Goal: Task Accomplishment & Management: Complete application form

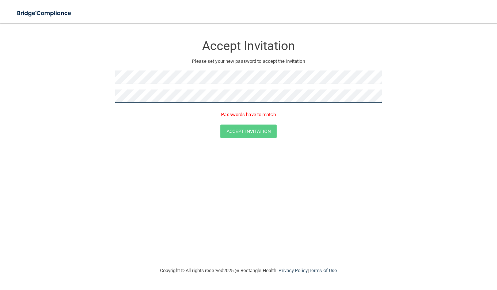
click at [220, 124] on button "Accept Invitation" at bounding box center [248, 131] width 56 height 14
click at [220, 114] on button "Accept Invitation" at bounding box center [248, 121] width 56 height 14
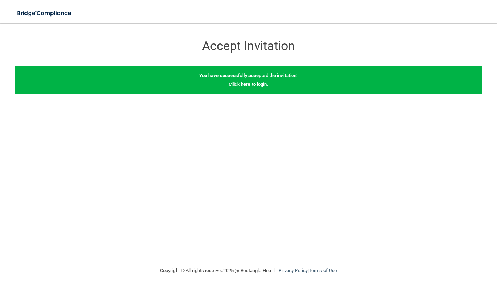
click at [261, 85] on link "Click here to login" at bounding box center [248, 83] width 38 height 5
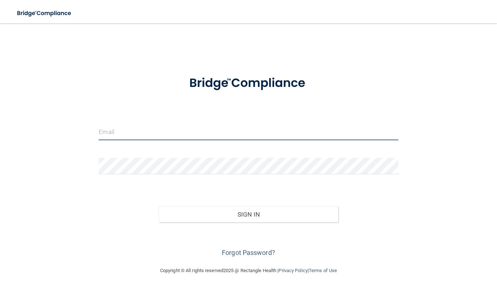
click at [114, 133] on input "email" at bounding box center [248, 132] width 299 height 16
type input "[PERSON_NAME][EMAIL_ADDRESS][DOMAIN_NAME]"
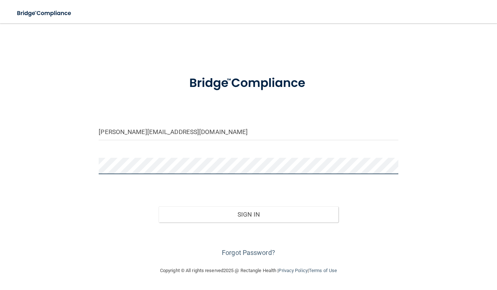
click at [158, 206] on button "Sign In" at bounding box center [248, 214] width 180 height 16
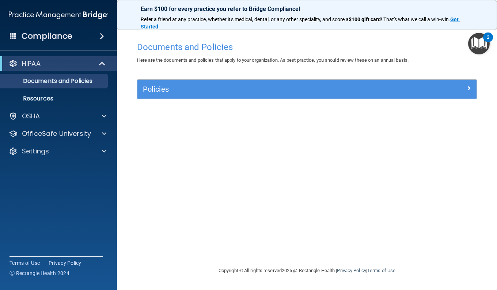
click at [244, 161] on div "Documents and Policies Here are the documents and policies that apply to your o…" at bounding box center [306, 152] width 350 height 228
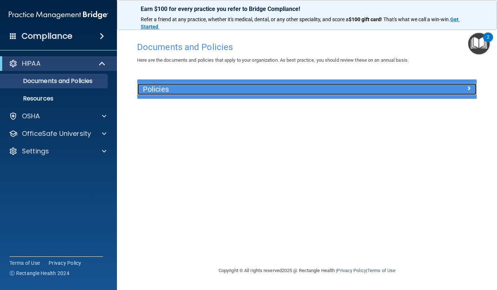
click at [223, 91] on h5 "Policies" at bounding box center [264, 89] width 243 height 8
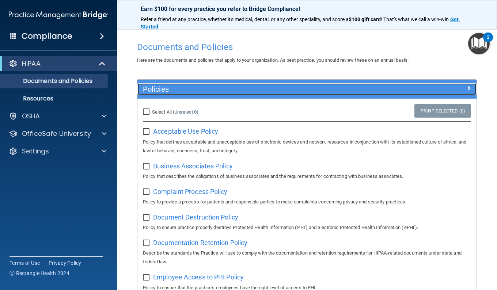
scroll to position [73, 0]
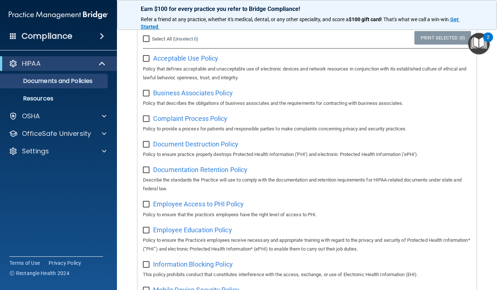
click at [147, 61] on input "checkbox" at bounding box center [147, 59] width 8 height 6
click at [178, 58] on span "Acceptable Use Policy" at bounding box center [185, 58] width 65 height 8
click at [149, 57] on input "checkbox" at bounding box center [147, 59] width 8 height 6
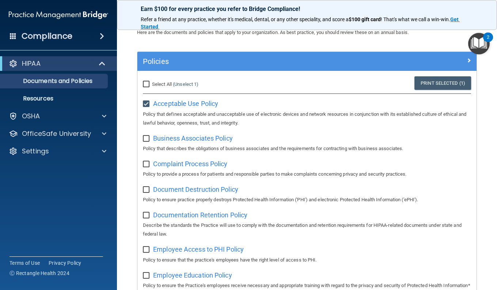
scroll to position [37, 0]
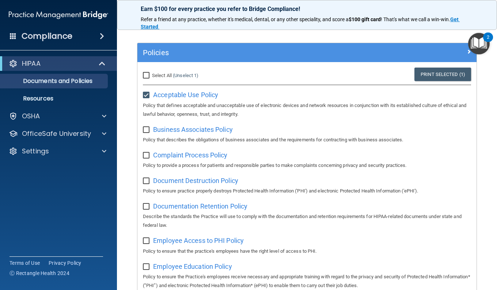
click at [472, 42] on img "Open Resource Center, 2 new notifications" at bounding box center [479, 44] width 22 height 22
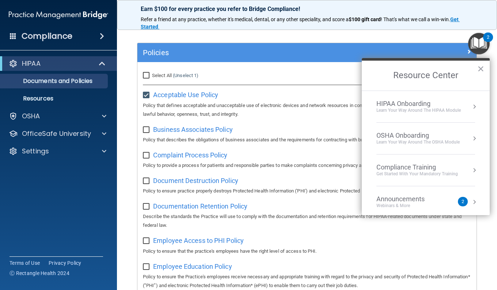
click at [172, 128] on span "Business Associates Policy" at bounding box center [193, 130] width 80 height 8
click at [146, 91] on label at bounding box center [147, 93] width 9 height 8
click at [146, 92] on input "checkbox" at bounding box center [147, 95] width 8 height 6
checkbox input "false"
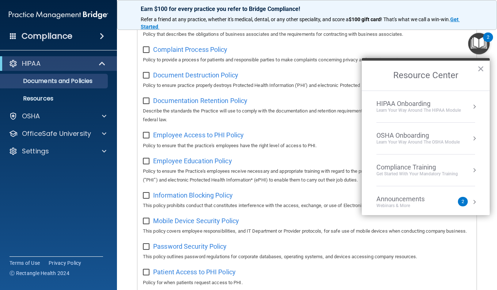
scroll to position [146, 0]
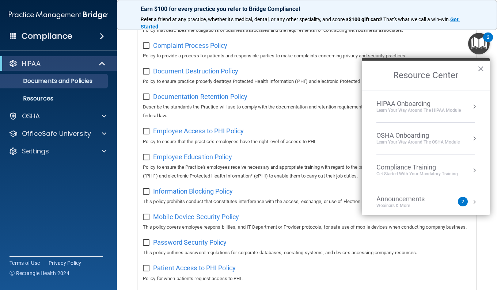
click at [234, 130] on span "Employee Access to PHI Policy" at bounding box center [198, 131] width 91 height 8
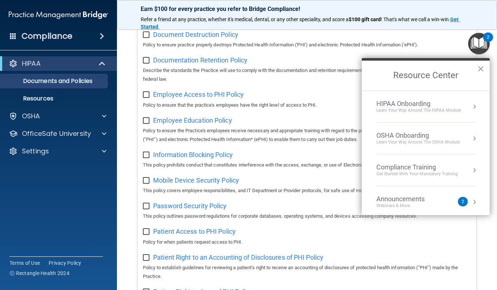
scroll to position [256, 0]
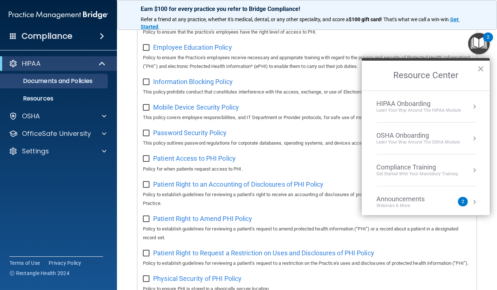
click at [208, 109] on span "Mobile Device Security Policy" at bounding box center [196, 107] width 86 height 8
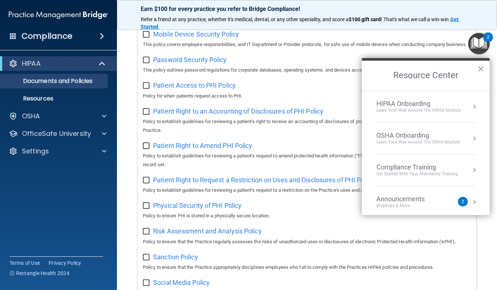
click at [210, 89] on span "Patient Access to PHI Policy" at bounding box center [194, 85] width 83 height 8
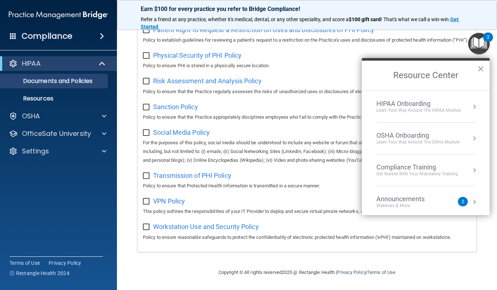
scroll to position [509, 0]
click at [193, 129] on span "Social Media Policy" at bounding box center [181, 133] width 57 height 8
click at [68, 101] on p "Resources" at bounding box center [55, 98] width 100 height 7
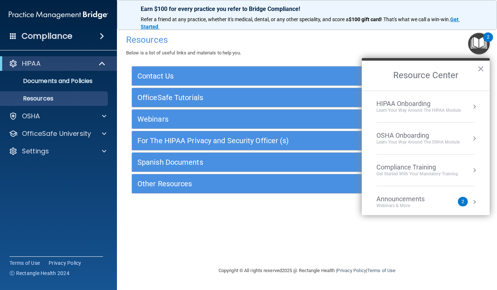
click at [419, 104] on div "HIPAA Onboarding" at bounding box center [418, 104] width 84 height 8
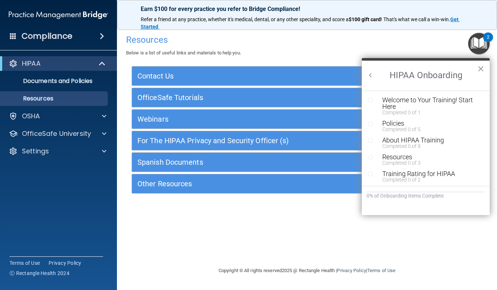
click at [419, 104] on div "Welcome to Your Training! Start Here" at bounding box center [428, 103] width 92 height 13
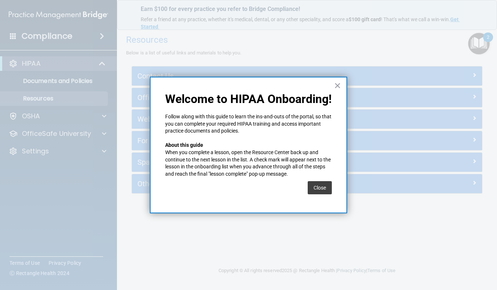
click at [320, 189] on button "Close" at bounding box center [319, 187] width 24 height 13
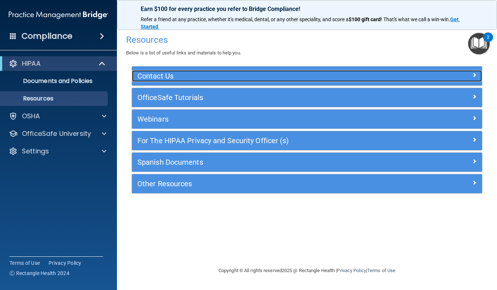
click at [277, 74] on h5 "Contact Us" at bounding box center [263, 76] width 252 height 8
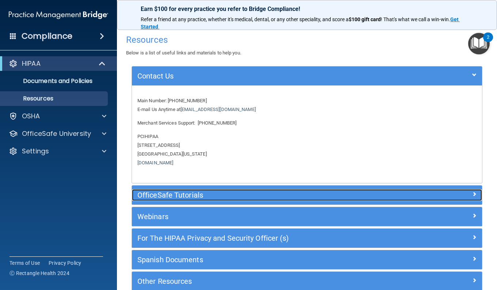
click at [230, 191] on h5 "OfficeSafe Tutorials" at bounding box center [263, 195] width 252 height 8
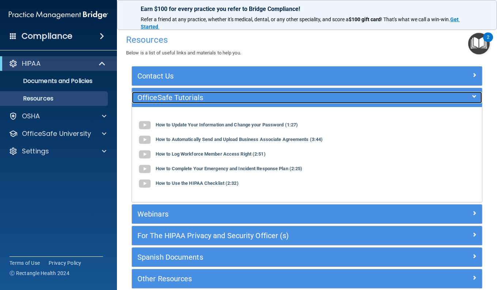
scroll to position [36, 0]
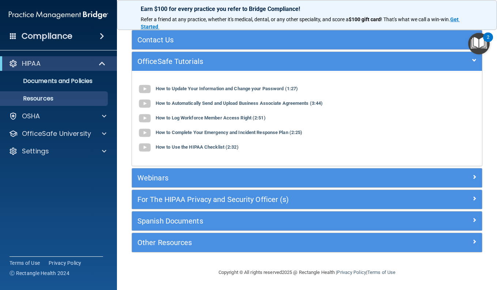
click at [77, 35] on div "Compliance" at bounding box center [58, 36] width 117 height 16
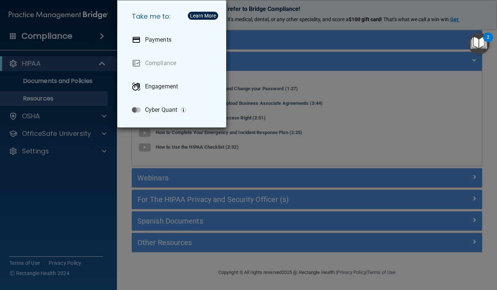
click at [474, 44] on img "Open Resource Center, 2 new notifications" at bounding box center [479, 44] width 22 height 22
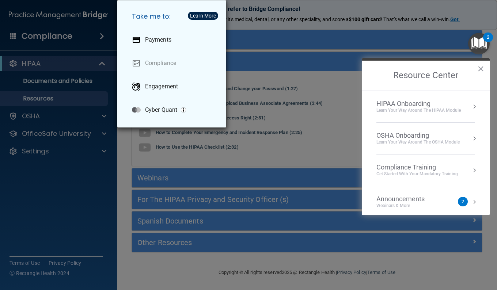
click at [441, 107] on div "HIPAA Onboarding" at bounding box center [418, 104] width 84 height 8
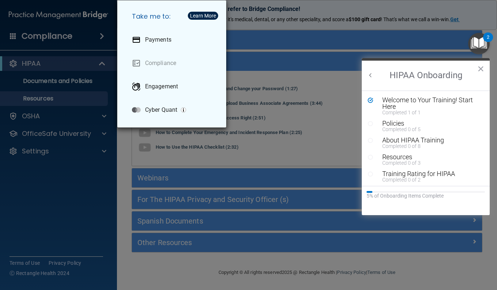
scroll to position [0, 0]
click at [422, 125] on div "Policies" at bounding box center [428, 123] width 92 height 7
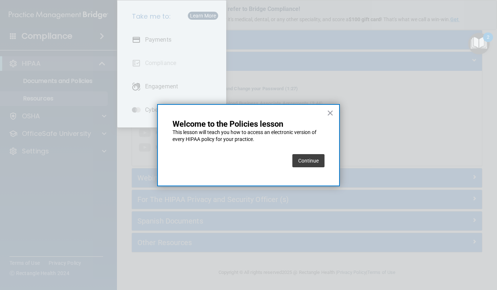
click at [305, 162] on button "Continue" at bounding box center [308, 160] width 32 height 13
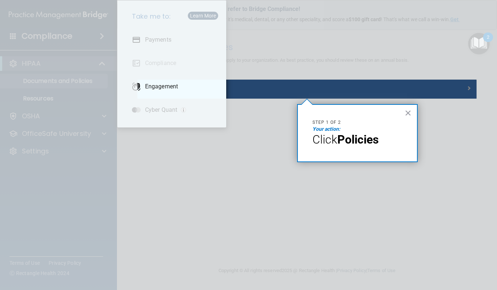
click at [92, 42] on div at bounding box center [68, 145] width 137 height 290
click at [361, 138] on strong "Policies" at bounding box center [357, 140] width 41 height 14
click at [185, 135] on div at bounding box center [306, 194] width 339 height 191
click at [206, 155] on div at bounding box center [306, 194] width 339 height 191
click at [230, 46] on div at bounding box center [306, 40] width 339 height 80
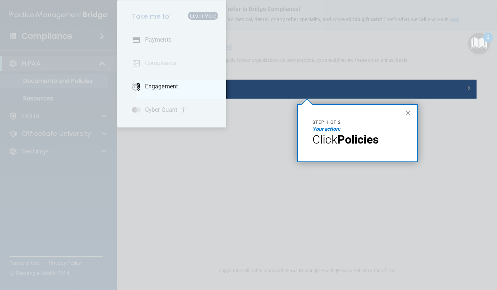
click at [226, 47] on div at bounding box center [306, 40] width 339 height 80
click at [188, 46] on div at bounding box center [306, 40] width 339 height 80
click at [175, 88] on p "Engagement" at bounding box center [161, 86] width 33 height 7
click at [69, 38] on div at bounding box center [68, 145] width 137 height 290
click at [361, 138] on strong "Policies" at bounding box center [357, 140] width 41 height 14
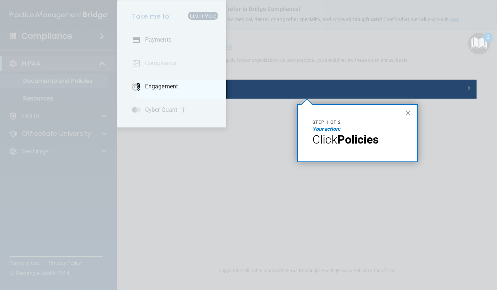
click at [361, 138] on strong "Policies" at bounding box center [357, 140] width 41 height 14
drag, startPoint x: 361, startPoint y: 138, endPoint x: 434, endPoint y: 123, distance: 74.0
click at [434, 123] on div at bounding box center [306, 194] width 339 height 191
click at [407, 113] on button "×" at bounding box center [407, 113] width 7 height 12
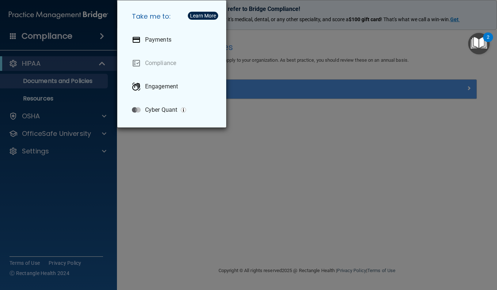
click at [93, 40] on div "Take me to: Payments Compliance Engagement Cyber Quant" at bounding box center [248, 145] width 497 height 290
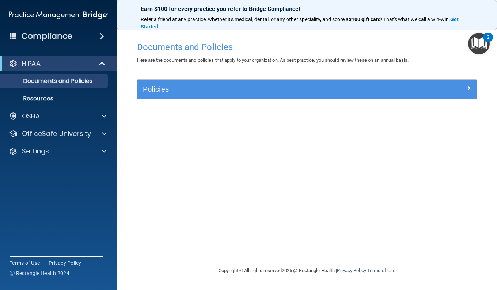
click at [483, 42] on img "Open Resource Center, 2 new notifications" at bounding box center [479, 44] width 22 height 22
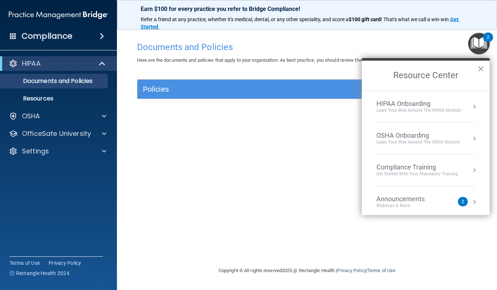
click at [431, 105] on div "HIPAA Onboarding" at bounding box center [418, 104] width 84 height 8
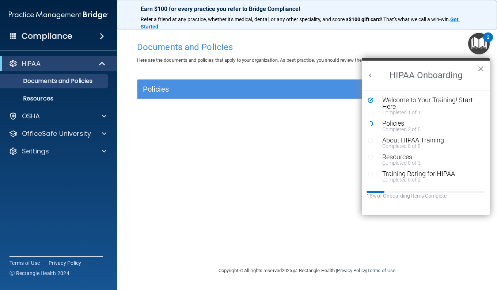
click at [407, 126] on div "Policies" at bounding box center [428, 123] width 92 height 7
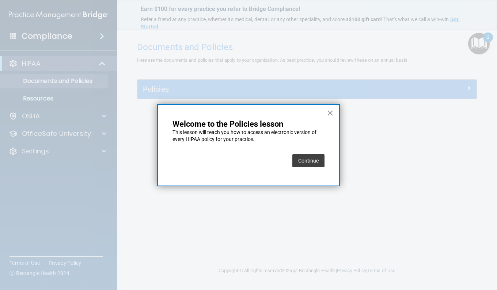
click at [316, 160] on button "Continue" at bounding box center [308, 160] width 32 height 13
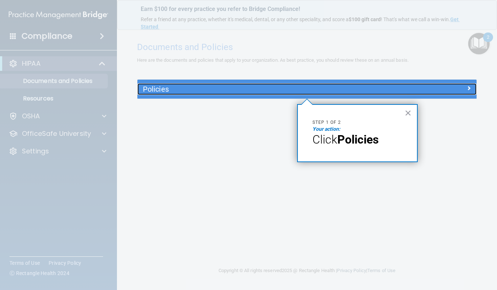
click at [318, 91] on h5 "Policies" at bounding box center [264, 89] width 243 height 8
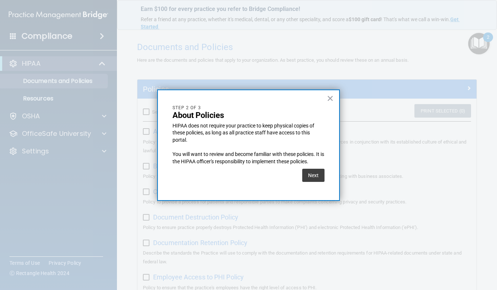
click at [314, 177] on button "Next" at bounding box center [313, 175] width 22 height 13
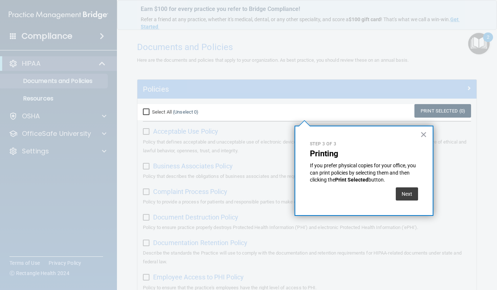
click at [401, 194] on button "Next" at bounding box center [406, 193] width 22 height 13
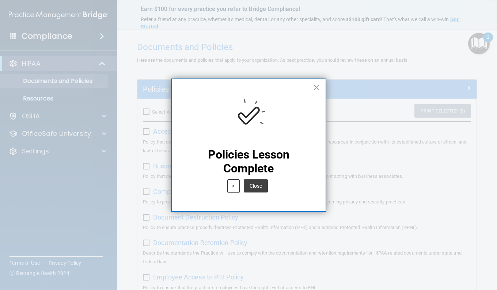
click at [254, 186] on button "Close" at bounding box center [256, 185] width 24 height 13
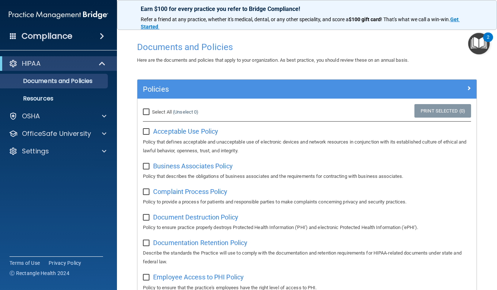
click at [480, 49] on img "Open Resource Center, 2 new notifications" at bounding box center [479, 44] width 22 height 22
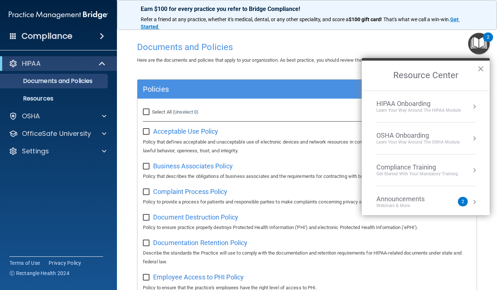
click at [426, 107] on div "Learn Your Way around the HIPAA module" at bounding box center [418, 110] width 84 height 6
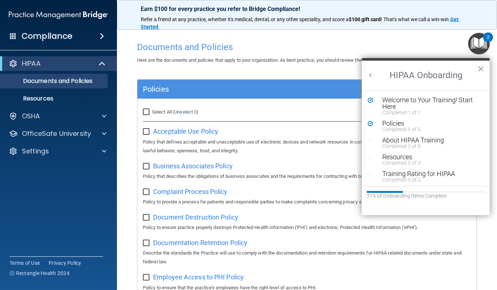
click at [402, 142] on div "About HIPAA Training" at bounding box center [428, 140] width 92 height 7
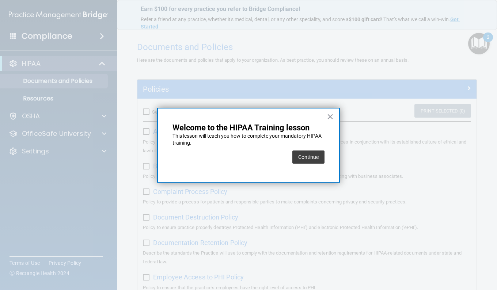
click at [323, 157] on button "Continue" at bounding box center [308, 156] width 32 height 13
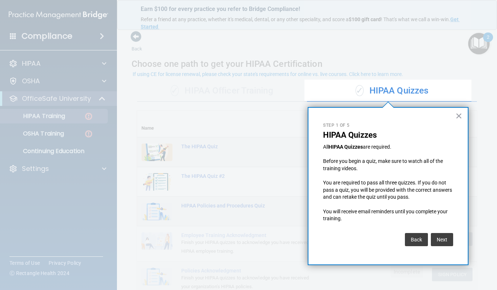
click at [440, 242] on button "Next" at bounding box center [441, 239] width 22 height 13
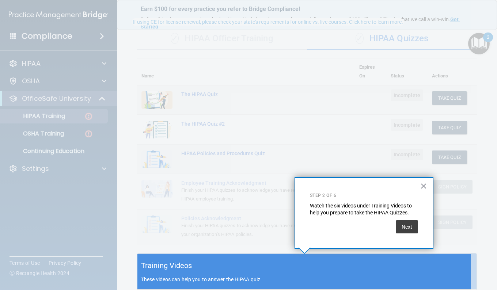
click at [410, 225] on button "Next" at bounding box center [406, 226] width 22 height 13
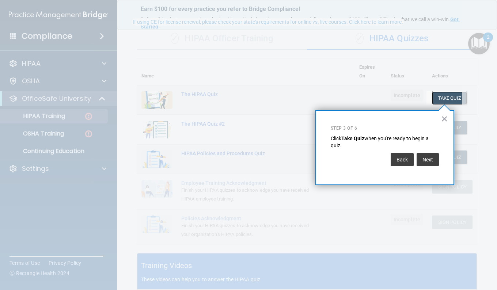
click at [439, 96] on button "Take Quiz" at bounding box center [449, 98] width 35 height 14
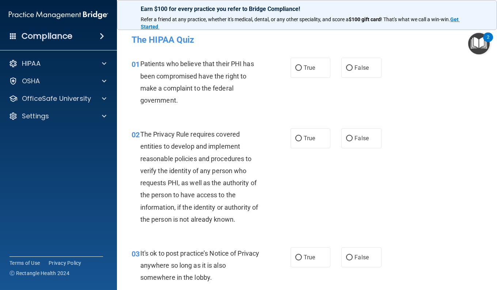
click at [307, 65] on span "True" at bounding box center [308, 67] width 11 height 7
click at [302, 65] on input "True" at bounding box center [298, 67] width 7 height 5
radio input "true"
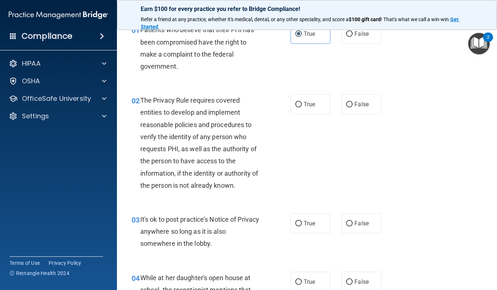
scroll to position [37, 0]
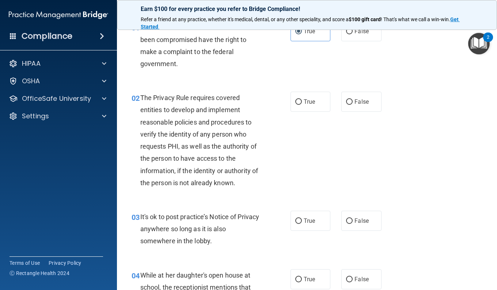
click at [299, 100] on label "True" at bounding box center [310, 102] width 40 height 20
click at [299, 100] on input "True" at bounding box center [298, 101] width 7 height 5
radio input "true"
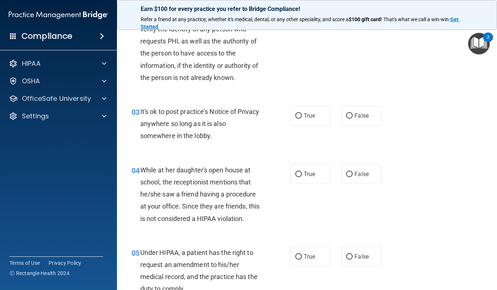
scroll to position [146, 0]
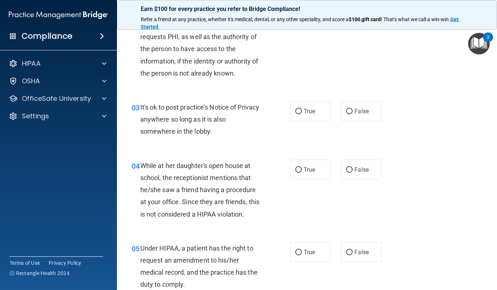
click at [302, 115] on label "True" at bounding box center [310, 111] width 40 height 20
click at [302, 114] on input "True" at bounding box center [298, 111] width 7 height 5
radio input "true"
click at [359, 170] on span "False" at bounding box center [361, 169] width 14 height 7
click at [352, 170] on input "False" at bounding box center [349, 169] width 7 height 5
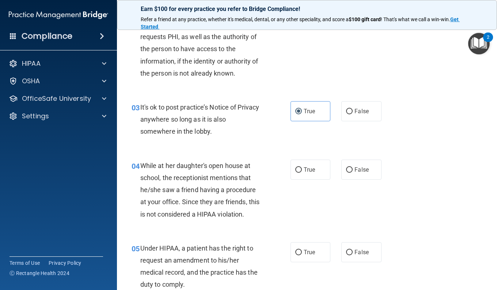
radio input "true"
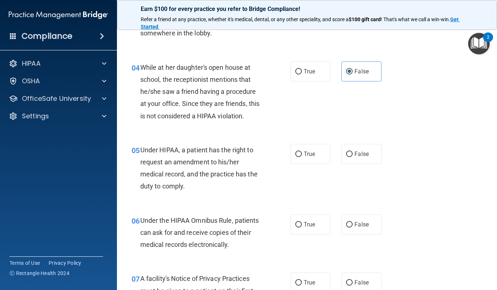
scroll to position [292, 0]
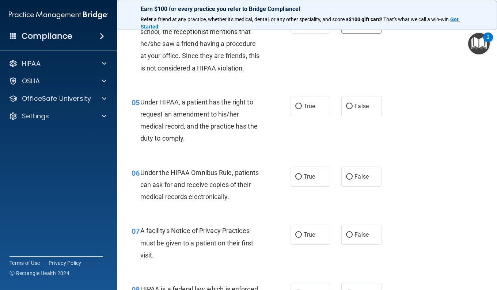
click at [297, 111] on label "True" at bounding box center [310, 106] width 40 height 20
click at [297, 109] on input "True" at bounding box center [298, 106] width 7 height 5
radio input "true"
click at [292, 174] on label "True" at bounding box center [310, 176] width 40 height 20
click at [295, 174] on input "True" at bounding box center [298, 176] width 7 height 5
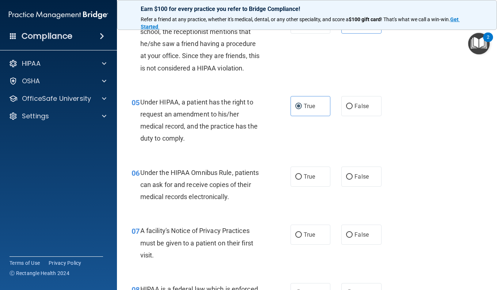
radio input "true"
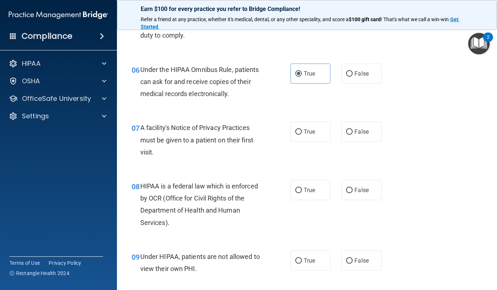
scroll to position [402, 0]
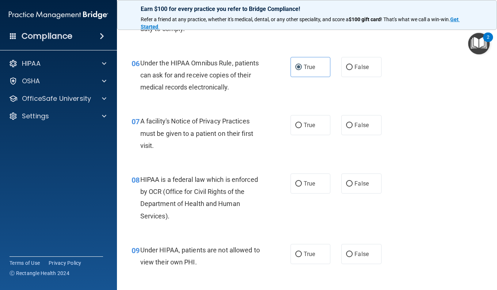
click at [307, 130] on label "True" at bounding box center [310, 125] width 40 height 20
click at [302, 128] on input "True" at bounding box center [298, 125] width 7 height 5
radio input "true"
click at [305, 181] on span "True" at bounding box center [308, 183] width 11 height 7
click at [302, 181] on input "True" at bounding box center [298, 183] width 7 height 5
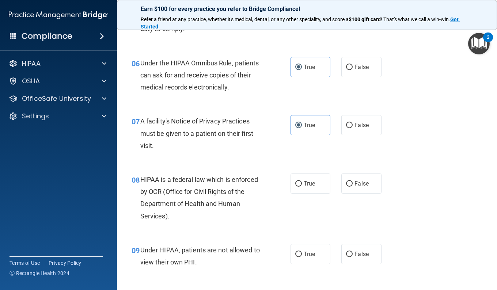
radio input "true"
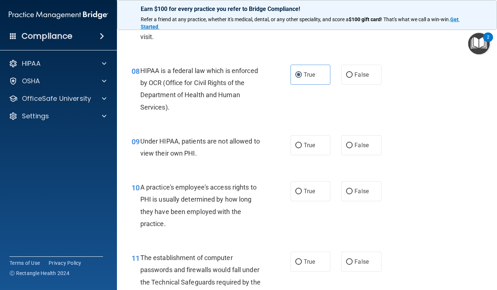
scroll to position [511, 0]
click at [346, 145] on input "False" at bounding box center [349, 144] width 7 height 5
radio input "true"
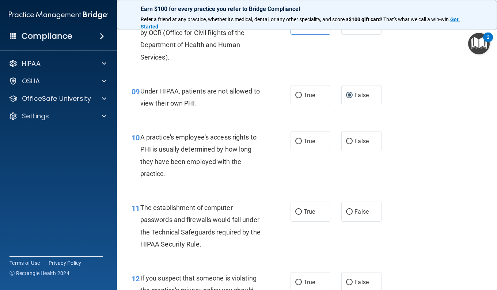
scroll to position [584, 0]
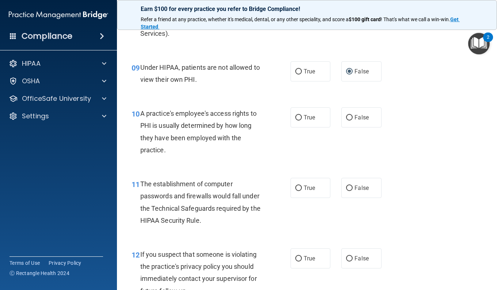
click at [356, 108] on label "False" at bounding box center [361, 117] width 40 height 20
click at [352, 115] on input "False" at bounding box center [349, 117] width 7 height 5
radio input "true"
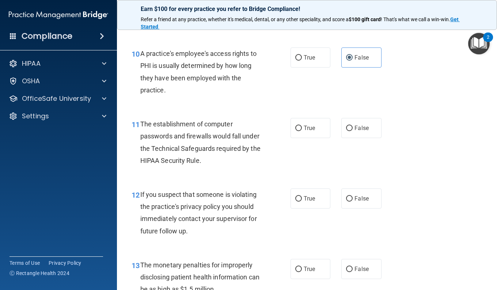
scroll to position [657, 0]
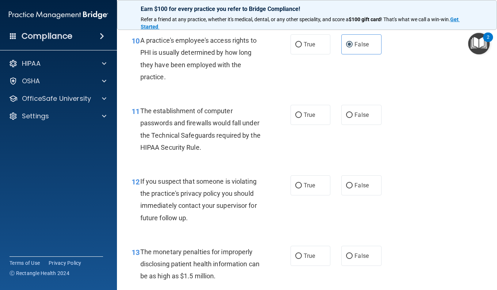
click at [307, 122] on label "True" at bounding box center [310, 115] width 40 height 20
click at [302, 118] on input "True" at bounding box center [298, 114] width 7 height 5
radio input "true"
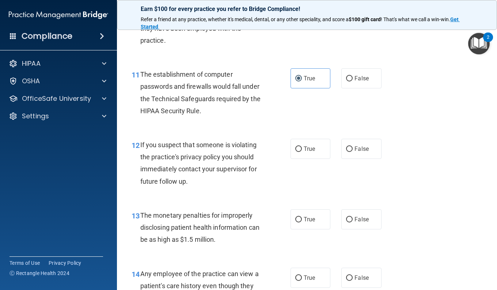
click at [305, 152] on label "True" at bounding box center [310, 149] width 40 height 20
click at [302, 152] on input "True" at bounding box center [298, 148] width 7 height 5
radio input "true"
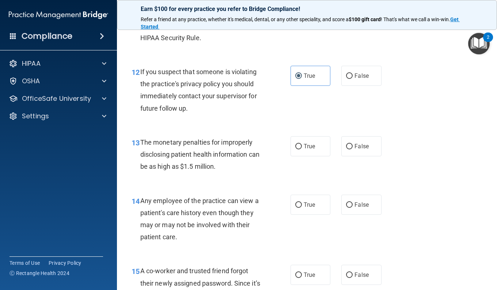
scroll to position [803, 0]
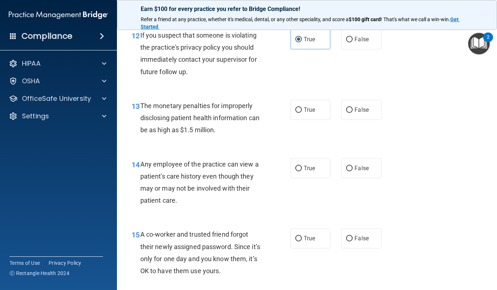
click at [307, 112] on span "True" at bounding box center [308, 109] width 11 height 7
click at [302, 112] on input "True" at bounding box center [298, 109] width 7 height 5
radio input "true"
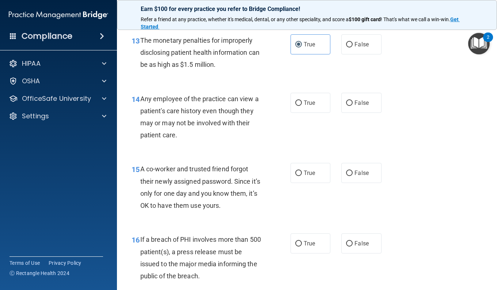
scroll to position [876, 0]
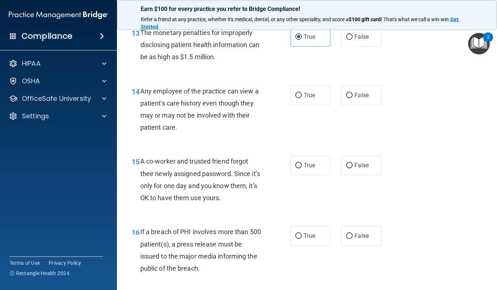
click at [349, 97] on input "False" at bounding box center [349, 95] width 7 height 5
radio input "true"
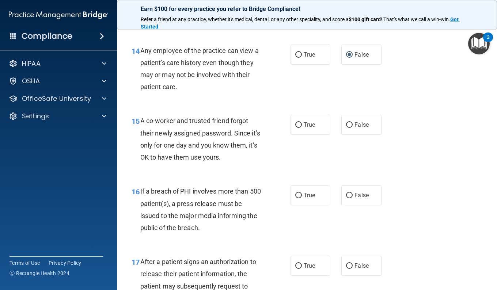
scroll to position [949, 0]
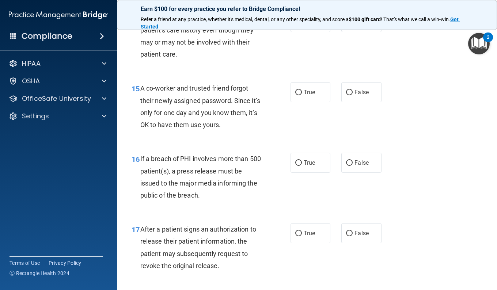
click at [350, 92] on label "False" at bounding box center [361, 92] width 40 height 20
click at [350, 92] on input "False" at bounding box center [349, 92] width 7 height 5
radio input "true"
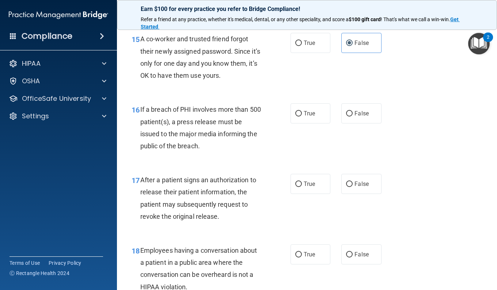
scroll to position [1022, 0]
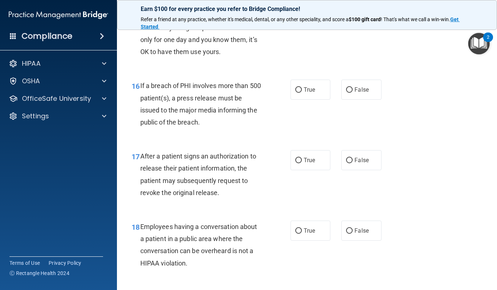
click at [299, 97] on label "True" at bounding box center [310, 90] width 40 height 20
click at [299, 93] on input "True" at bounding box center [298, 89] width 7 height 5
radio input "true"
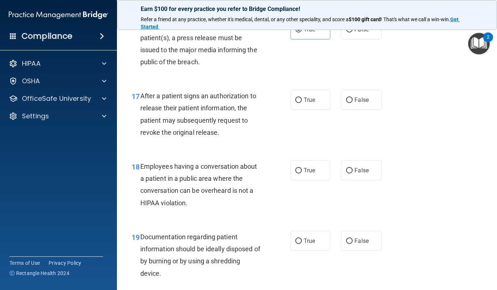
scroll to position [1095, 0]
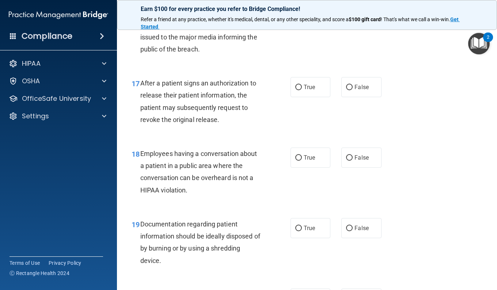
click at [304, 93] on label "True" at bounding box center [310, 87] width 40 height 20
click at [302, 90] on input "True" at bounding box center [298, 87] width 7 height 5
radio input "true"
click at [348, 157] on input "False" at bounding box center [349, 157] width 7 height 5
radio input "true"
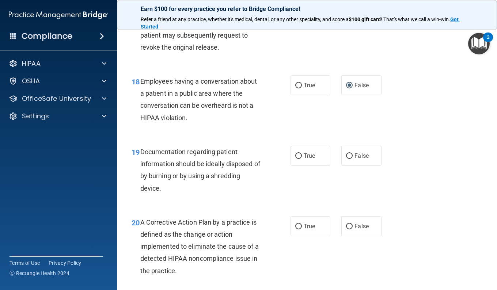
scroll to position [1205, 0]
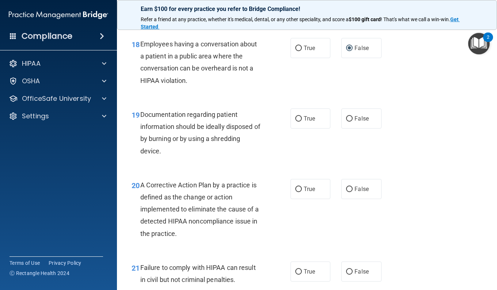
click at [313, 125] on label "True" at bounding box center [310, 118] width 40 height 20
click at [302, 122] on input "True" at bounding box center [298, 118] width 7 height 5
radio input "true"
click at [314, 193] on label "True" at bounding box center [310, 189] width 40 height 20
click at [302, 192] on input "True" at bounding box center [298, 189] width 7 height 5
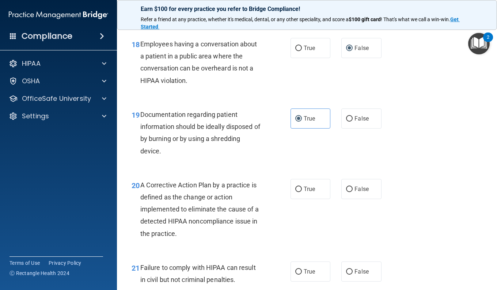
radio input "true"
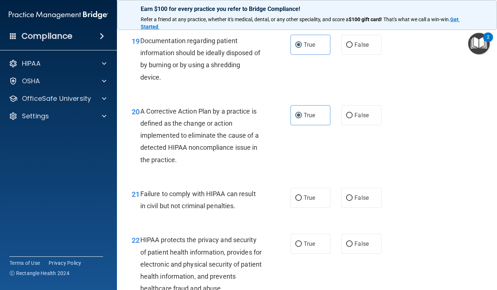
scroll to position [1314, 0]
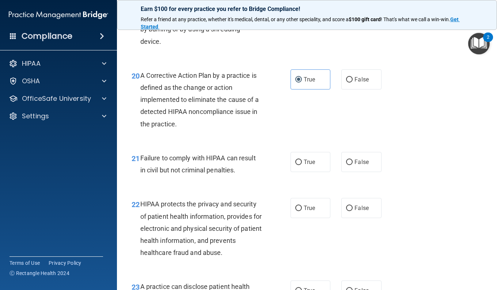
click at [347, 160] on input "False" at bounding box center [349, 162] width 7 height 5
radio input "true"
click at [296, 206] on input "True" at bounding box center [298, 208] width 7 height 5
radio input "true"
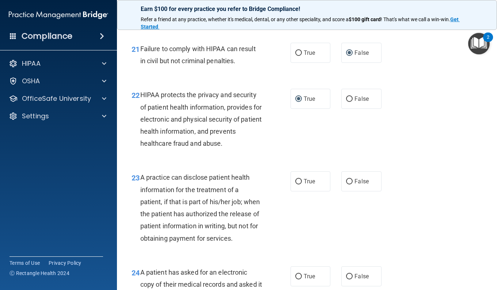
scroll to position [1424, 0]
click at [354, 181] on span "False" at bounding box center [361, 180] width 14 height 7
click at [352, 181] on input "False" at bounding box center [349, 181] width 7 height 5
radio input "true"
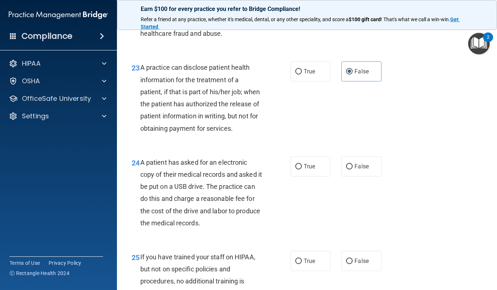
click at [313, 176] on label "True" at bounding box center [310, 166] width 40 height 20
click at [302, 169] on input "True" at bounding box center [298, 166] width 7 height 5
radio input "true"
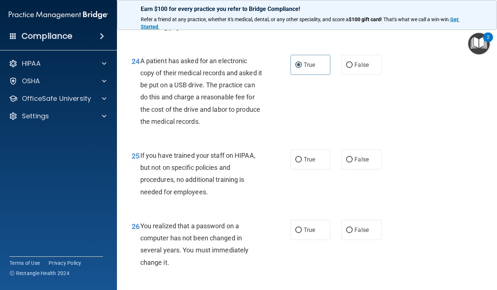
scroll to position [1643, 0]
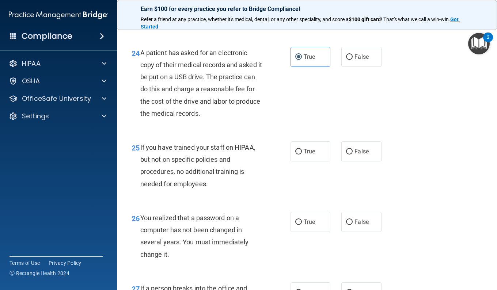
click at [350, 157] on label "False" at bounding box center [361, 151] width 40 height 20
click at [350, 154] on input "False" at bounding box center [349, 151] width 7 height 5
radio input "true"
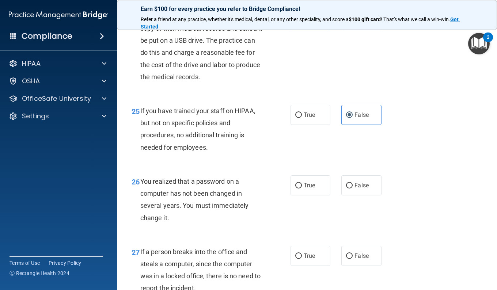
scroll to position [1716, 0]
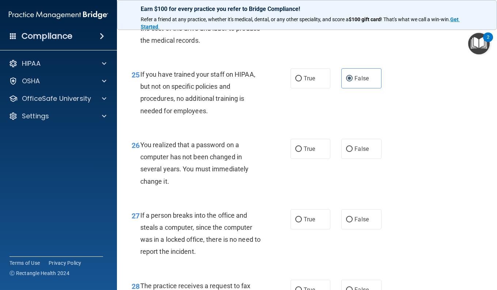
click at [314, 159] on label "True" at bounding box center [310, 149] width 40 height 20
click at [302, 152] on input "True" at bounding box center [298, 148] width 7 height 5
radio input "true"
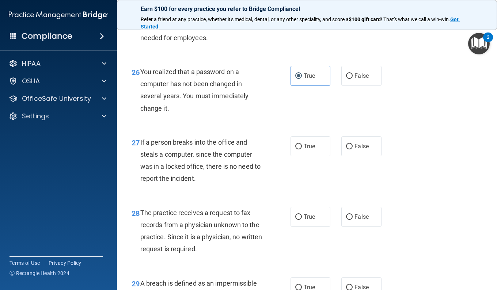
click at [361, 150] on span "False" at bounding box center [361, 146] width 14 height 7
click at [352, 149] on input "False" at bounding box center [349, 146] width 7 height 5
radio input "true"
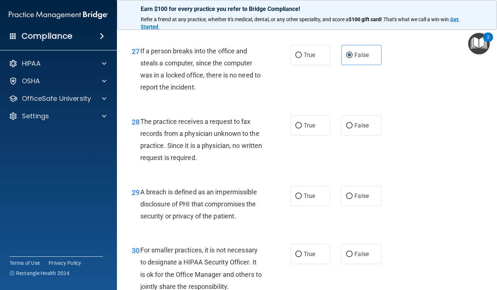
scroll to position [1898, 0]
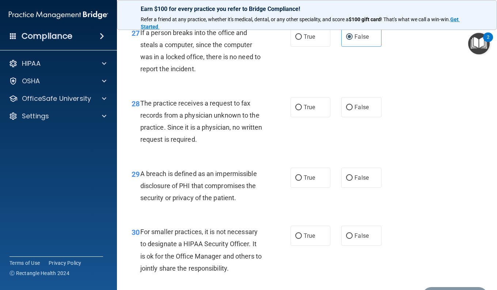
click at [345, 117] on label "False" at bounding box center [361, 107] width 40 height 20
click at [346, 110] on input "False" at bounding box center [349, 107] width 7 height 5
radio input "true"
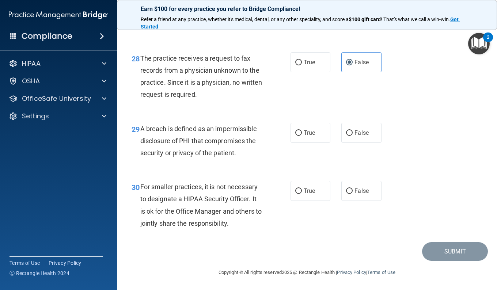
scroll to position [1956, 0]
click at [305, 132] on span "True" at bounding box center [308, 132] width 11 height 7
click at [302, 132] on input "True" at bounding box center [298, 132] width 7 height 5
radio input "true"
click at [322, 190] on label "True" at bounding box center [310, 191] width 40 height 20
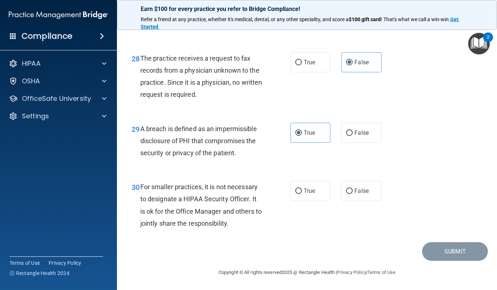
click at [302, 190] on input "True" at bounding box center [298, 190] width 7 height 5
radio input "true"
click at [445, 243] on button "Submit" at bounding box center [455, 251] width 66 height 19
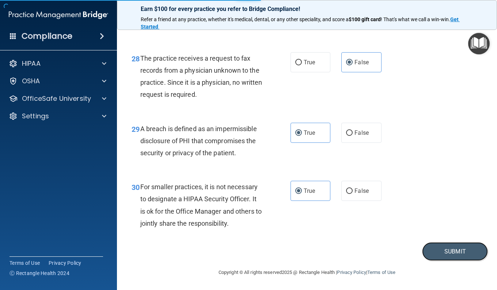
drag, startPoint x: 453, startPoint y: 252, endPoint x: 405, endPoint y: 244, distance: 48.9
click at [405, 244] on div "Submit" at bounding box center [306, 251] width 361 height 19
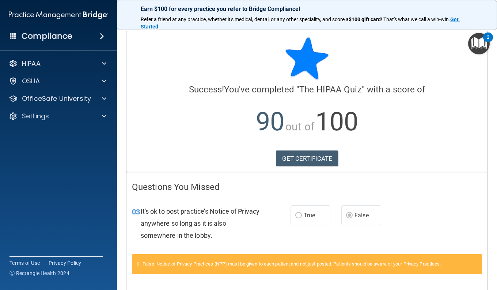
click at [478, 50] on img "Open Resource Center, 2 new notifications" at bounding box center [479, 44] width 22 height 22
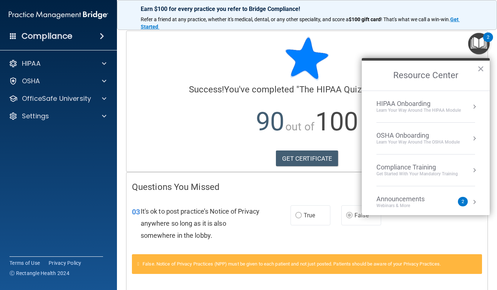
click at [453, 106] on div "HIPAA Onboarding" at bounding box center [418, 104] width 84 height 8
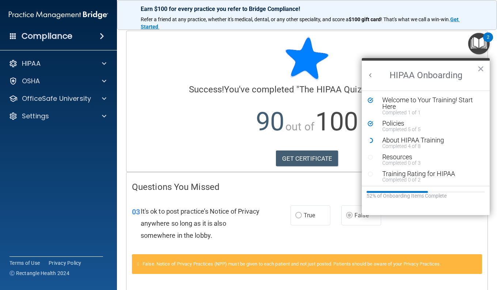
click at [416, 142] on div "About HIPAA Training" at bounding box center [428, 140] width 92 height 7
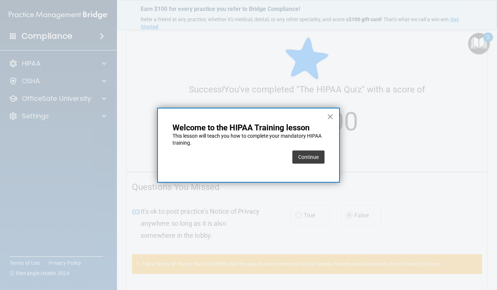
click at [319, 156] on button "Continue" at bounding box center [308, 156] width 32 height 13
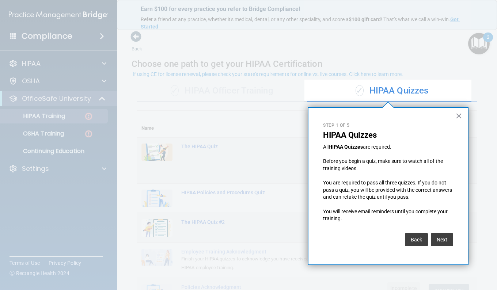
click at [441, 238] on button "Next" at bounding box center [441, 239] width 22 height 13
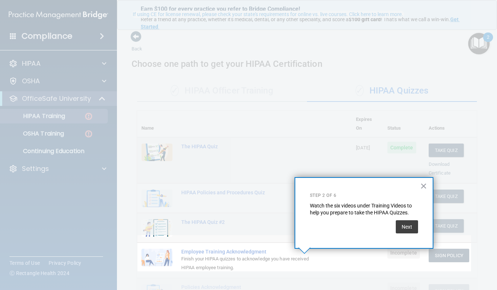
scroll to position [60, 0]
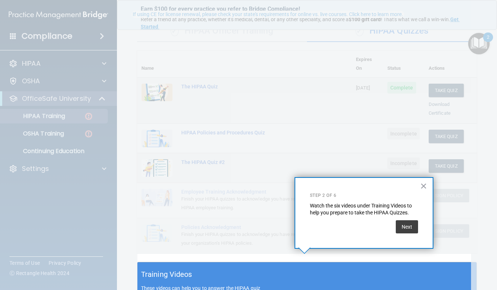
click at [405, 227] on button "Next" at bounding box center [406, 226] width 22 height 13
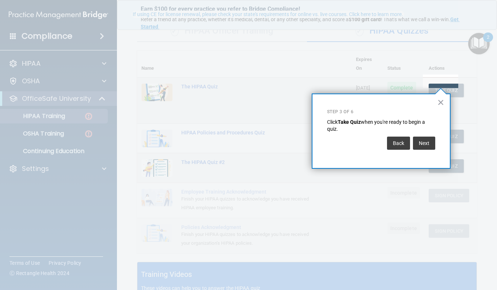
click at [420, 145] on button "Next" at bounding box center [424, 143] width 22 height 13
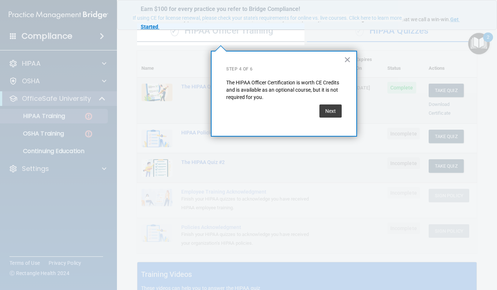
scroll to position [56, 0]
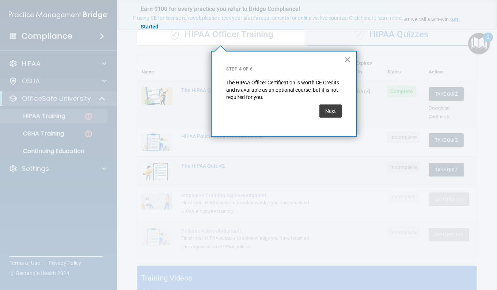
click at [323, 106] on button "Next" at bounding box center [330, 110] width 22 height 13
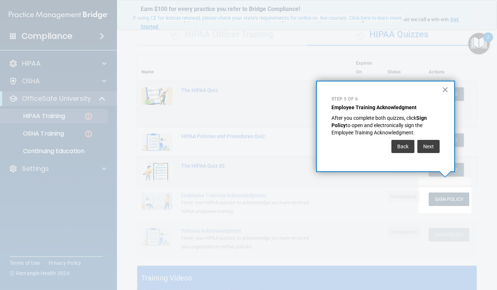
click at [436, 147] on button "Next" at bounding box center [428, 146] width 22 height 13
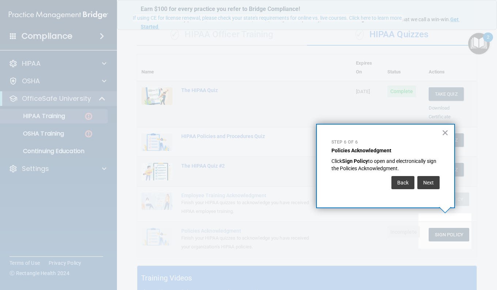
click at [434, 184] on button "Next" at bounding box center [428, 182] width 22 height 13
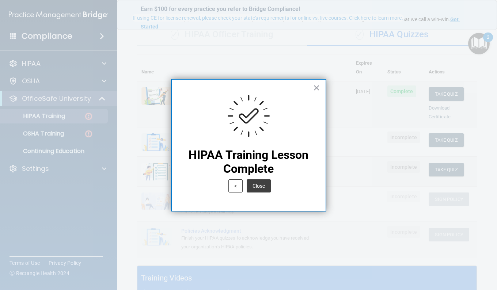
click at [262, 187] on button "Close" at bounding box center [258, 185] width 24 height 13
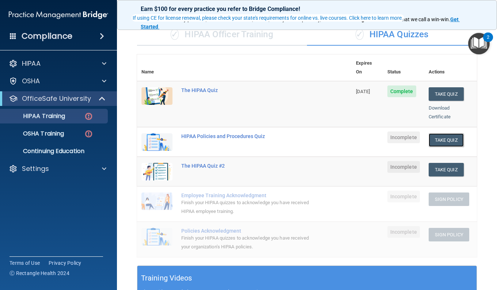
click at [447, 133] on button "Take Quiz" at bounding box center [445, 140] width 35 height 14
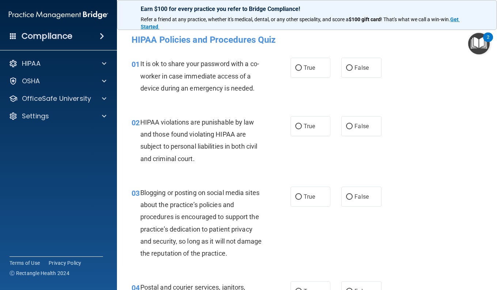
click at [347, 65] on input "False" at bounding box center [349, 67] width 7 height 5
radio input "true"
click at [295, 125] on input "True" at bounding box center [298, 126] width 7 height 5
radio input "true"
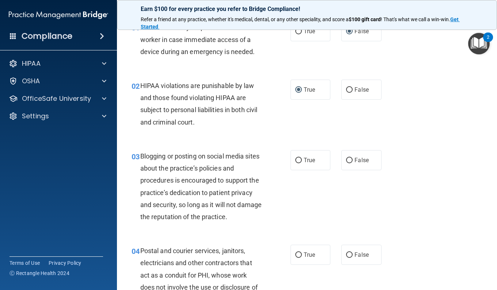
scroll to position [73, 0]
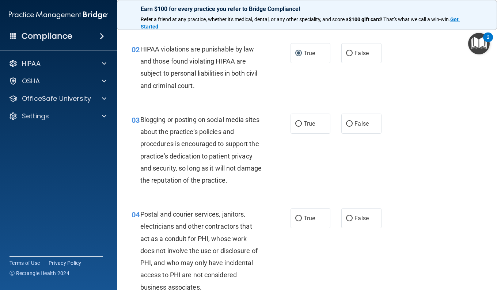
click at [346, 124] on input "False" at bounding box center [349, 123] width 7 height 5
radio input "true"
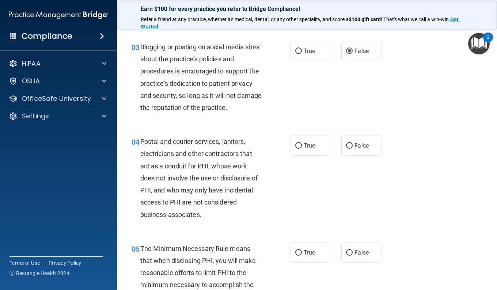
scroll to position [146, 0]
click at [363, 145] on span "False" at bounding box center [361, 145] width 14 height 7
click at [352, 145] on input "False" at bounding box center [349, 145] width 7 height 5
radio input "true"
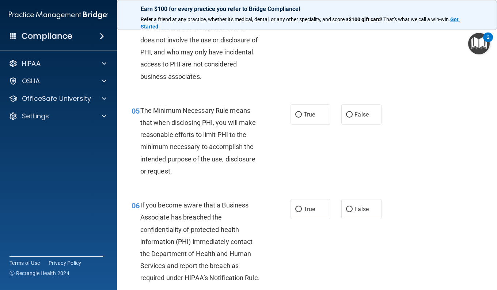
scroll to position [292, 0]
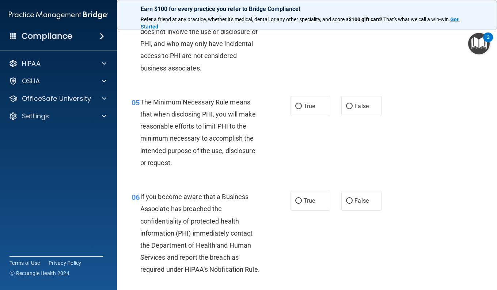
click at [291, 111] on label "True" at bounding box center [310, 106] width 40 height 20
click at [295, 109] on input "True" at bounding box center [298, 106] width 7 height 5
radio input "true"
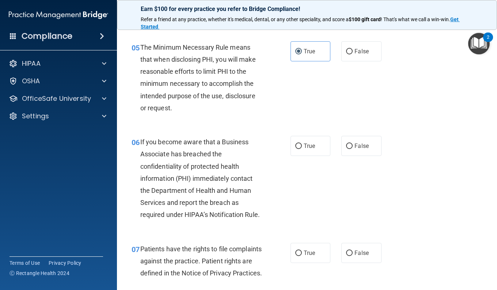
scroll to position [365, 0]
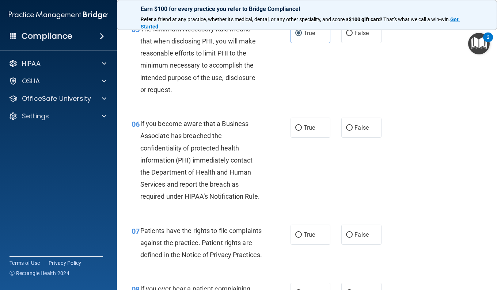
click at [298, 129] on input "True" at bounding box center [298, 127] width 7 height 5
radio input "true"
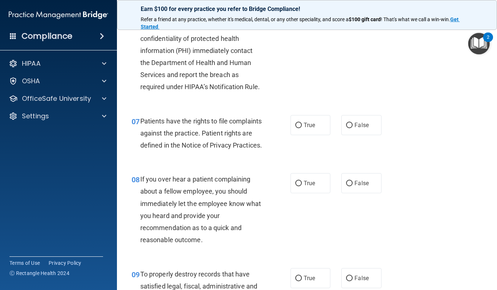
click at [296, 128] on input "True" at bounding box center [298, 125] width 7 height 5
radio input "true"
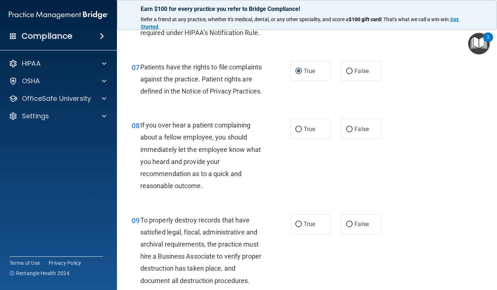
scroll to position [548, 0]
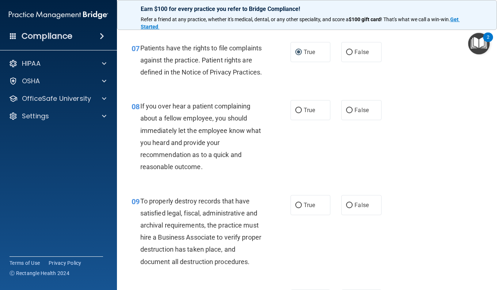
click at [347, 113] on input "False" at bounding box center [349, 110] width 7 height 5
radio input "true"
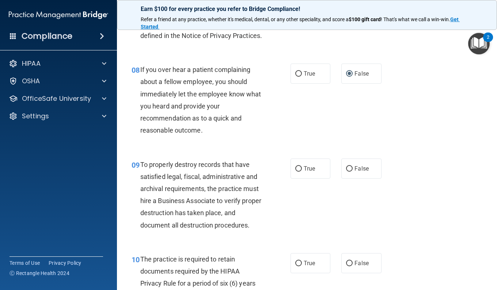
scroll to position [621, 0]
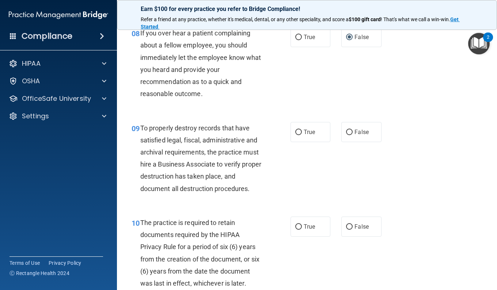
click at [310, 142] on label "True" at bounding box center [310, 132] width 40 height 20
click at [302, 135] on input "True" at bounding box center [298, 132] width 7 height 5
radio input "true"
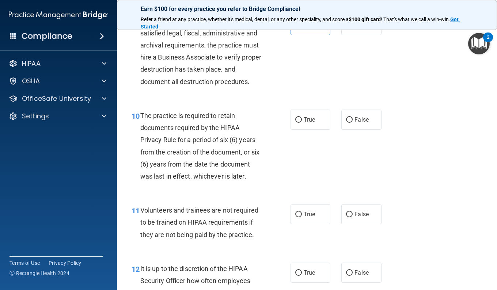
scroll to position [730, 0]
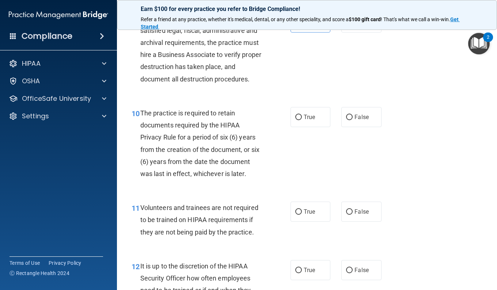
click at [312, 127] on label "True" at bounding box center [310, 117] width 40 height 20
click at [302, 120] on input "True" at bounding box center [298, 117] width 7 height 5
radio input "true"
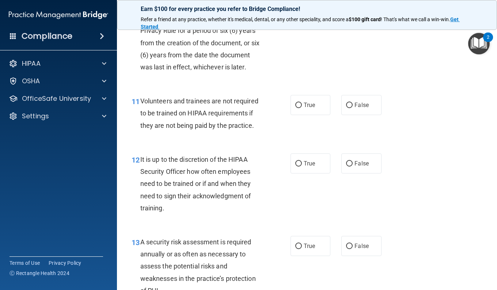
scroll to position [840, 0]
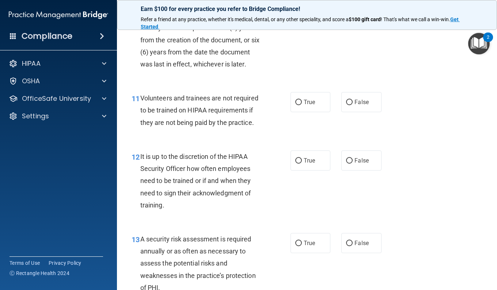
click at [343, 112] on label "False" at bounding box center [361, 102] width 40 height 20
click at [346, 105] on input "False" at bounding box center [349, 102] width 7 height 5
radio input "true"
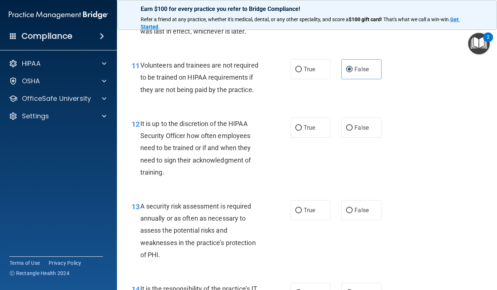
scroll to position [913, 0]
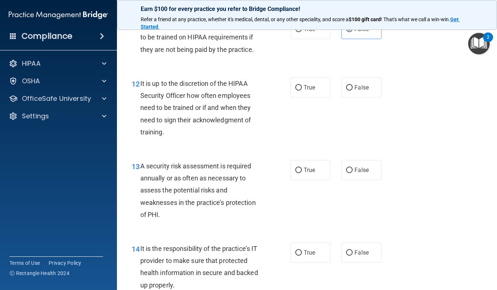
click at [316, 97] on label "True" at bounding box center [310, 87] width 40 height 20
click at [302, 91] on input "True" at bounding box center [298, 87] width 7 height 5
radio input "true"
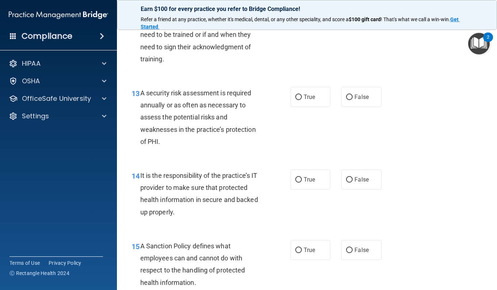
scroll to position [1022, 0]
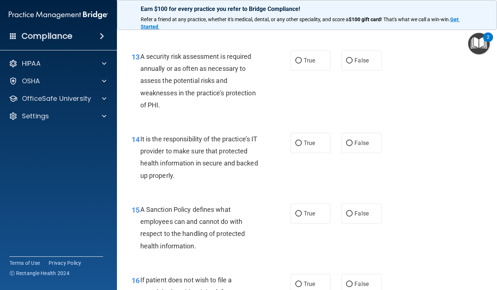
click at [309, 70] on label "True" at bounding box center [310, 60] width 40 height 20
click at [302, 64] on input "True" at bounding box center [298, 60] width 7 height 5
radio input "true"
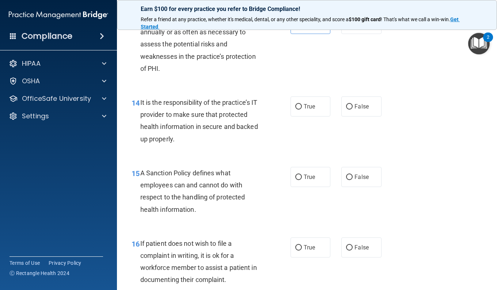
scroll to position [1095, 0]
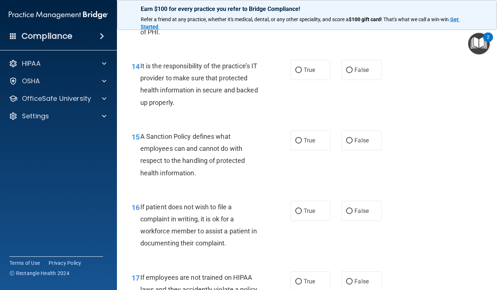
click at [308, 80] on label "True" at bounding box center [310, 70] width 40 height 20
click at [302, 73] on input "True" at bounding box center [298, 70] width 7 height 5
radio input "true"
click at [319, 150] on label "True" at bounding box center [310, 140] width 40 height 20
click at [302, 143] on input "True" at bounding box center [298, 140] width 7 height 5
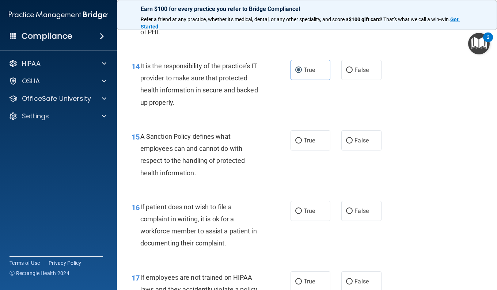
radio input "true"
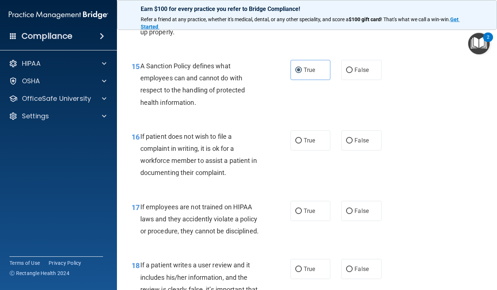
scroll to position [1168, 0]
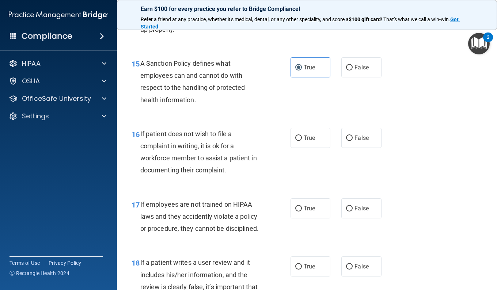
click at [309, 148] on label "True" at bounding box center [310, 138] width 40 height 20
click at [302, 141] on input "True" at bounding box center [298, 137] width 7 height 5
radio input "true"
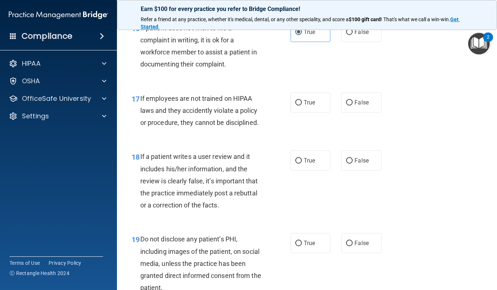
scroll to position [1278, 0]
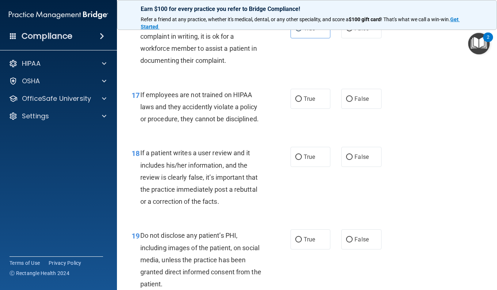
click at [346, 109] on label "False" at bounding box center [361, 99] width 40 height 20
click at [346, 102] on input "False" at bounding box center [349, 98] width 7 height 5
radio input "true"
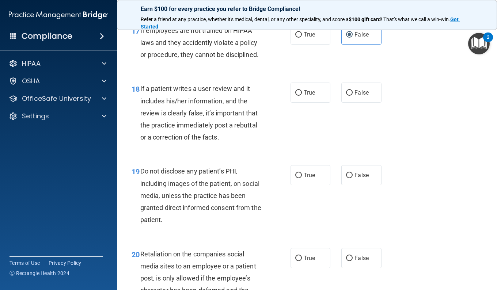
scroll to position [1351, 0]
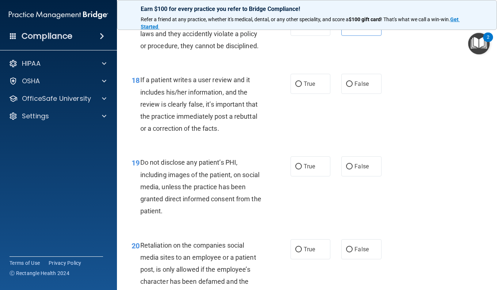
click at [363, 87] on span "False" at bounding box center [361, 83] width 14 height 7
click at [352, 87] on input "False" at bounding box center [349, 83] width 7 height 5
radio input "true"
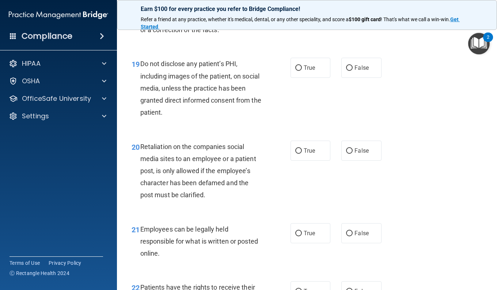
scroll to position [1460, 0]
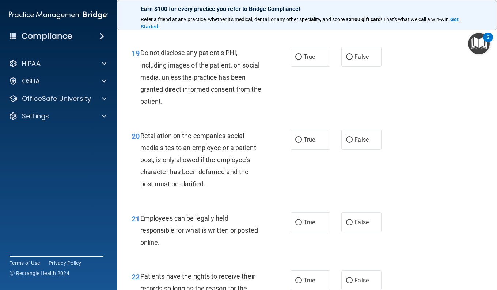
click at [310, 60] on span "True" at bounding box center [308, 56] width 11 height 7
click at [302, 60] on input "True" at bounding box center [298, 56] width 7 height 5
radio input "true"
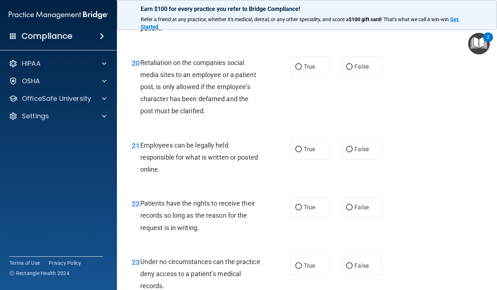
click at [342, 77] on label "False" at bounding box center [361, 67] width 40 height 20
click at [346, 70] on input "False" at bounding box center [349, 66] width 7 height 5
radio input "true"
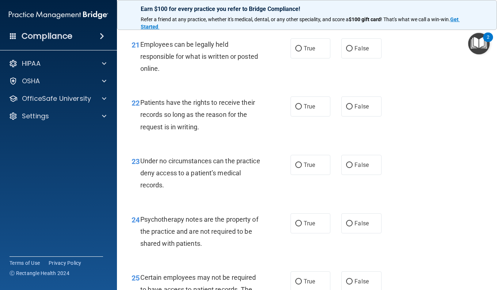
scroll to position [1643, 0]
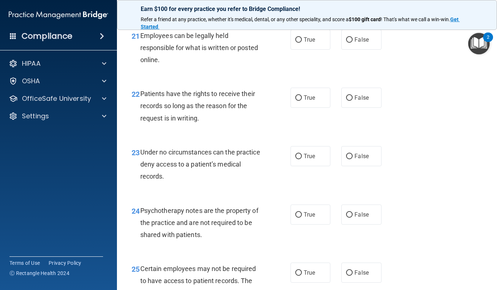
click at [316, 50] on label "True" at bounding box center [310, 40] width 40 height 20
click at [302, 43] on input "True" at bounding box center [298, 39] width 7 height 5
radio input "true"
click at [321, 108] on label "True" at bounding box center [310, 98] width 40 height 20
click at [302, 101] on input "True" at bounding box center [298, 97] width 7 height 5
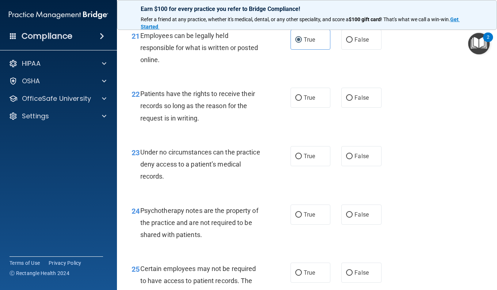
radio input "true"
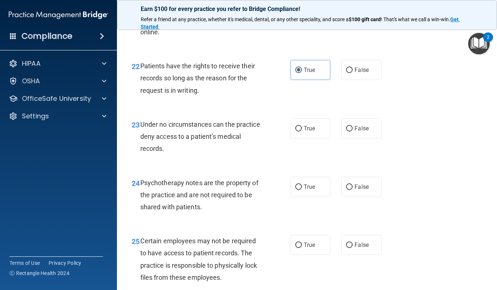
scroll to position [1679, 0]
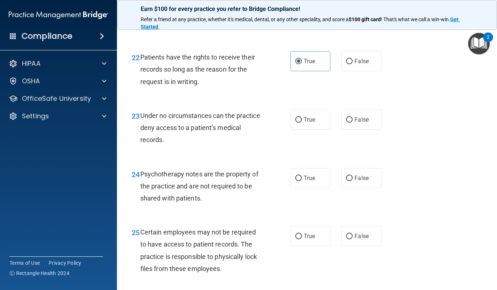
click at [336, 130] on div "True False" at bounding box center [338, 120] width 96 height 20
click at [354, 123] on span "False" at bounding box center [361, 119] width 14 height 7
click at [352, 123] on input "False" at bounding box center [349, 119] width 7 height 5
radio input "true"
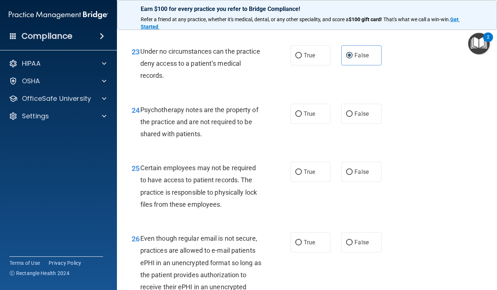
scroll to position [1752, 0]
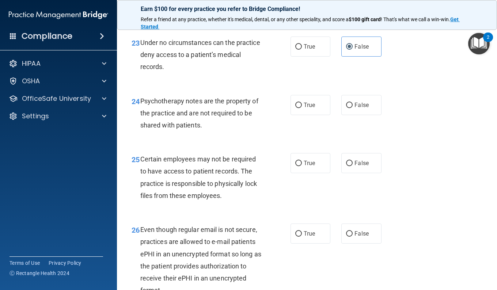
click at [306, 108] on span "True" at bounding box center [308, 104] width 11 height 7
click at [302, 108] on input "True" at bounding box center [298, 105] width 7 height 5
radio input "true"
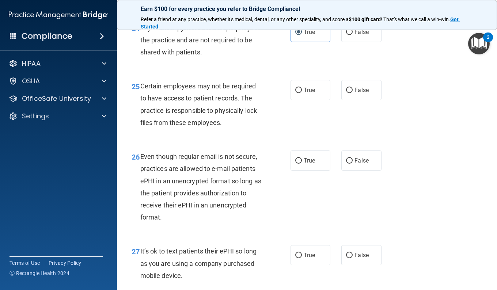
click at [305, 93] on span "True" at bounding box center [308, 90] width 11 height 7
click at [302, 93] on input "True" at bounding box center [298, 90] width 7 height 5
radio input "true"
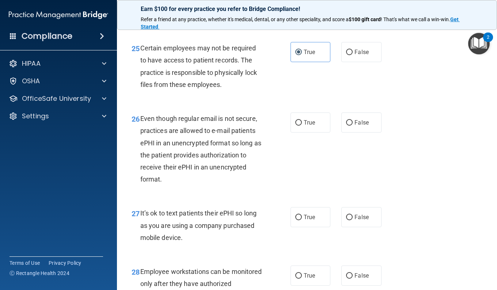
scroll to position [1898, 0]
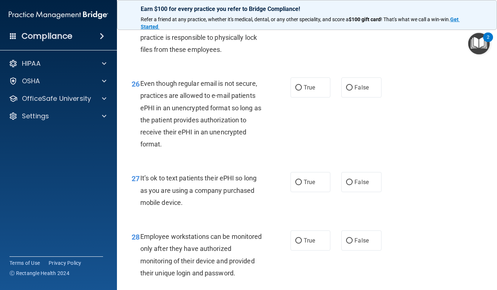
click at [353, 97] on label "False" at bounding box center [361, 87] width 40 height 20
click at [352, 91] on input "False" at bounding box center [349, 87] width 7 height 5
radio input "true"
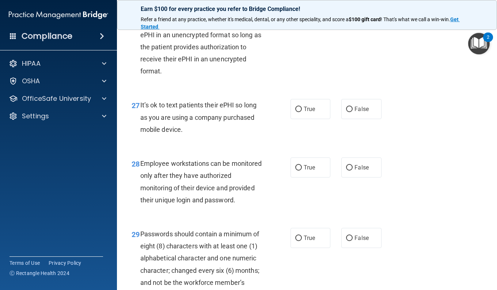
click at [349, 119] on label "False" at bounding box center [361, 109] width 40 height 20
click at [349, 112] on input "False" at bounding box center [349, 109] width 7 height 5
radio input "true"
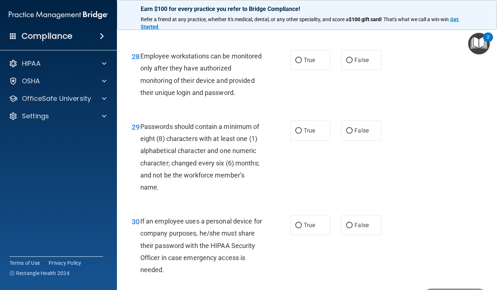
scroll to position [2081, 0]
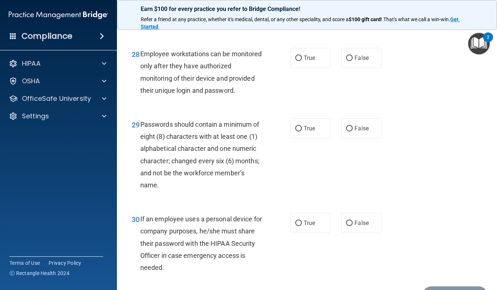
click at [354, 61] on span "False" at bounding box center [361, 57] width 14 height 7
click at [352, 61] on input "False" at bounding box center [349, 57] width 7 height 5
radio input "true"
click at [304, 138] on label "True" at bounding box center [310, 128] width 40 height 20
click at [302, 131] on input "True" at bounding box center [298, 128] width 7 height 5
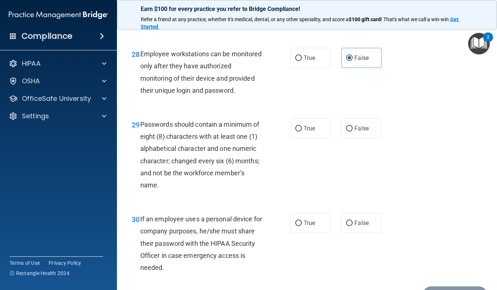
radio input "true"
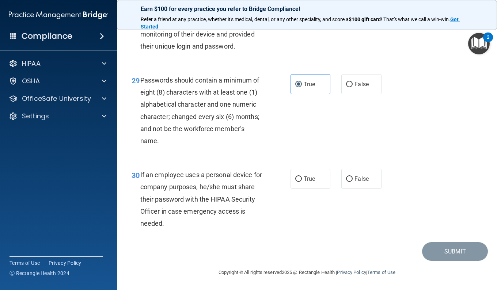
scroll to position [2174, 0]
click at [311, 202] on div "30 If an employee uses a personal device for company purposes, he/she must shar…" at bounding box center [306, 201] width 361 height 83
click at [355, 176] on span "False" at bounding box center [361, 178] width 14 height 7
click at [352, 176] on input "False" at bounding box center [349, 178] width 7 height 5
radio input "true"
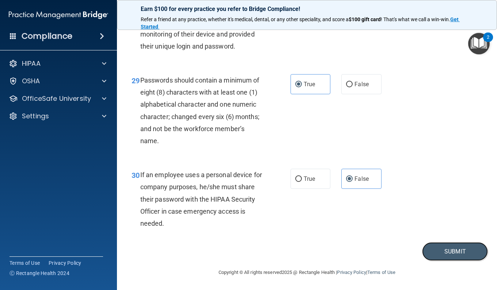
click at [443, 253] on button "Submit" at bounding box center [455, 251] width 66 height 19
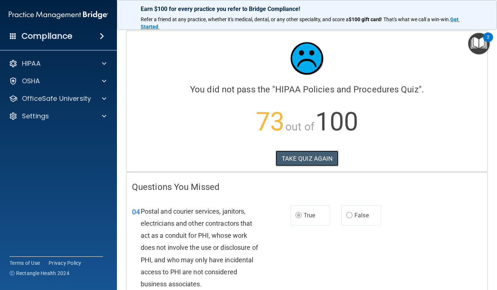
click at [323, 159] on button "TAKE QUIZ AGAIN" at bounding box center [306, 158] width 63 height 16
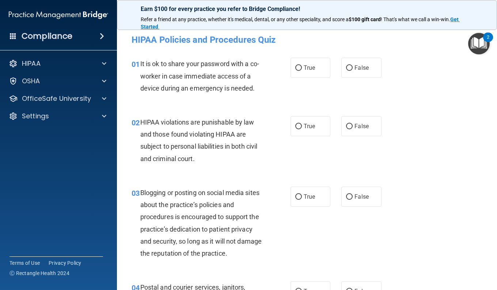
click at [359, 65] on span "False" at bounding box center [361, 67] width 14 height 7
click at [352, 65] on input "False" at bounding box center [349, 67] width 7 height 5
radio input "true"
click at [303, 129] on span "True" at bounding box center [308, 126] width 11 height 7
click at [302, 129] on input "True" at bounding box center [298, 126] width 7 height 5
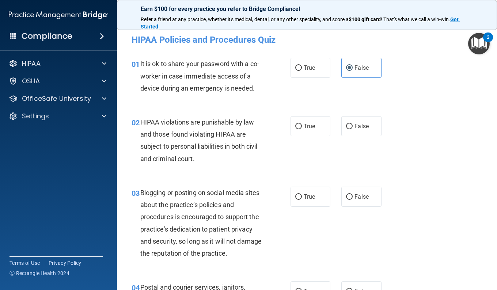
radio input "true"
click at [349, 190] on label "False" at bounding box center [361, 197] width 40 height 20
click at [349, 194] on input "False" at bounding box center [349, 196] width 7 height 5
radio input "true"
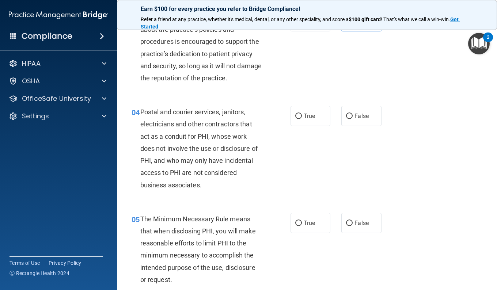
scroll to position [183, 0]
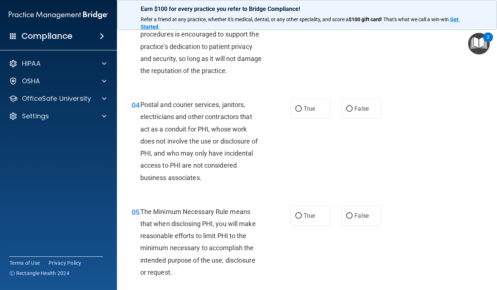
click at [302, 117] on label "True" at bounding box center [310, 109] width 40 height 20
click at [302, 112] on input "True" at bounding box center [298, 108] width 7 height 5
radio input "true"
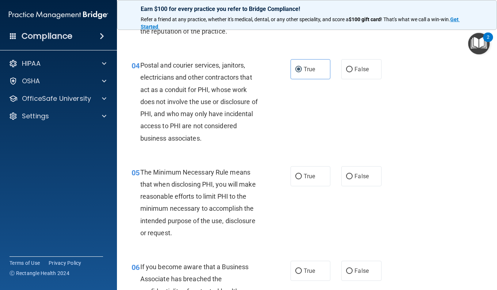
scroll to position [256, 0]
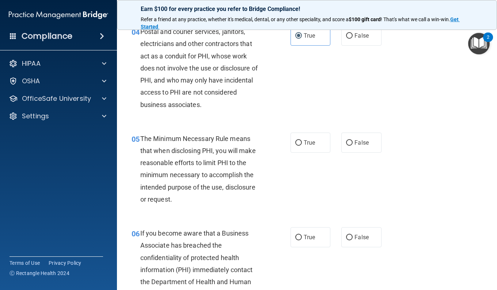
click at [286, 145] on div "05 The Minimum Necessary Rule means that when disclosing PHI, you will make rea…" at bounding box center [210, 171] width 181 height 76
click at [304, 139] on span "True" at bounding box center [308, 142] width 11 height 7
click at [302, 140] on input "True" at bounding box center [298, 142] width 7 height 5
radio input "true"
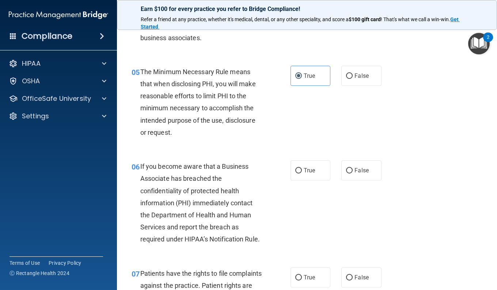
scroll to position [365, 0]
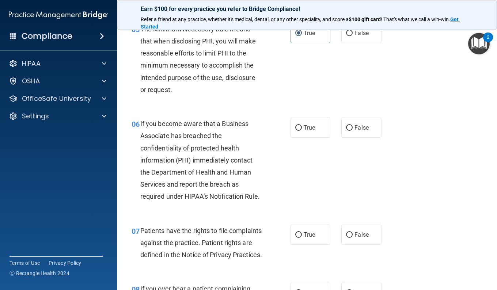
click at [352, 131] on label "False" at bounding box center [361, 128] width 40 height 20
click at [352, 131] on input "False" at bounding box center [349, 127] width 7 height 5
radio input "true"
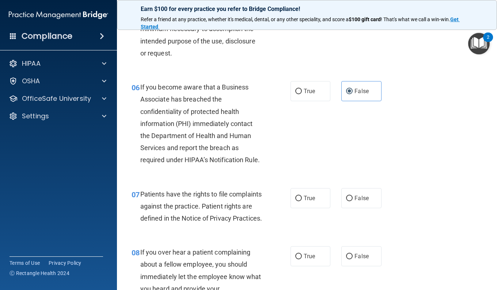
scroll to position [438, 0]
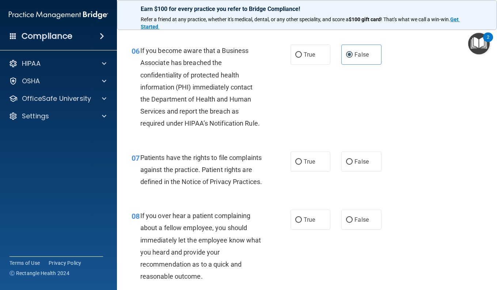
click at [305, 172] on label "True" at bounding box center [310, 162] width 40 height 20
click at [302, 165] on input "True" at bounding box center [298, 161] width 7 height 5
radio input "true"
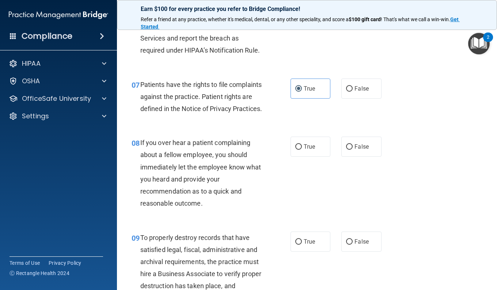
click at [354, 157] on label "False" at bounding box center [361, 147] width 40 height 20
click at [352, 150] on input "False" at bounding box center [349, 146] width 7 height 5
radio input "true"
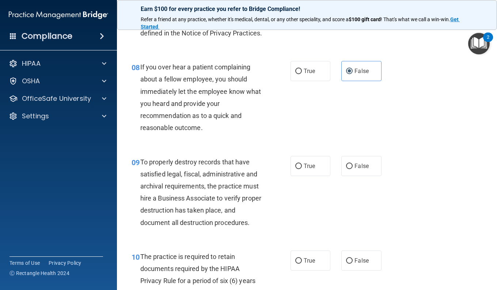
scroll to position [621, 0]
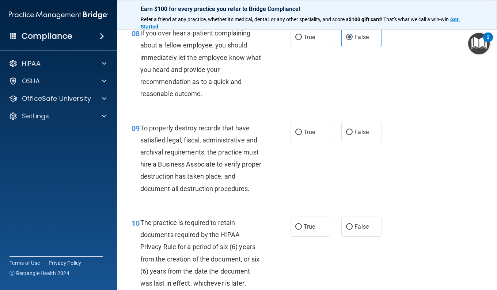
click at [358, 142] on label "False" at bounding box center [361, 132] width 40 height 20
click at [352, 135] on input "False" at bounding box center [349, 132] width 7 height 5
radio input "true"
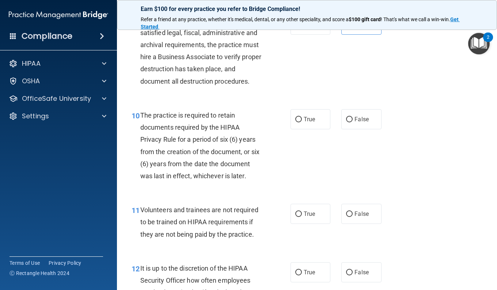
scroll to position [730, 0]
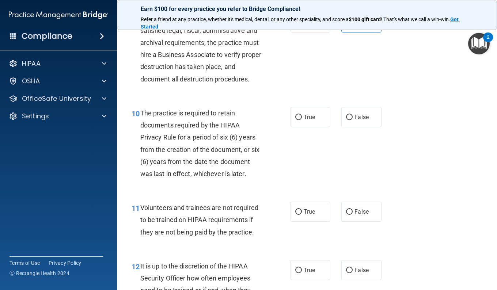
click at [298, 127] on label "True" at bounding box center [310, 117] width 40 height 20
click at [298, 120] on input "True" at bounding box center [298, 117] width 7 height 5
radio input "true"
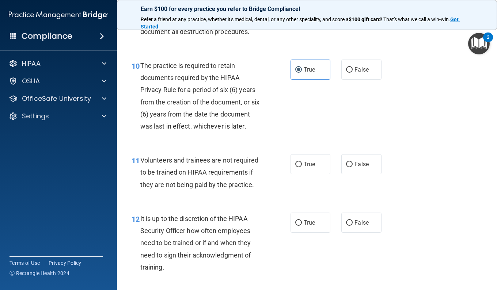
scroll to position [803, 0]
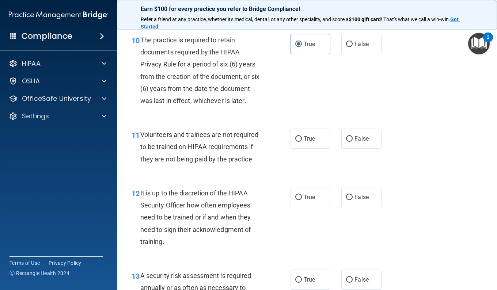
click at [354, 142] on span "False" at bounding box center [361, 138] width 14 height 7
click at [351, 142] on input "False" at bounding box center [349, 138] width 7 height 5
radio input "true"
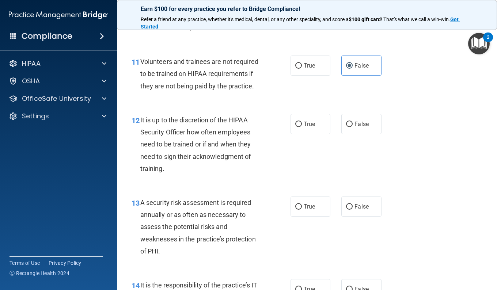
click at [341, 134] on label "False" at bounding box center [361, 124] width 40 height 20
click at [346, 127] on input "False" at bounding box center [349, 124] width 7 height 5
radio input "true"
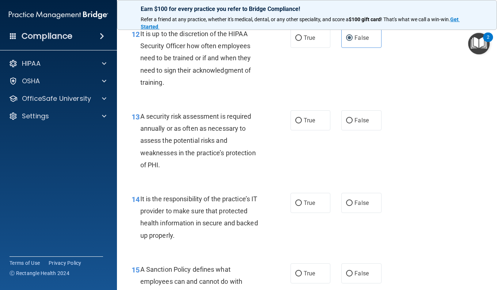
scroll to position [986, 0]
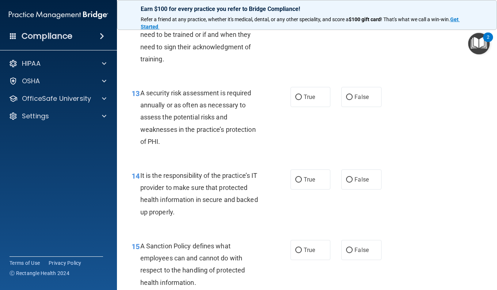
click at [301, 107] on label "True" at bounding box center [310, 97] width 40 height 20
click at [301, 100] on input "True" at bounding box center [298, 97] width 7 height 5
radio input "true"
click at [355, 183] on span "False" at bounding box center [361, 179] width 14 height 7
click at [352, 183] on input "False" at bounding box center [349, 179] width 7 height 5
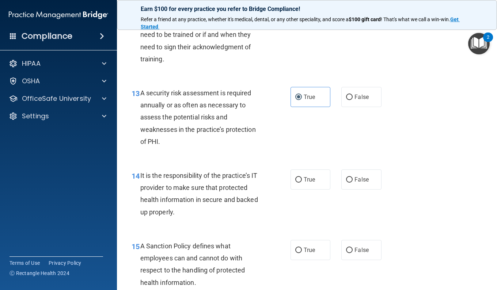
radio input "true"
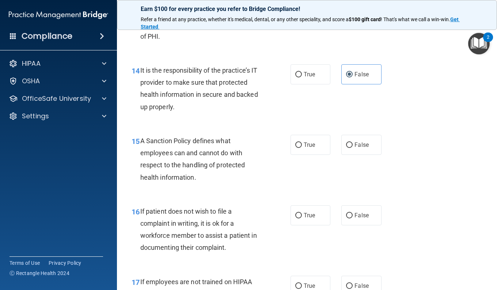
scroll to position [1095, 0]
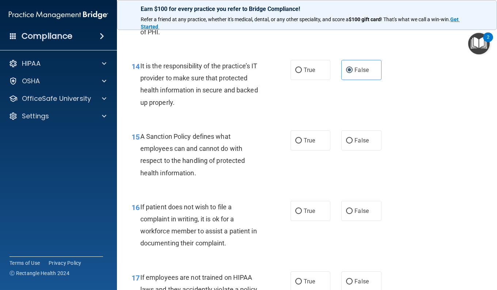
click at [364, 150] on label "False" at bounding box center [361, 140] width 40 height 20
click at [352, 143] on input "False" at bounding box center [349, 140] width 7 height 5
radio input "true"
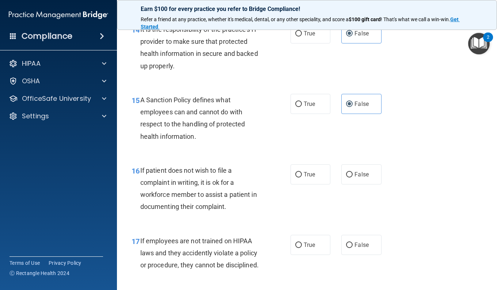
scroll to position [1168, 0]
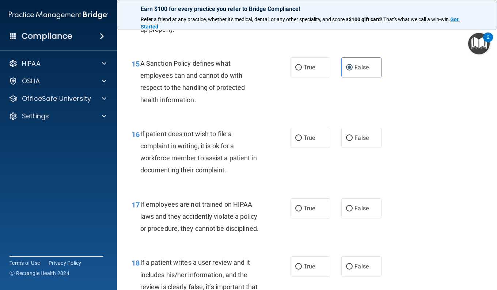
click at [310, 141] on span "True" at bounding box center [308, 137] width 11 height 7
click at [302, 141] on input "True" at bounding box center [298, 137] width 7 height 5
radio input "true"
click at [350, 218] on label "False" at bounding box center [361, 208] width 40 height 20
click at [350, 211] on input "False" at bounding box center [349, 208] width 7 height 5
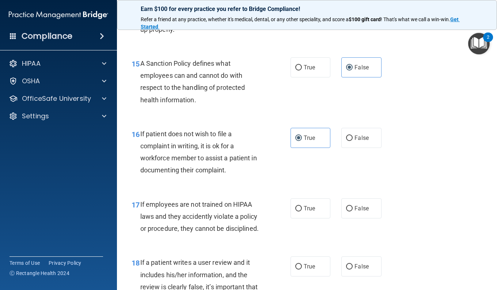
radio input "true"
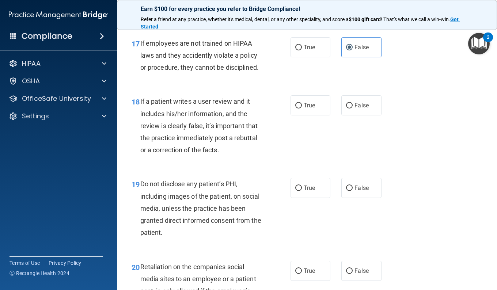
scroll to position [1351, 0]
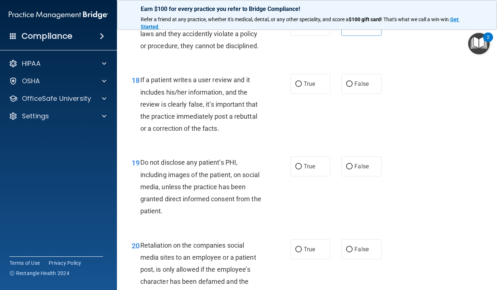
click at [357, 94] on label "False" at bounding box center [361, 84] width 40 height 20
click at [352, 87] on input "False" at bounding box center [349, 83] width 7 height 5
radio input "true"
click at [299, 169] on input "True" at bounding box center [298, 166] width 7 height 5
radio input "true"
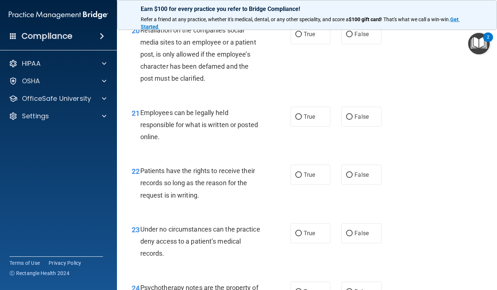
scroll to position [1570, 0]
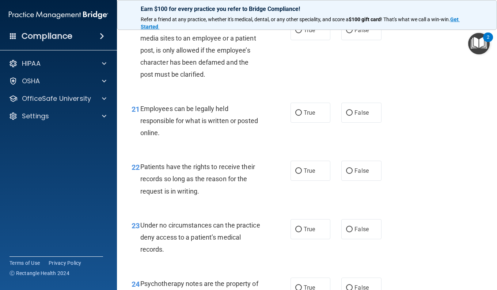
click at [356, 34] on span "False" at bounding box center [361, 30] width 14 height 7
click at [352, 33] on input "False" at bounding box center [349, 30] width 7 height 5
radio input "true"
click at [312, 123] on label "True" at bounding box center [310, 113] width 40 height 20
click at [302, 116] on input "True" at bounding box center [298, 112] width 7 height 5
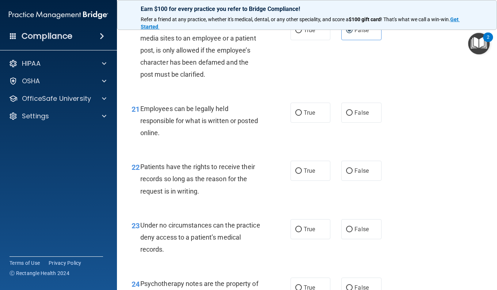
radio input "true"
click at [346, 181] on label "False" at bounding box center [361, 171] width 40 height 20
click at [346, 174] on input "False" at bounding box center [349, 170] width 7 height 5
radio input "true"
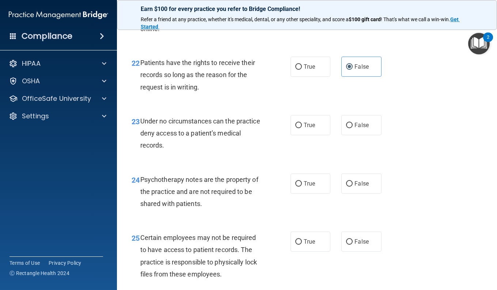
scroll to position [1679, 0]
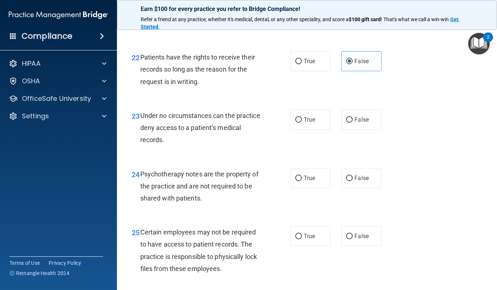
click at [341, 130] on label "False" at bounding box center [361, 120] width 40 height 20
click at [346, 123] on input "False" at bounding box center [349, 119] width 7 height 5
radio input "true"
click at [308, 181] on span "True" at bounding box center [308, 178] width 11 height 7
click at [302, 181] on input "True" at bounding box center [298, 178] width 7 height 5
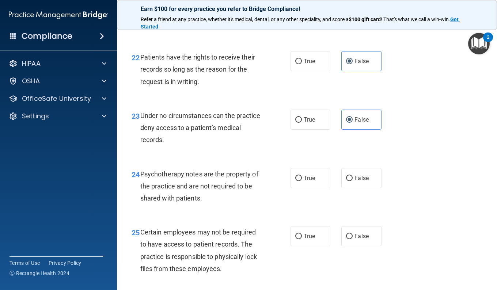
radio input "true"
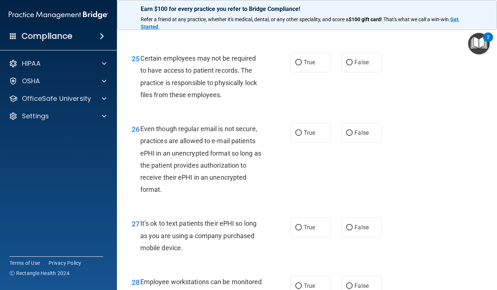
scroll to position [1862, 0]
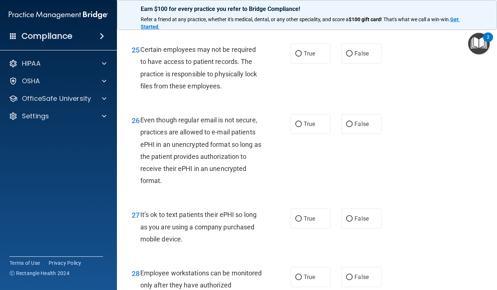
click at [301, 64] on label "True" at bounding box center [310, 53] width 40 height 20
click at [301, 57] on input "True" at bounding box center [298, 53] width 7 height 5
radio input "true"
click at [296, 127] on input "True" at bounding box center [298, 124] width 7 height 5
radio input "true"
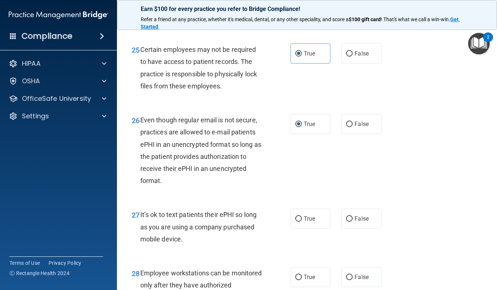
scroll to position [1935, 0]
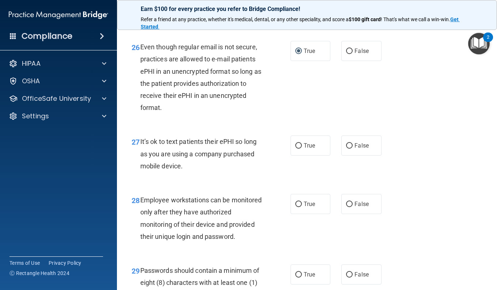
click at [349, 149] on input "False" at bounding box center [349, 145] width 7 height 5
radio input "true"
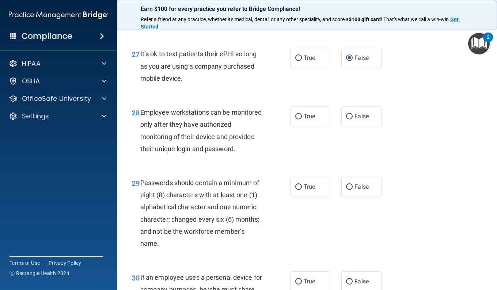
scroll to position [2045, 0]
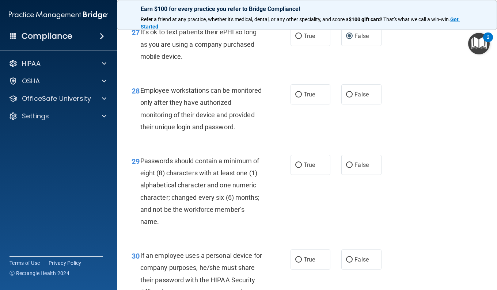
click at [355, 104] on label "False" at bounding box center [361, 94] width 40 height 20
click at [352, 97] on input "False" at bounding box center [349, 94] width 7 height 5
radio input "true"
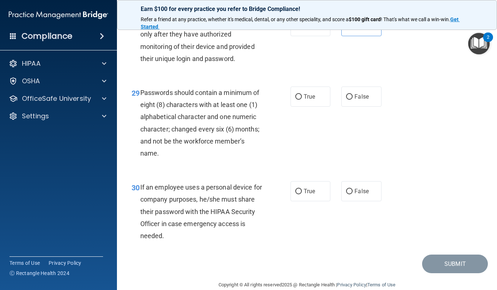
scroll to position [2118, 0]
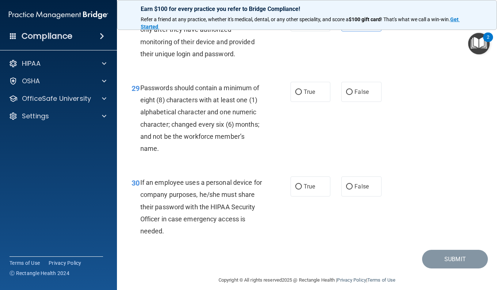
click at [307, 95] on span "True" at bounding box center [308, 91] width 11 height 7
click at [302, 95] on input "True" at bounding box center [298, 91] width 7 height 5
radio input "true"
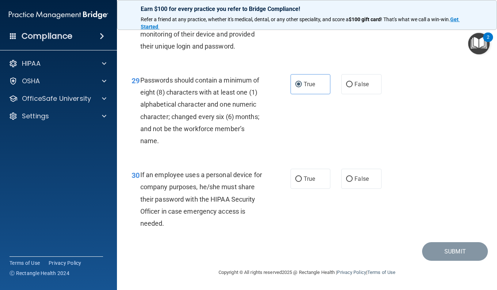
scroll to position [2174, 0]
click at [332, 181] on div "True False" at bounding box center [338, 179] width 96 height 20
click at [359, 180] on span "False" at bounding box center [361, 178] width 14 height 7
click at [352, 180] on input "False" at bounding box center [349, 178] width 7 height 5
radio input "true"
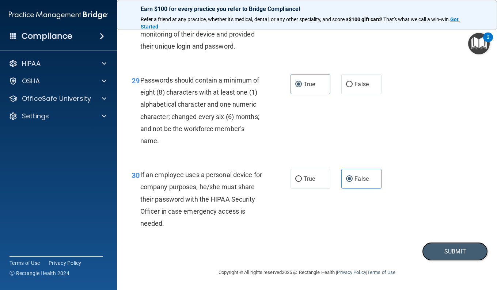
click at [453, 254] on button "Submit" at bounding box center [455, 251] width 66 height 19
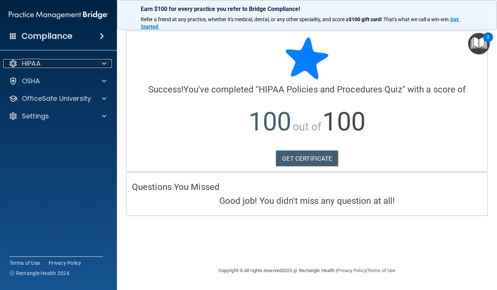
click at [94, 63] on div at bounding box center [103, 63] width 18 height 9
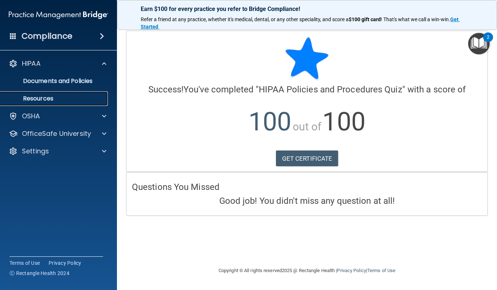
click at [83, 95] on p "Resources" at bounding box center [55, 98] width 100 height 7
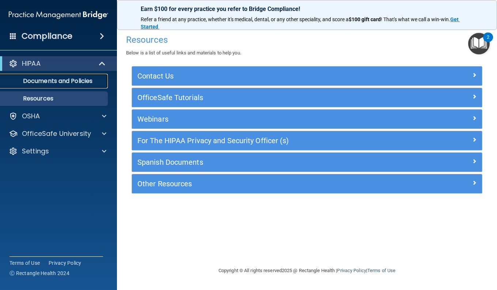
click at [87, 83] on p "Documents and Policies" at bounding box center [55, 80] width 100 height 7
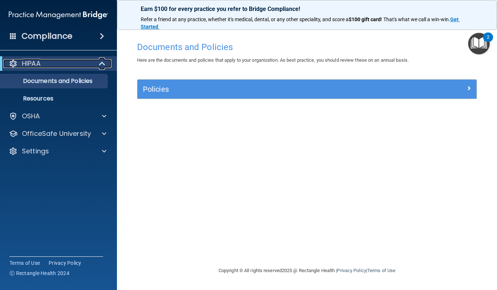
click at [80, 62] on div "HIPAA" at bounding box center [48, 63] width 90 height 9
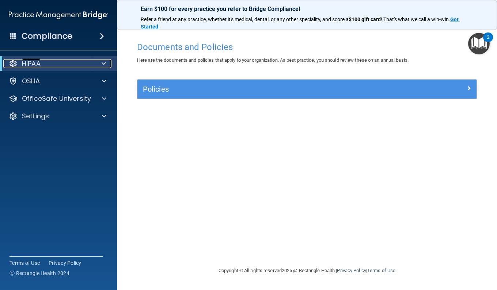
click at [80, 61] on div "HIPAA" at bounding box center [48, 63] width 90 height 9
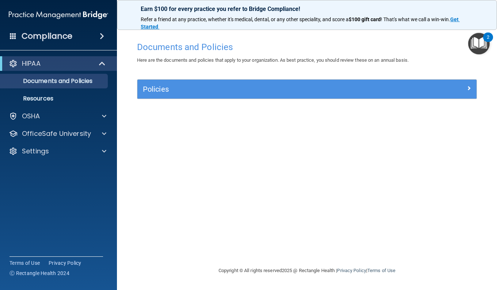
click at [473, 43] on img "Open Resource Center, 2 new notifications" at bounding box center [479, 44] width 22 height 22
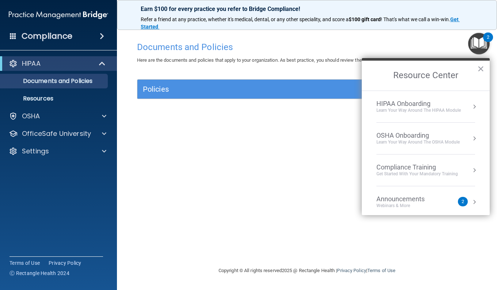
click at [89, 35] on div "Compliance" at bounding box center [58, 36] width 117 height 16
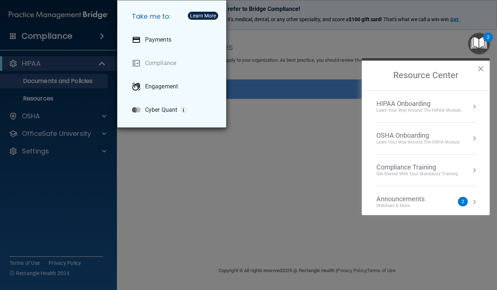
click at [82, 88] on div "Take me to: Payments Compliance Engagement Cyber Quant" at bounding box center [248, 145] width 497 height 290
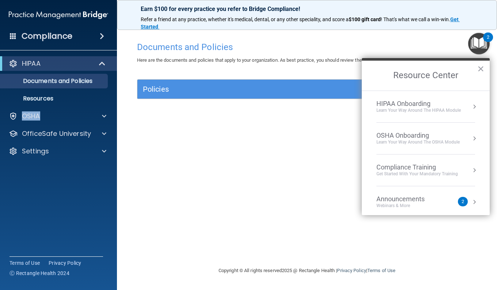
drag, startPoint x: 57, startPoint y: 110, endPoint x: 67, endPoint y: 103, distance: 12.8
click at [67, 103] on div "HIPAA Documents and Policies Report an Incident Business Associates Emergency P…" at bounding box center [58, 108] width 117 height 111
click at [67, 103] on link "Resources" at bounding box center [50, 98] width 115 height 15
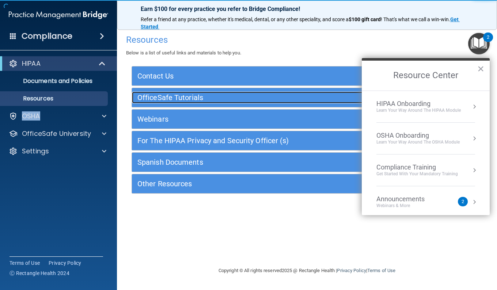
click at [200, 99] on h5 "OfficeSafe Tutorials" at bounding box center [263, 97] width 252 height 8
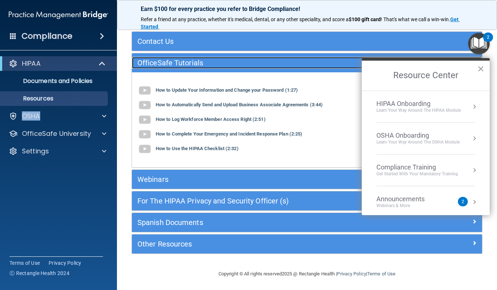
scroll to position [36, 0]
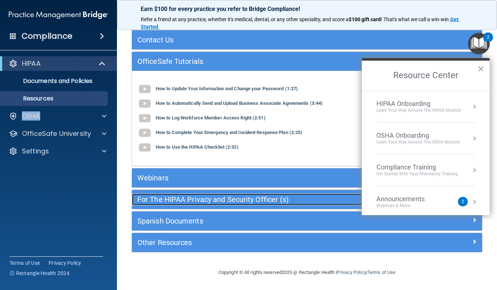
click at [231, 199] on h5 "For The HIPAA Privacy and Security Officer (s)" at bounding box center [263, 199] width 252 height 8
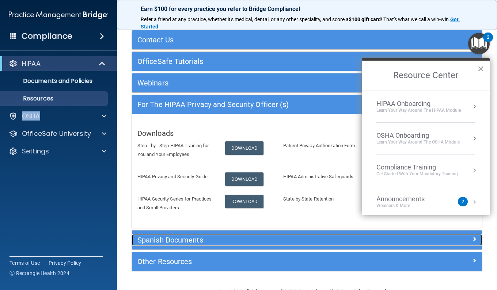
click at [203, 236] on h5 "Spanish Documents" at bounding box center [263, 240] width 252 height 8
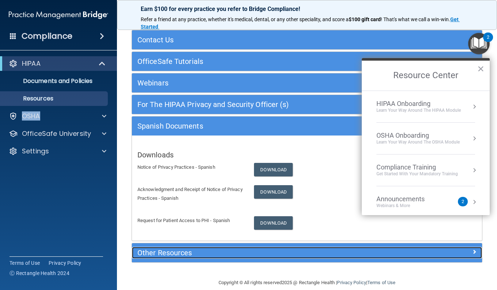
click at [190, 255] on h5 "Other Resources" at bounding box center [263, 253] width 252 height 8
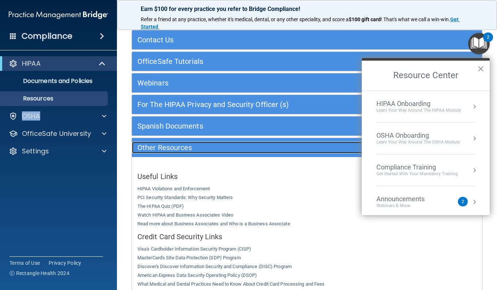
scroll to position [184, 0]
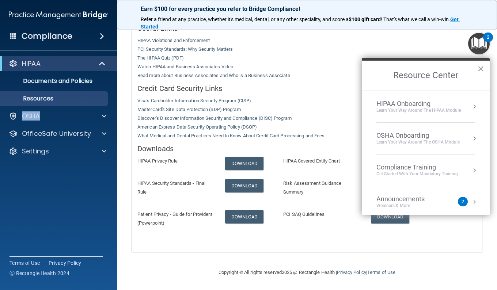
click at [409, 107] on div "Learn Your Way around the HIPAA module" at bounding box center [418, 110] width 84 height 6
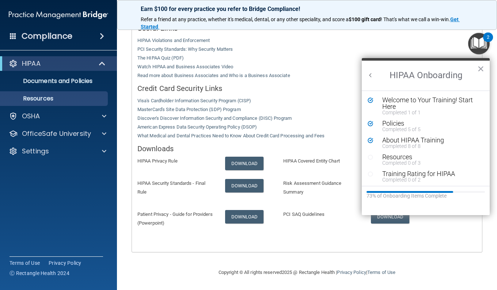
scroll to position [0, 0]
click at [405, 141] on div "About HIPAA Training" at bounding box center [428, 140] width 92 height 7
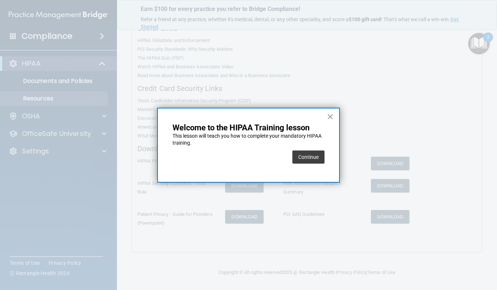
click at [301, 161] on button "Continue" at bounding box center [308, 156] width 32 height 13
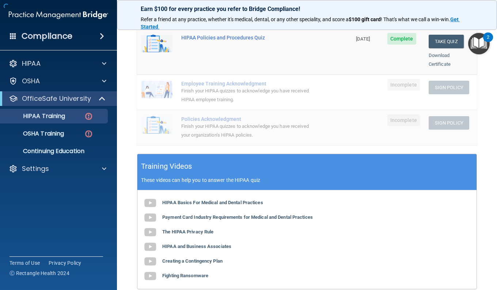
scroll to position [56, 0]
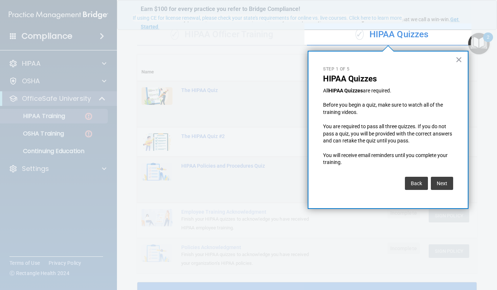
click at [435, 186] on button "Next" at bounding box center [441, 183] width 22 height 13
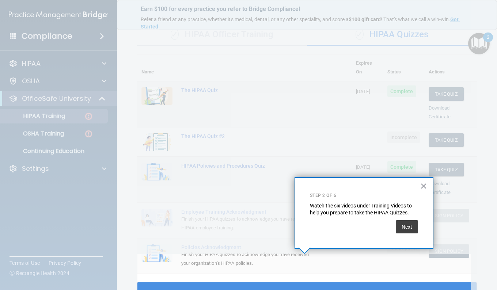
scroll to position [76, 0]
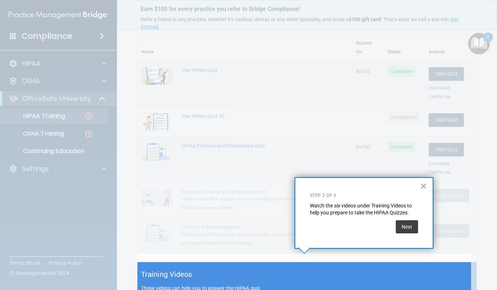
click at [403, 231] on button "Next" at bounding box center [406, 226] width 22 height 13
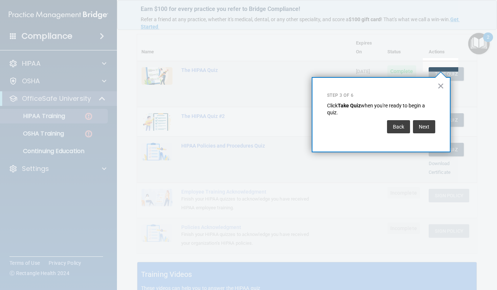
click at [427, 130] on button "Next" at bounding box center [424, 126] width 22 height 13
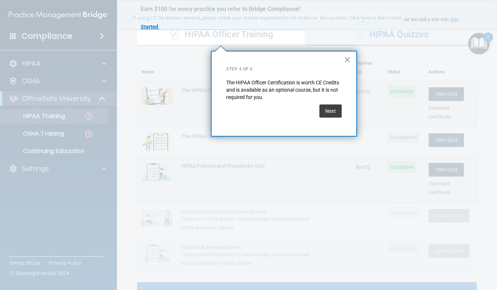
click at [327, 111] on button "Next" at bounding box center [330, 110] width 22 height 13
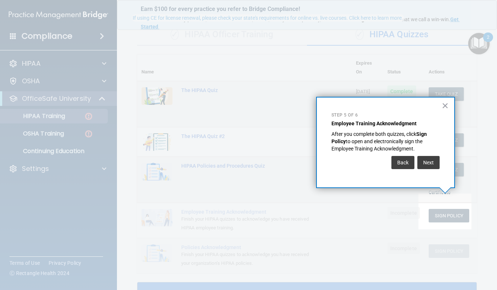
click at [422, 158] on button "Next" at bounding box center [428, 162] width 22 height 13
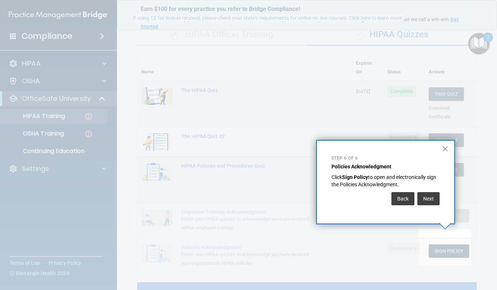
click at [425, 195] on button "Next" at bounding box center [428, 198] width 22 height 13
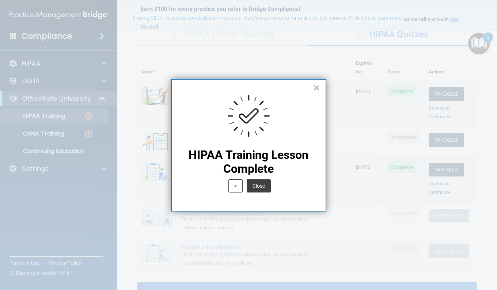
click at [265, 189] on button "Close" at bounding box center [258, 185] width 24 height 13
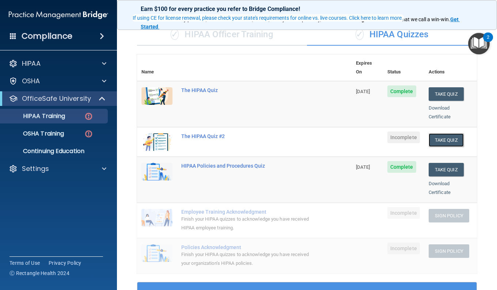
click at [449, 133] on button "Take Quiz" at bounding box center [445, 140] width 35 height 14
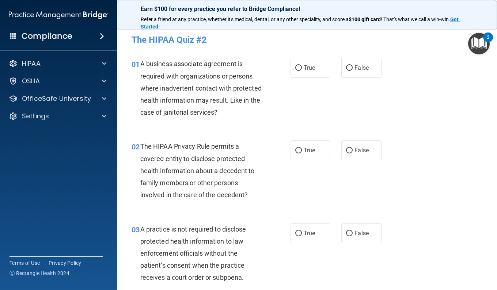
click at [354, 68] on span "False" at bounding box center [361, 67] width 14 height 7
click at [352, 68] on input "False" at bounding box center [349, 67] width 7 height 5
radio input "true"
click at [314, 155] on label "True" at bounding box center [310, 150] width 40 height 20
click at [302, 153] on input "True" at bounding box center [298, 150] width 7 height 5
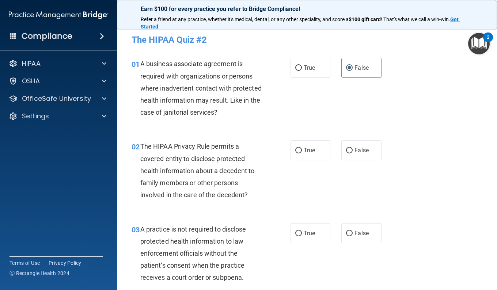
radio input "true"
click at [311, 72] on label "True" at bounding box center [310, 68] width 40 height 20
click at [302, 71] on input "True" at bounding box center [298, 67] width 7 height 5
radio input "true"
radio input "false"
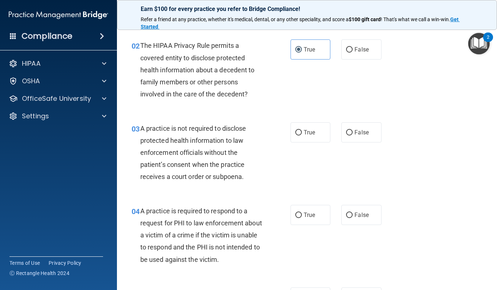
scroll to position [110, 0]
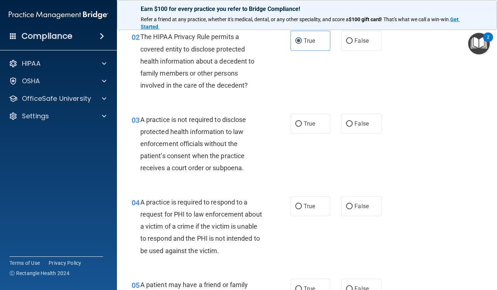
click at [356, 123] on span "False" at bounding box center [361, 123] width 14 height 7
click at [352, 123] on input "False" at bounding box center [349, 123] width 7 height 5
radio input "true"
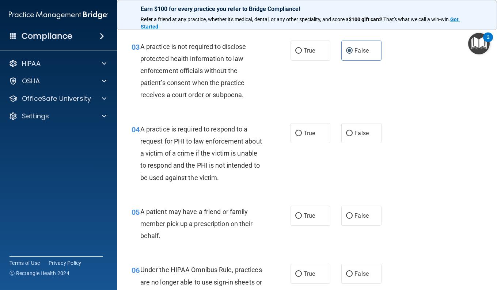
click at [298, 128] on label "True" at bounding box center [310, 133] width 40 height 20
click at [298, 131] on input "True" at bounding box center [298, 133] width 7 height 5
radio input "true"
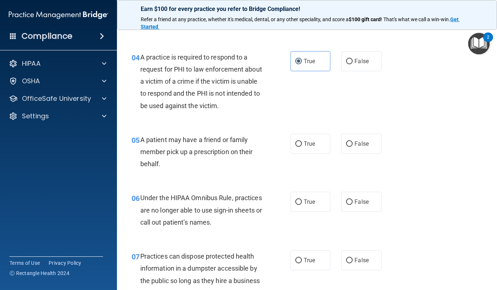
scroll to position [256, 0]
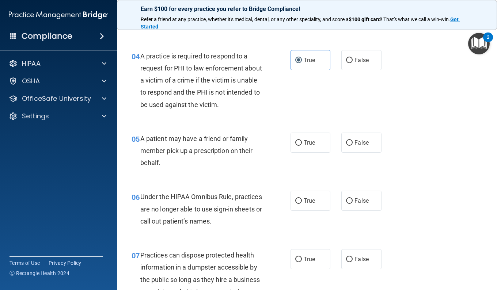
click at [296, 149] on label "True" at bounding box center [310, 143] width 40 height 20
click at [296, 146] on input "True" at bounding box center [298, 142] width 7 height 5
radio input "true"
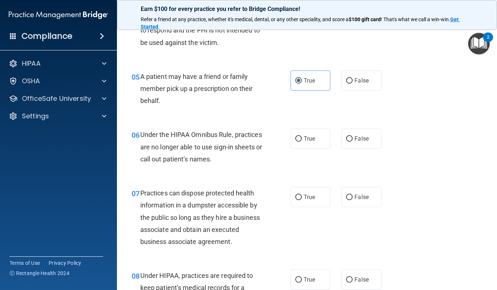
scroll to position [329, 0]
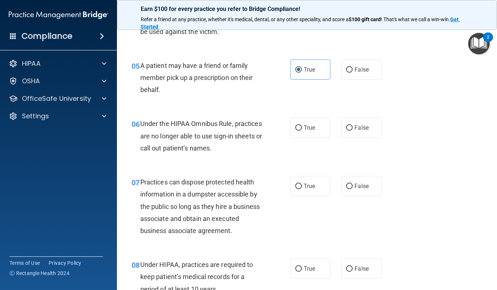
click at [354, 124] on span "False" at bounding box center [361, 127] width 14 height 7
click at [352, 125] on input "False" at bounding box center [349, 127] width 7 height 5
radio input "true"
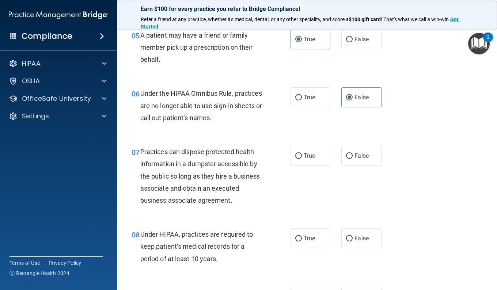
scroll to position [402, 0]
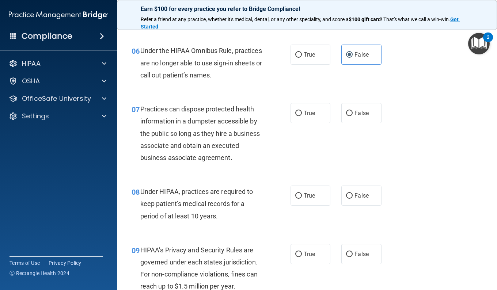
click at [354, 114] on span "False" at bounding box center [361, 113] width 14 height 7
click at [352, 114] on input "False" at bounding box center [349, 113] width 7 height 5
radio input "true"
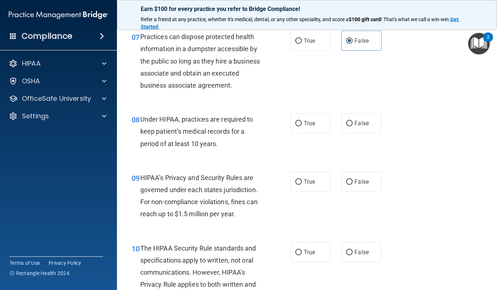
scroll to position [475, 0]
click at [355, 131] on label "False" at bounding box center [361, 122] width 40 height 20
click at [352, 126] on input "False" at bounding box center [349, 122] width 7 height 5
radio input "true"
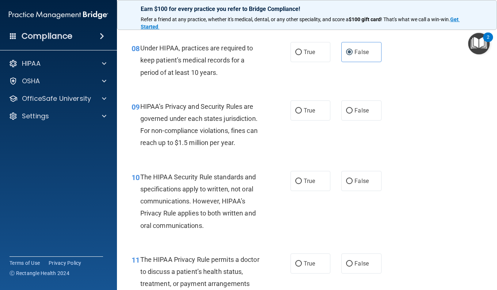
scroll to position [548, 0]
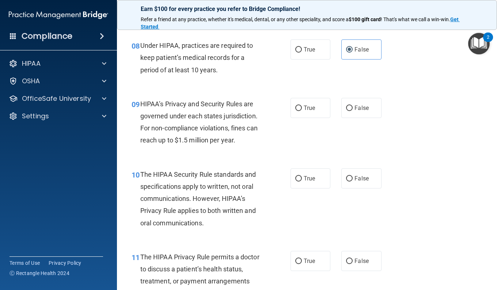
click at [307, 111] on label "True" at bounding box center [310, 108] width 40 height 20
click at [302, 111] on input "True" at bounding box center [298, 108] width 7 height 5
radio input "true"
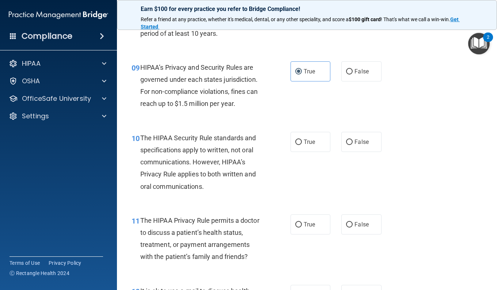
scroll to position [621, 0]
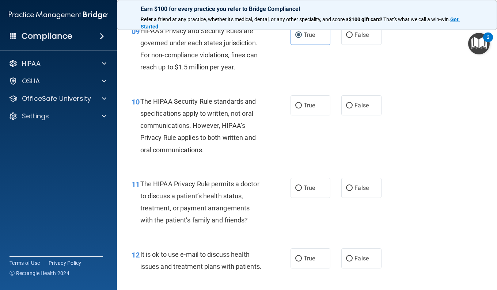
click at [306, 115] on label "True" at bounding box center [310, 105] width 40 height 20
click at [302, 108] on input "True" at bounding box center [298, 105] width 7 height 5
radio input "true"
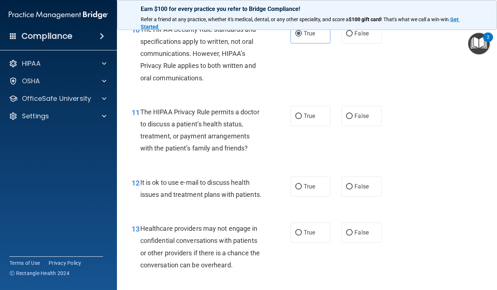
scroll to position [694, 0]
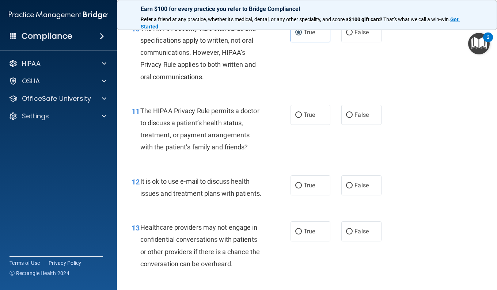
click at [357, 123] on label "False" at bounding box center [361, 115] width 40 height 20
click at [352, 118] on input "False" at bounding box center [349, 114] width 7 height 5
radio input "true"
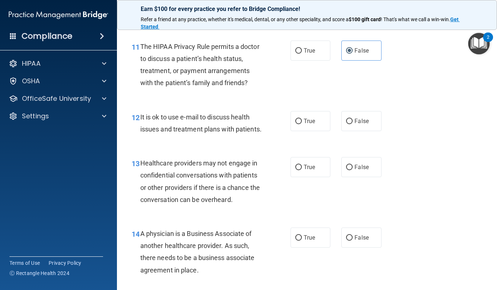
scroll to position [767, 0]
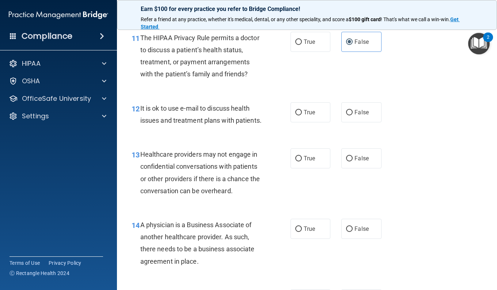
click at [354, 116] on span "False" at bounding box center [361, 112] width 14 height 7
click at [352, 115] on input "False" at bounding box center [349, 112] width 7 height 5
radio input "true"
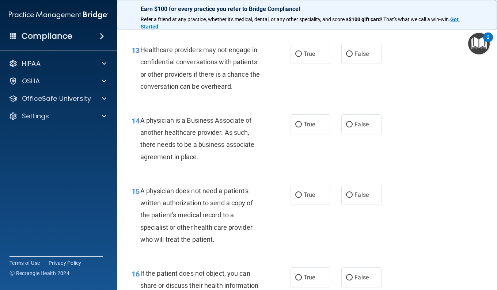
scroll to position [876, 0]
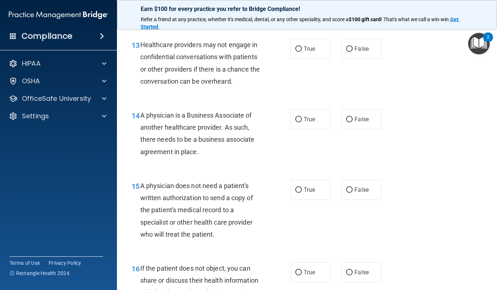
click at [307, 52] on span "True" at bounding box center [308, 48] width 11 height 7
click at [302, 52] on input "True" at bounding box center [298, 48] width 7 height 5
radio input "true"
drag, startPoint x: 295, startPoint y: 131, endPoint x: 291, endPoint y: 128, distance: 5.0
click at [291, 100] on div "13 Healthcare providers may not engage in confidential conversations with patie…" at bounding box center [306, 65] width 361 height 70
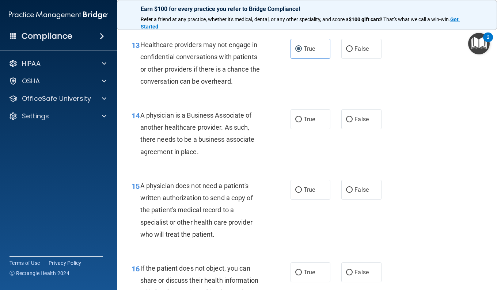
click at [291, 100] on div "13 Healthcare providers may not engage in confidential conversations with patie…" at bounding box center [306, 65] width 361 height 70
click at [306, 129] on label "True" at bounding box center [310, 119] width 40 height 20
click at [302, 122] on input "True" at bounding box center [298, 119] width 7 height 5
radio input "true"
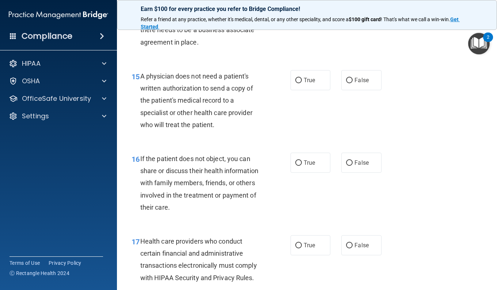
click at [349, 90] on label "False" at bounding box center [361, 80] width 40 height 20
click at [349, 83] on input "False" at bounding box center [349, 80] width 7 height 5
radio input "true"
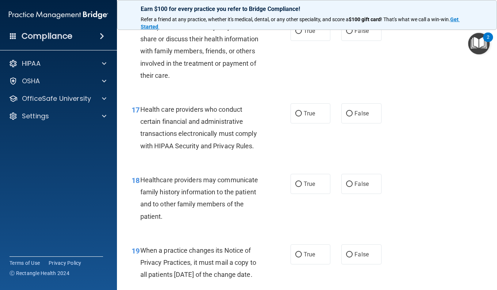
scroll to position [1132, 0]
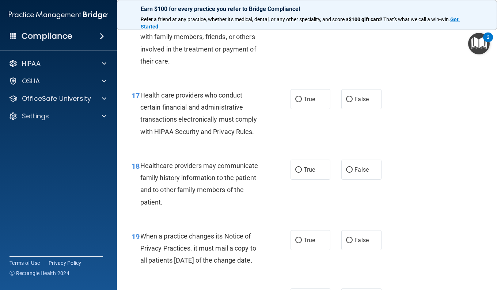
click at [303, 20] on span "True" at bounding box center [308, 16] width 11 height 7
click at [300, 20] on input "True" at bounding box center [298, 16] width 7 height 5
radio input "true"
click at [311, 109] on label "True" at bounding box center [310, 99] width 40 height 20
click at [302, 102] on input "True" at bounding box center [298, 99] width 7 height 5
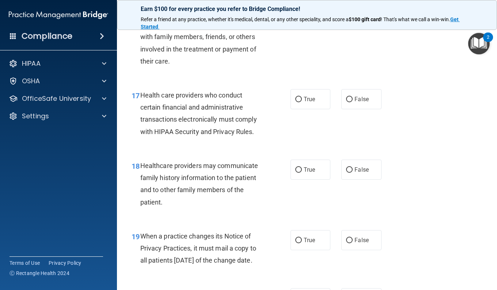
radio input "true"
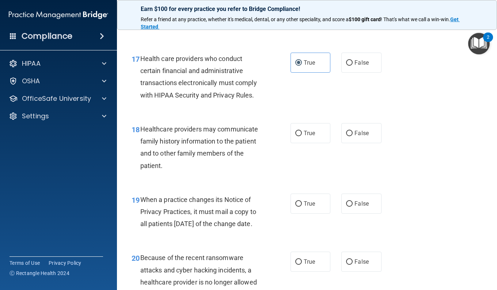
scroll to position [1205, 0]
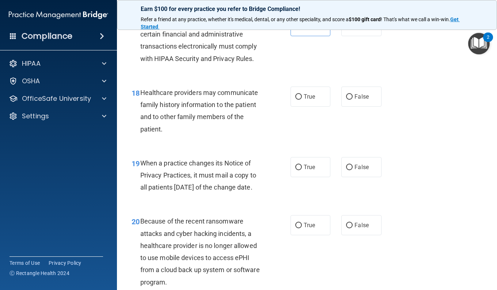
click at [359, 100] on span "False" at bounding box center [361, 96] width 14 height 7
click at [352, 100] on input "False" at bounding box center [349, 96] width 7 height 5
radio input "true"
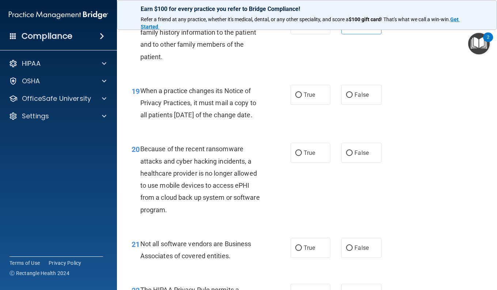
scroll to position [1278, 0]
click at [310, 104] on label "True" at bounding box center [310, 94] width 40 height 20
click at [302, 97] on input "True" at bounding box center [298, 94] width 7 height 5
radio input "true"
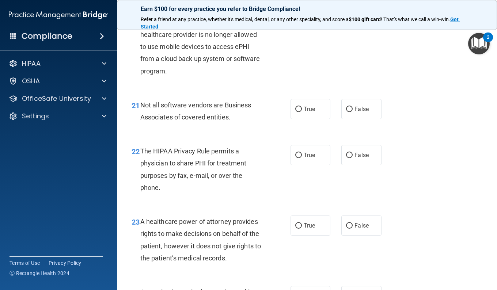
scroll to position [1424, 0]
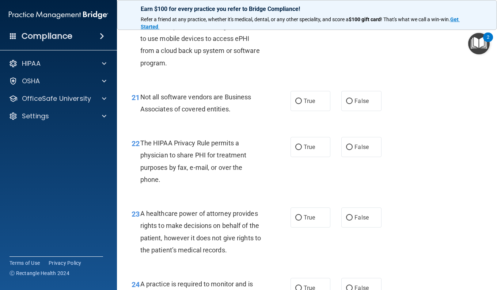
click at [315, 16] on label "True" at bounding box center [310, 6] width 40 height 20
click at [302, 9] on input "True" at bounding box center [298, 6] width 7 height 5
radio input "true"
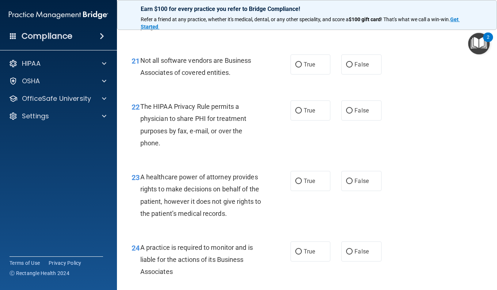
click at [293, 74] on label "True" at bounding box center [310, 64] width 40 height 20
click at [295, 68] on input "True" at bounding box center [298, 64] width 7 height 5
radio input "true"
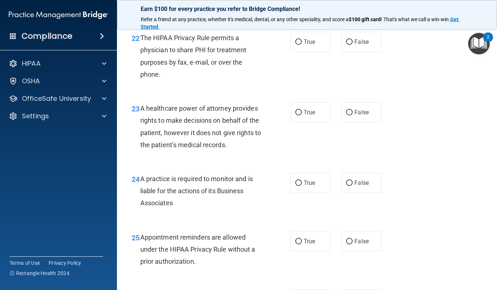
scroll to position [1533, 0]
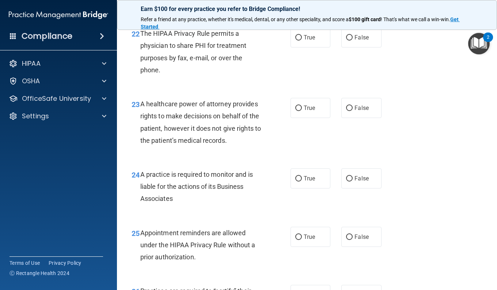
click at [321, 47] on label "True" at bounding box center [310, 37] width 40 height 20
click at [302, 41] on input "True" at bounding box center [298, 37] width 7 height 5
radio input "true"
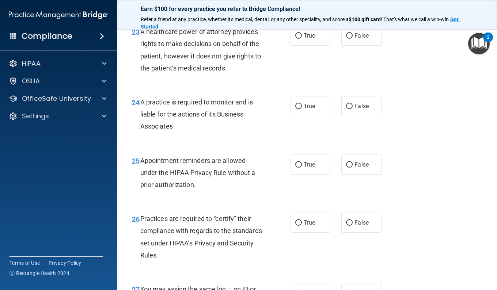
scroll to position [1606, 0]
click at [342, 45] on label "False" at bounding box center [361, 35] width 40 height 20
click at [346, 38] on input "False" at bounding box center [349, 34] width 7 height 5
radio input "true"
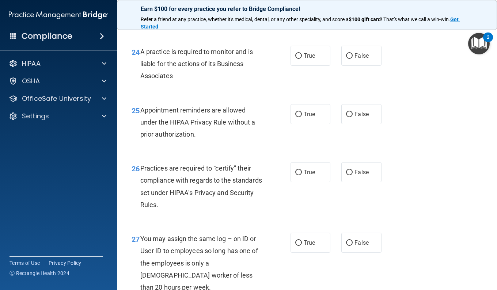
scroll to position [1679, 0]
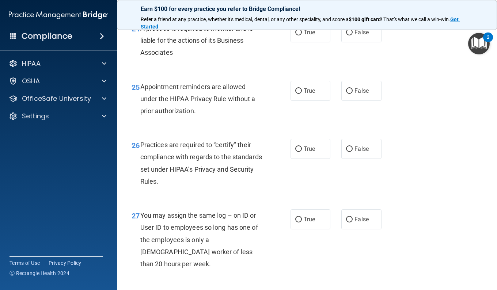
click at [296, 35] on input "True" at bounding box center [298, 32] width 7 height 5
radio input "true"
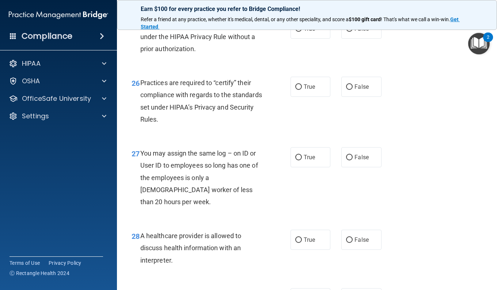
scroll to position [1752, 0]
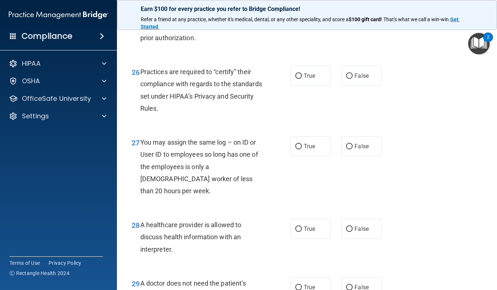
click at [305, 28] on label "True" at bounding box center [310, 18] width 40 height 20
click at [302, 21] on input "True" at bounding box center [298, 17] width 7 height 5
radio input "true"
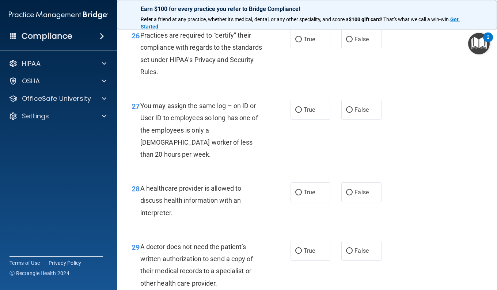
click at [300, 49] on label "True" at bounding box center [310, 39] width 40 height 20
click at [300, 42] on input "True" at bounding box center [298, 39] width 7 height 5
radio input "true"
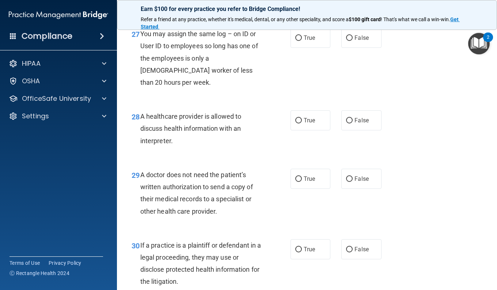
scroll to position [1862, 0]
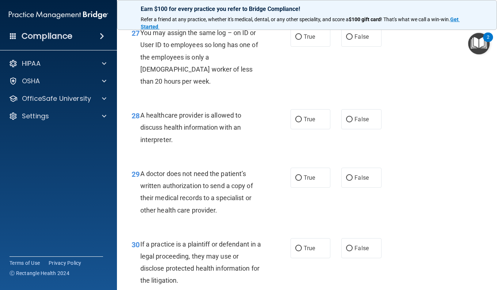
click at [364, 47] on label "False" at bounding box center [361, 37] width 40 height 20
click at [352, 40] on input "False" at bounding box center [349, 36] width 7 height 5
radio input "true"
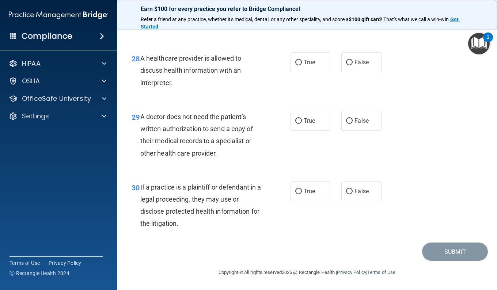
scroll to position [1956, 0]
click at [302, 68] on label "True" at bounding box center [310, 62] width 40 height 20
click at [302, 65] on input "True" at bounding box center [298, 62] width 7 height 5
radio input "true"
click at [355, 117] on span "False" at bounding box center [361, 120] width 14 height 7
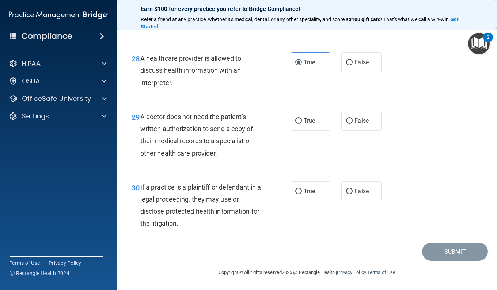
click at [352, 118] on input "False" at bounding box center [349, 120] width 7 height 5
radio input "true"
click at [294, 195] on label "True" at bounding box center [310, 191] width 40 height 20
click at [295, 194] on input "True" at bounding box center [298, 191] width 7 height 5
radio input "true"
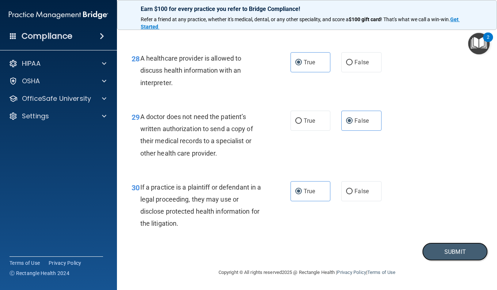
click at [434, 251] on button "Submit" at bounding box center [455, 251] width 66 height 19
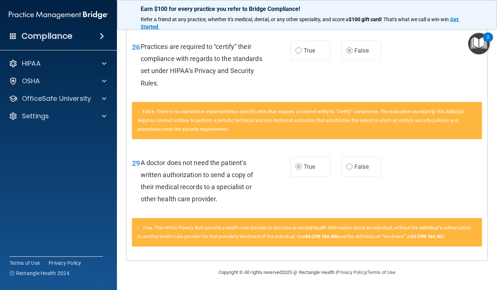
scroll to position [1361, 0]
click at [479, 45] on img "Open Resource Center, 2 new notifications" at bounding box center [479, 44] width 22 height 22
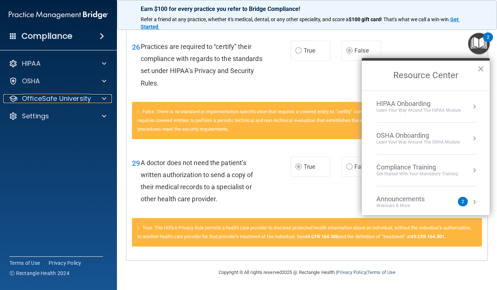
click at [73, 100] on p "OfficeSafe University" at bounding box center [56, 98] width 69 height 9
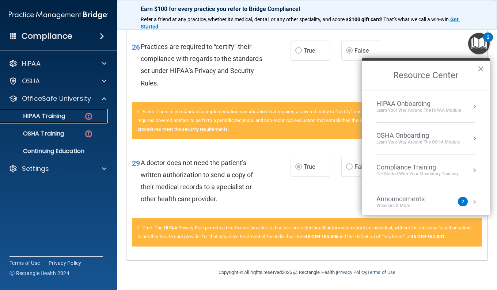
click at [64, 117] on p "HIPAA Training" at bounding box center [35, 115] width 60 height 7
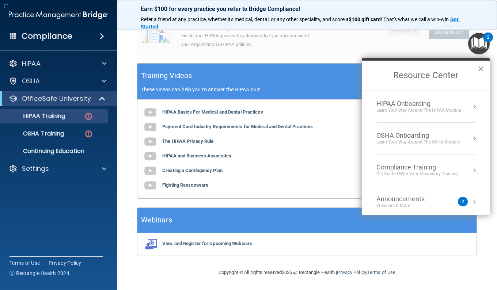
scroll to position [267, 0]
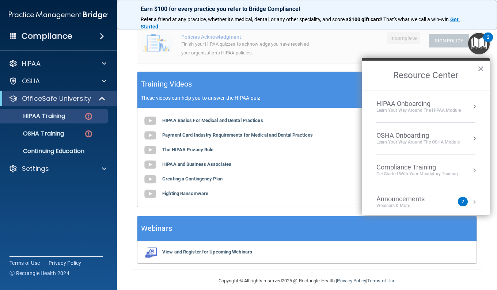
click at [337, 54] on td "Policies Acknowledgment Finish your HIPAA quizzes to acknowledge you have recei…" at bounding box center [264, 45] width 175 height 35
click at [480, 68] on button "×" at bounding box center [480, 69] width 7 height 12
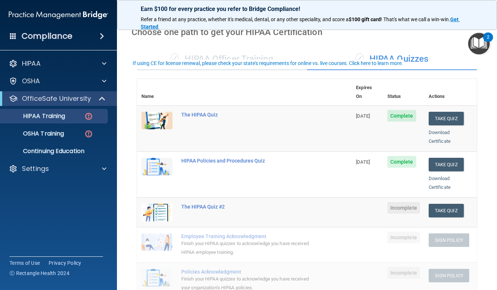
scroll to position [11, 0]
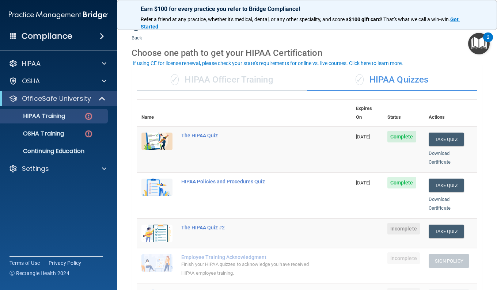
click at [435, 229] on td "Take Quiz Download Certificate" at bounding box center [450, 233] width 53 height 30
click at [447, 225] on button "Take Quiz" at bounding box center [445, 232] width 35 height 14
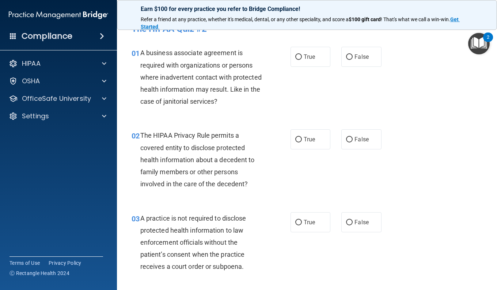
click at [359, 51] on label "False" at bounding box center [361, 57] width 40 height 20
click at [352, 54] on input "False" at bounding box center [349, 56] width 7 height 5
radio input "true"
click at [306, 141] on span "True" at bounding box center [308, 139] width 11 height 7
click at [302, 141] on input "True" at bounding box center [298, 139] width 7 height 5
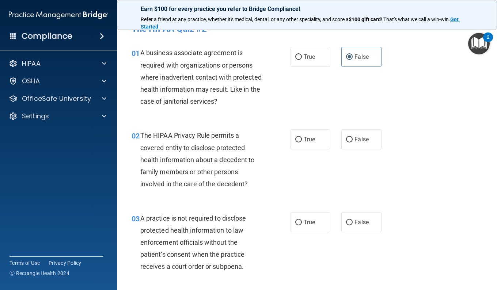
radio input "true"
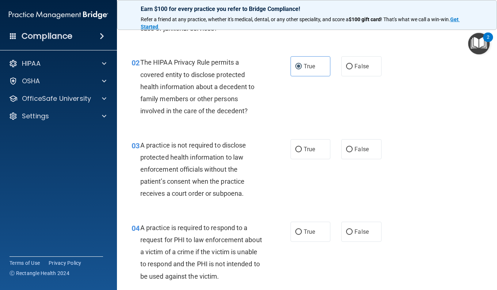
click at [348, 151] on input "False" at bounding box center [349, 149] width 7 height 5
radio input "true"
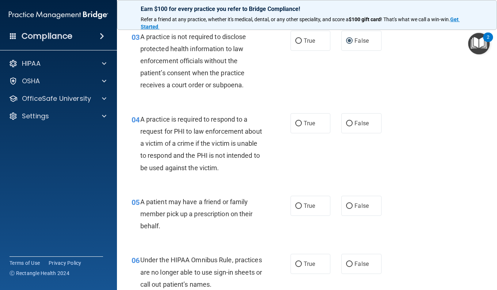
scroll to position [194, 0]
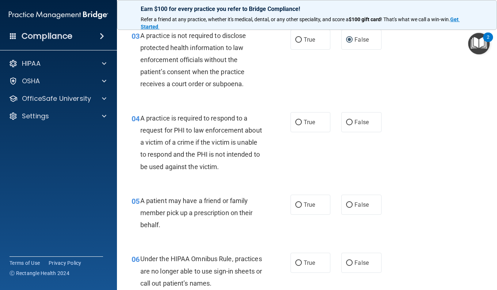
click at [302, 127] on label "True" at bounding box center [310, 122] width 40 height 20
click at [302, 125] on input "True" at bounding box center [298, 122] width 7 height 5
radio input "true"
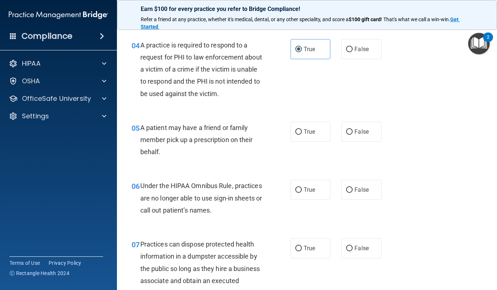
scroll to position [303, 0]
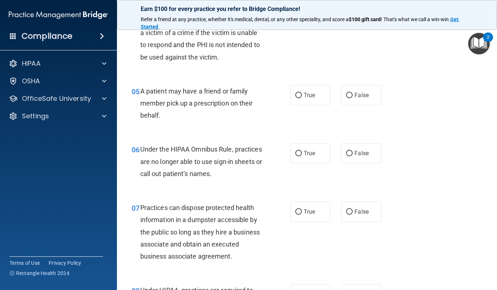
click at [296, 100] on label "True" at bounding box center [310, 95] width 40 height 20
click at [296, 98] on input "True" at bounding box center [298, 95] width 7 height 5
radio input "true"
click at [347, 156] on input "False" at bounding box center [349, 153] width 7 height 5
radio input "true"
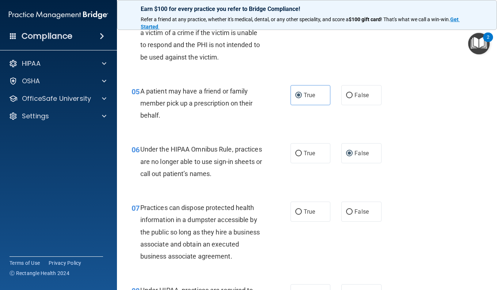
scroll to position [376, 0]
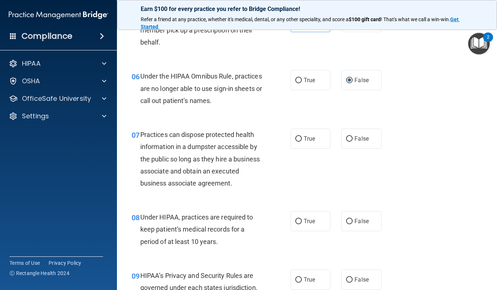
click at [356, 138] on span "False" at bounding box center [361, 138] width 14 height 7
click at [352, 138] on input "False" at bounding box center [349, 138] width 7 height 5
radio input "true"
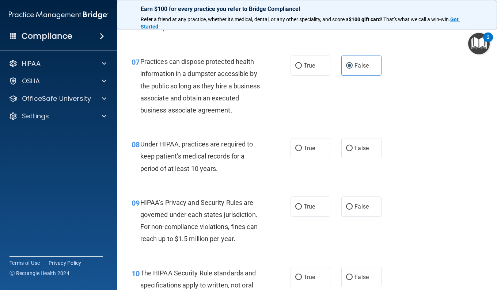
click at [351, 158] on label "False" at bounding box center [361, 148] width 40 height 20
click at [351, 151] on input "False" at bounding box center [349, 148] width 7 height 5
radio input "true"
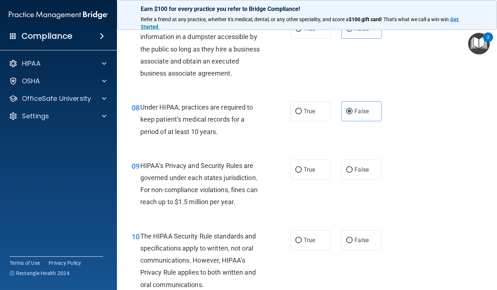
scroll to position [522, 0]
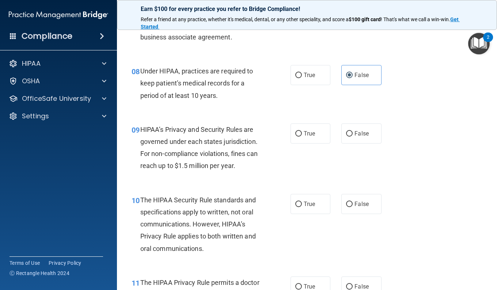
click at [355, 137] on span "False" at bounding box center [361, 133] width 14 height 7
click at [352, 137] on input "False" at bounding box center [349, 133] width 7 height 5
radio input "true"
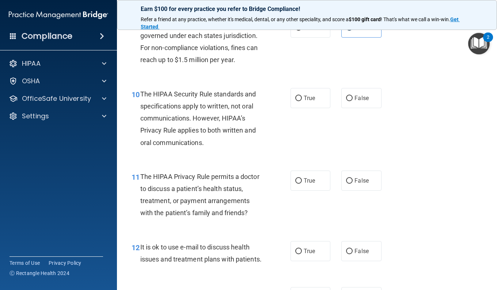
scroll to position [632, 0]
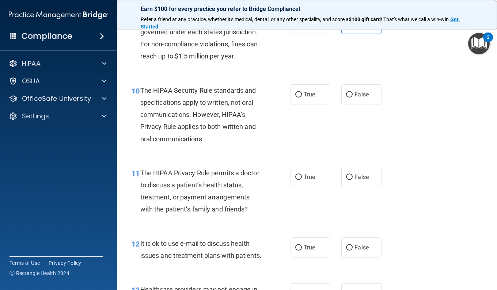
click at [303, 98] on span "True" at bounding box center [308, 94] width 11 height 7
click at [302, 97] on input "True" at bounding box center [298, 94] width 7 height 5
radio input "true"
click at [314, 187] on label "True" at bounding box center [310, 177] width 40 height 20
click at [302, 180] on input "True" at bounding box center [298, 177] width 7 height 5
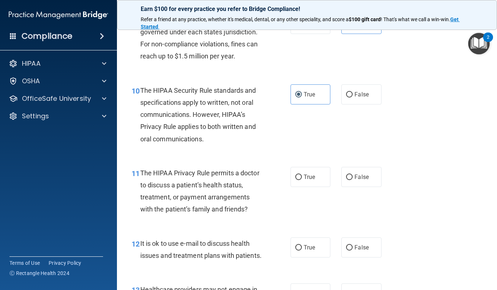
radio input "true"
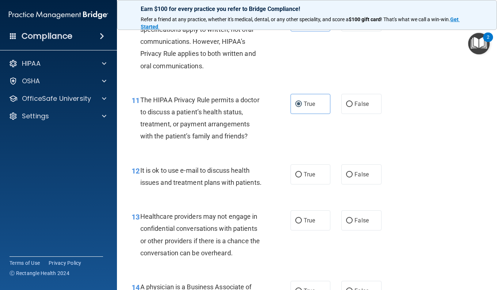
click at [308, 184] on label "True" at bounding box center [310, 174] width 40 height 20
click at [302, 177] on input "True" at bounding box center [298, 174] width 7 height 5
radio input "true"
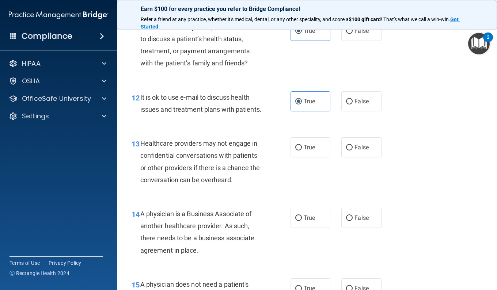
click at [356, 157] on label "False" at bounding box center [361, 147] width 40 height 20
click at [352, 150] on input "False" at bounding box center [349, 147] width 7 height 5
radio input "true"
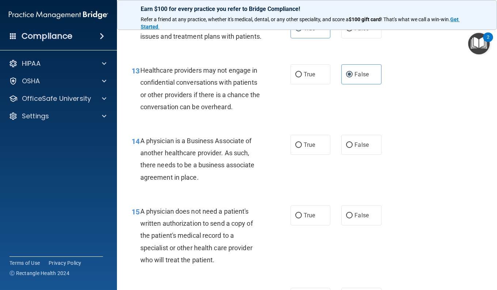
click at [354, 192] on div "14 A physician is a Business Associate of another healthcare provider. As such,…" at bounding box center [306, 161] width 361 height 70
click at [359, 155] on label "False" at bounding box center [361, 145] width 40 height 20
click at [352, 148] on input "False" at bounding box center [349, 144] width 7 height 5
radio input "true"
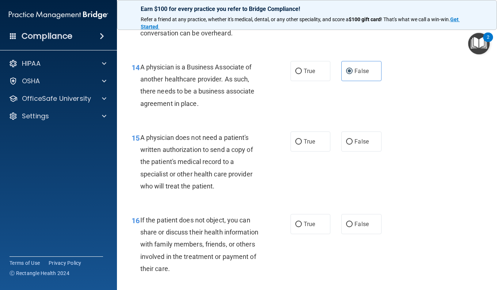
scroll to position [960, 0]
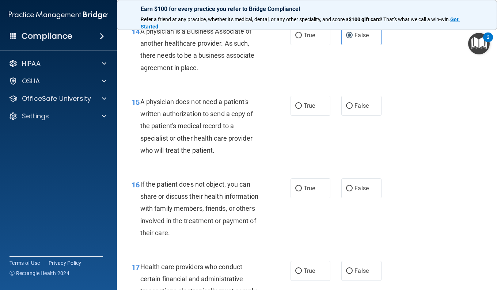
click at [305, 109] on span "True" at bounding box center [308, 105] width 11 height 7
click at [302, 109] on input "True" at bounding box center [298, 105] width 7 height 5
radio input "true"
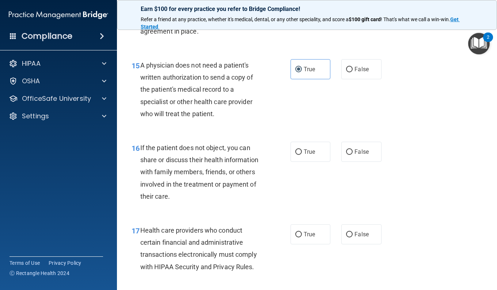
click at [302, 162] on label "True" at bounding box center [310, 152] width 40 height 20
click at [302, 155] on input "True" at bounding box center [298, 151] width 7 height 5
radio input "true"
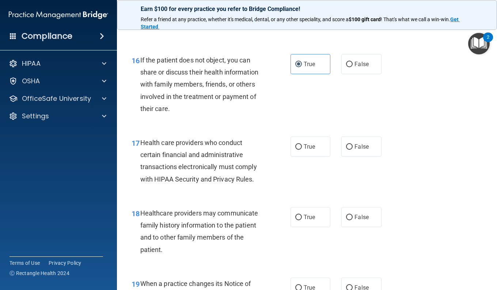
scroll to position [1106, 0]
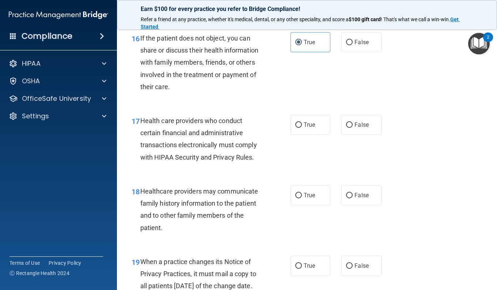
click at [309, 128] on span "True" at bounding box center [308, 124] width 11 height 7
click at [302, 128] on input "True" at bounding box center [298, 124] width 7 height 5
radio input "true"
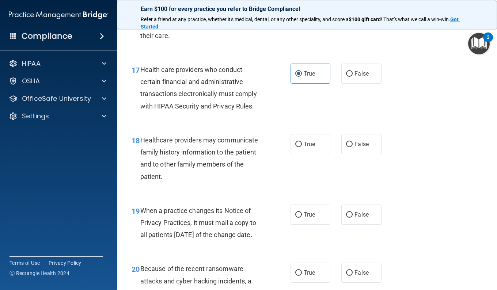
scroll to position [1179, 0]
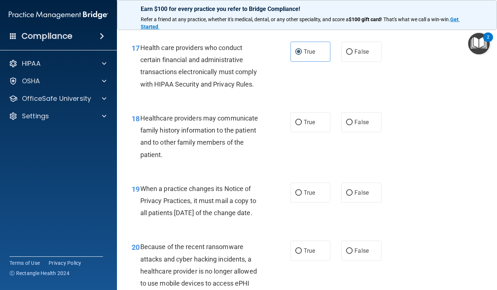
click at [346, 125] on input "False" at bounding box center [349, 122] width 7 height 5
radio input "true"
click at [354, 196] on span "False" at bounding box center [361, 192] width 14 height 7
click at [352, 196] on input "False" at bounding box center [349, 192] width 7 height 5
radio input "true"
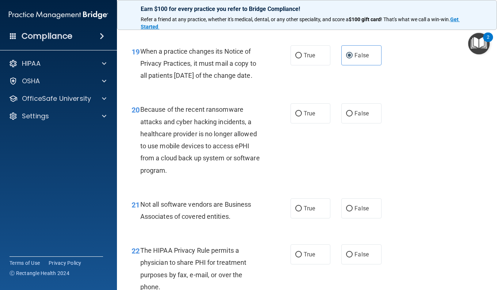
scroll to position [1325, 0]
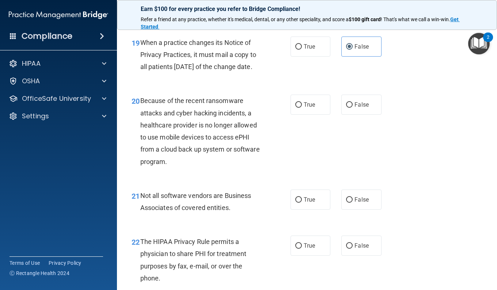
click at [355, 108] on span "False" at bounding box center [361, 104] width 14 height 7
click at [352, 108] on input "False" at bounding box center [349, 104] width 7 height 5
radio input "true"
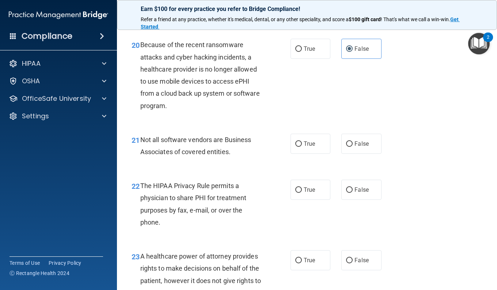
scroll to position [1398, 0]
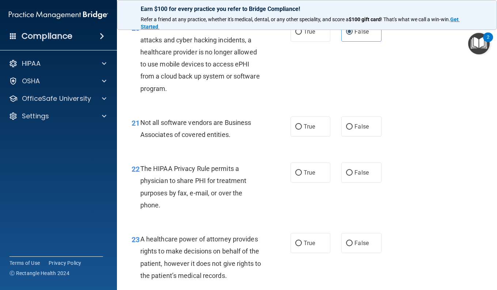
click at [311, 130] on span "True" at bounding box center [308, 126] width 11 height 7
click at [302, 130] on input "True" at bounding box center [298, 126] width 7 height 5
radio input "true"
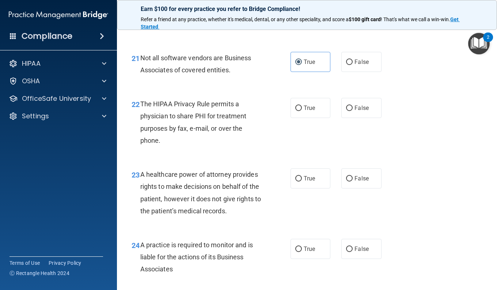
scroll to position [1471, 0]
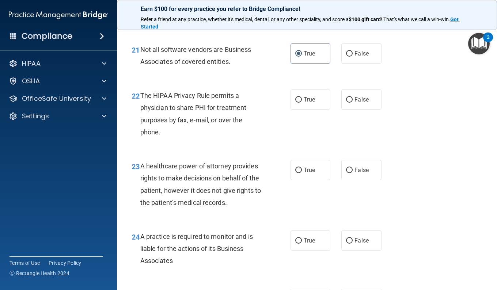
click at [309, 110] on label "True" at bounding box center [310, 99] width 40 height 20
click at [302, 103] on input "True" at bounding box center [298, 99] width 7 height 5
radio input "true"
click at [303, 173] on span "True" at bounding box center [308, 169] width 11 height 7
click at [302, 173] on input "True" at bounding box center [298, 170] width 7 height 5
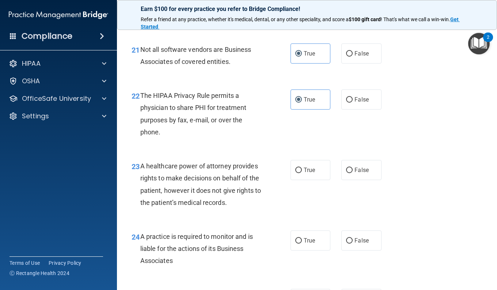
radio input "true"
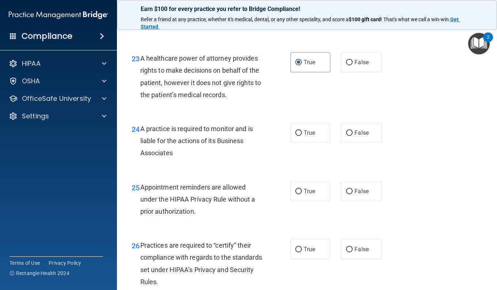
scroll to position [1581, 0]
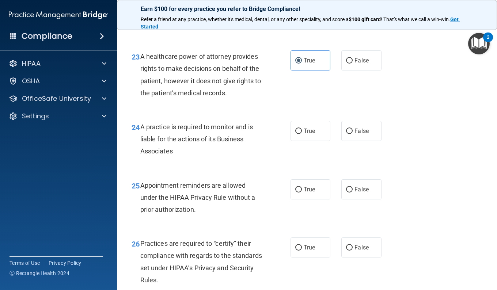
click at [355, 141] on label "False" at bounding box center [361, 131] width 40 height 20
click at [352, 134] on input "False" at bounding box center [349, 131] width 7 height 5
radio input "true"
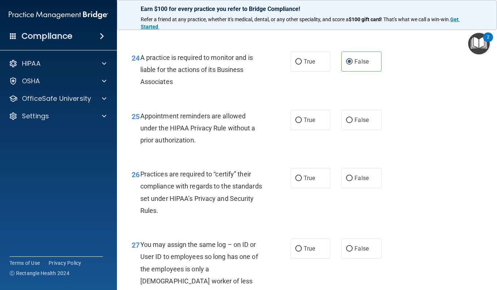
scroll to position [1690, 0]
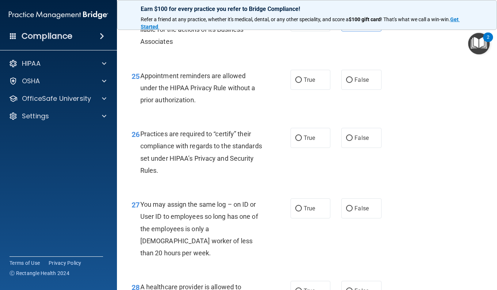
click at [307, 90] on label "True" at bounding box center [310, 80] width 40 height 20
click at [302, 83] on input "True" at bounding box center [298, 79] width 7 height 5
radio input "true"
click at [357, 148] on label "False" at bounding box center [361, 138] width 40 height 20
click at [352, 141] on input "False" at bounding box center [349, 137] width 7 height 5
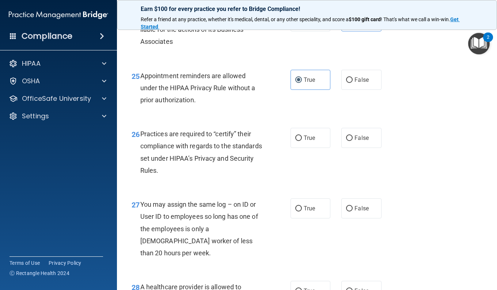
radio input "true"
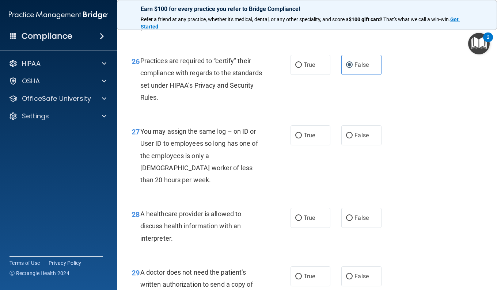
click at [352, 145] on label "False" at bounding box center [361, 135] width 40 height 20
click at [352, 138] on input "False" at bounding box center [349, 135] width 7 height 5
radio input "true"
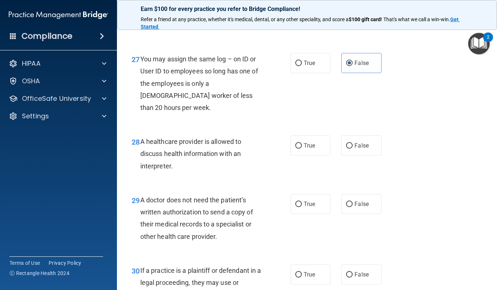
scroll to position [1836, 0]
click at [310, 155] on label "True" at bounding box center [310, 145] width 40 height 20
click at [302, 148] on input "True" at bounding box center [298, 144] width 7 height 5
radio input "true"
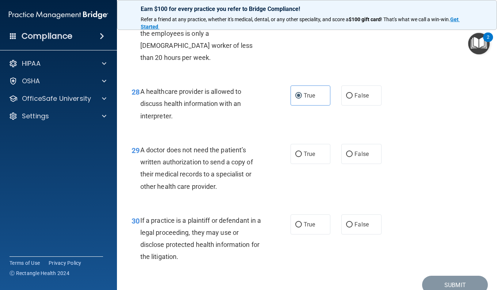
scroll to position [1909, 0]
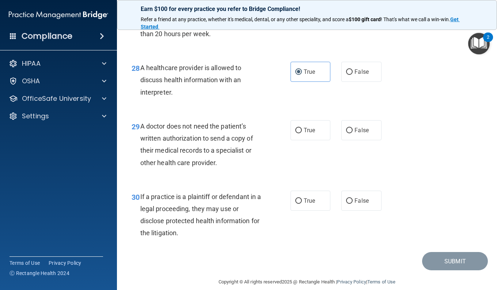
click at [317, 140] on label "True" at bounding box center [310, 130] width 40 height 20
click at [302, 133] on input "True" at bounding box center [298, 130] width 7 height 5
radio input "true"
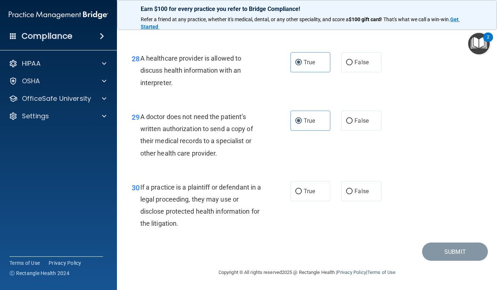
scroll to position [1956, 0]
click at [318, 193] on label "True" at bounding box center [310, 191] width 40 height 20
click at [302, 193] on input "True" at bounding box center [298, 191] width 7 height 5
radio input "true"
click at [445, 248] on button "Submit" at bounding box center [455, 251] width 66 height 19
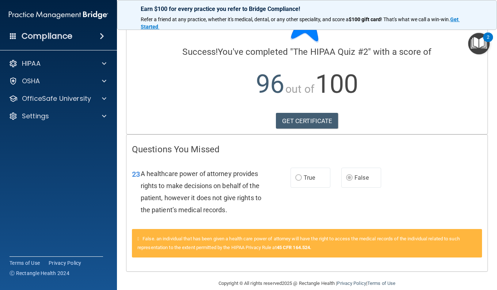
scroll to position [48, 0]
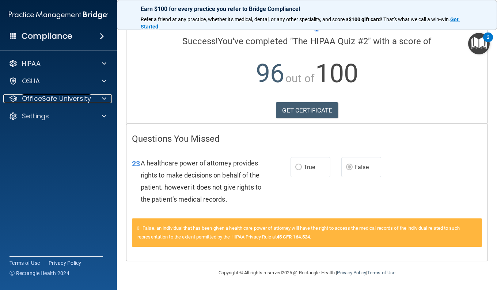
click at [98, 95] on div at bounding box center [103, 98] width 18 height 9
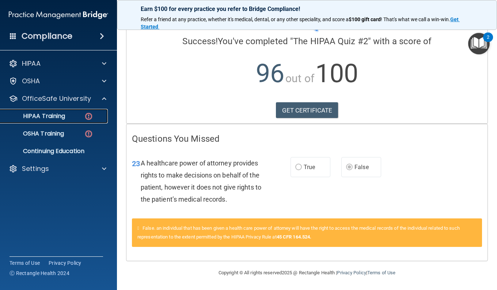
click at [70, 115] on div "HIPAA Training" at bounding box center [55, 115] width 100 height 7
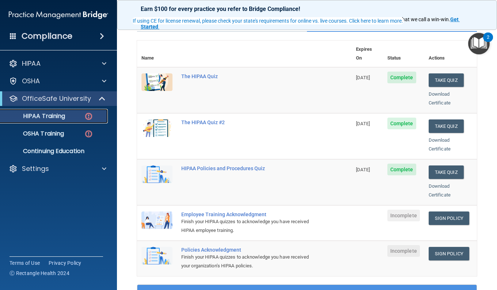
scroll to position [73, 0]
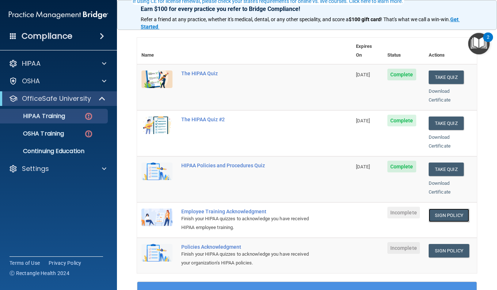
click at [441, 208] on link "Sign Policy" at bounding box center [448, 215] width 41 height 14
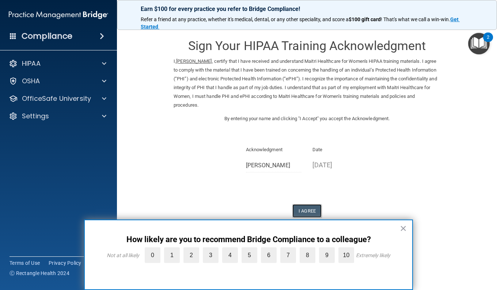
click at [303, 208] on button "I Agree" at bounding box center [306, 211] width 29 height 14
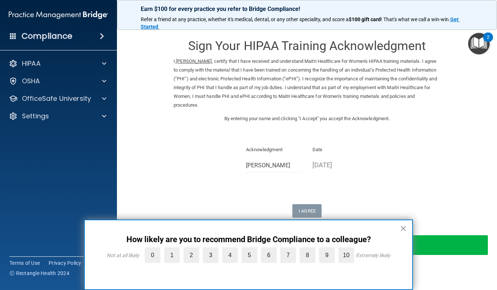
click at [405, 226] on button "×" at bounding box center [402, 228] width 7 height 12
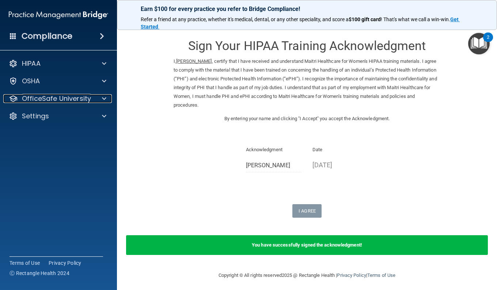
click at [80, 97] on p "OfficeSafe University" at bounding box center [56, 98] width 69 height 9
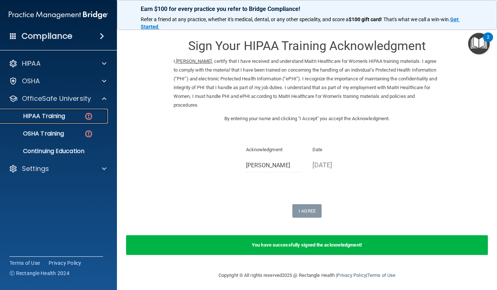
click at [83, 118] on div "HIPAA Training" at bounding box center [55, 115] width 100 height 7
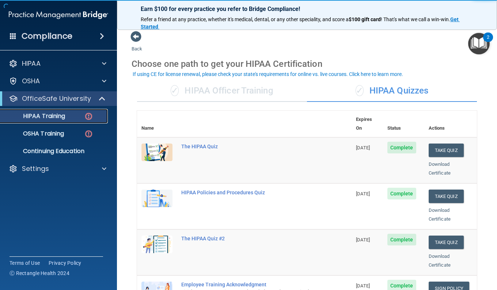
scroll to position [146, 0]
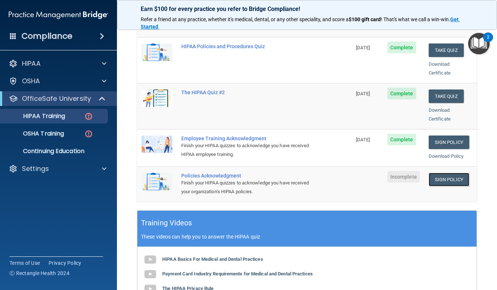
click at [456, 173] on link "Sign Policy" at bounding box center [448, 180] width 41 height 14
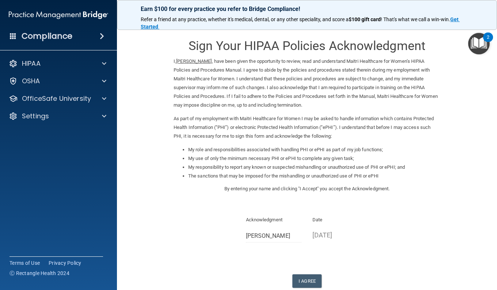
click at [93, 13] on img at bounding box center [58, 15] width 99 height 15
click at [74, 123] on div "HIPAA Documents and Policies Report an Incident Business Associates Emergency P…" at bounding box center [58, 91] width 117 height 76
click at [85, 114] on div "Settings" at bounding box center [48, 116] width 91 height 9
click at [44, 137] on p "My Account" at bounding box center [55, 133] width 100 height 7
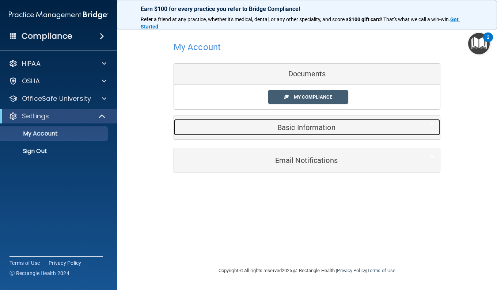
click at [249, 122] on div "Basic Information" at bounding box center [296, 127] width 244 height 16
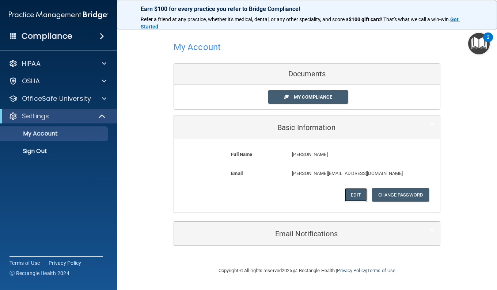
click at [350, 189] on button "Edit" at bounding box center [355, 195] width 22 height 14
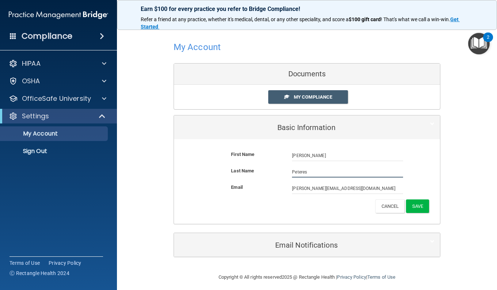
click at [303, 172] on input "Peteres" at bounding box center [347, 171] width 111 height 11
type input "Peters"
click at [420, 203] on button "Save" at bounding box center [417, 206] width 23 height 14
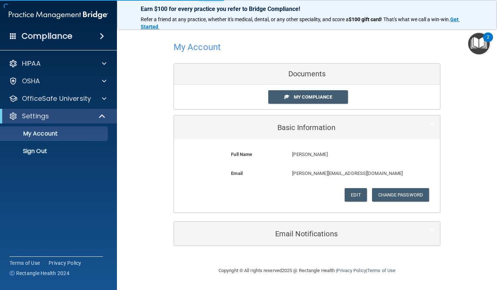
click at [42, 87] on div "OSHA" at bounding box center [58, 81] width 117 height 15
click at [58, 71] on div "HIPAA Documents and Policies Report an Incident Business Associates Emergency P…" at bounding box center [58, 108] width 117 height 111
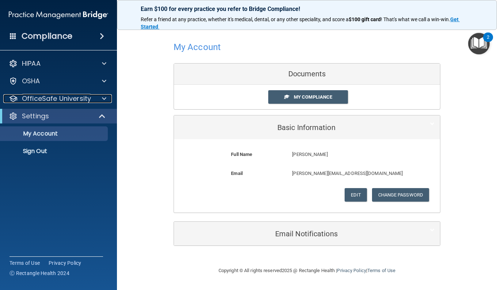
click at [51, 97] on p "OfficeSafe University" at bounding box center [56, 98] width 69 height 9
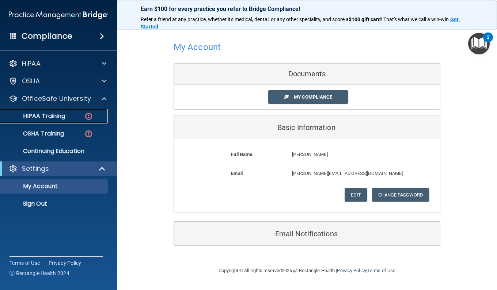
click at [58, 121] on link "HIPAA Training" at bounding box center [50, 116] width 115 height 15
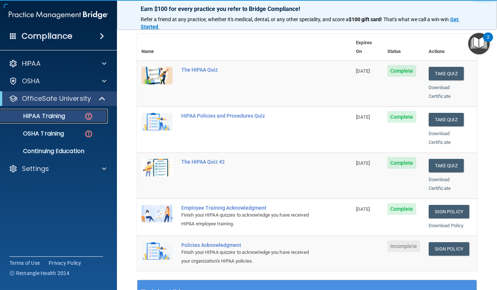
scroll to position [110, 0]
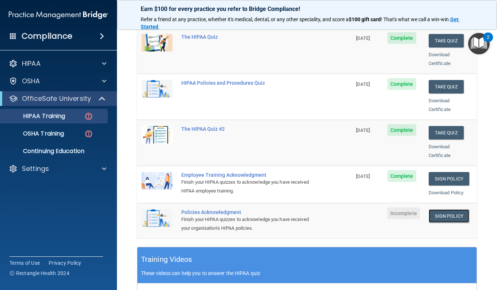
click at [448, 210] on link "Sign Policy" at bounding box center [448, 216] width 41 height 14
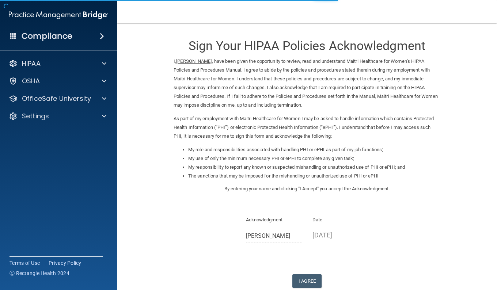
scroll to position [45, 0]
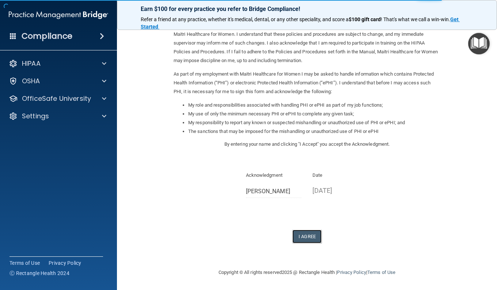
click at [300, 235] on button "I Agree" at bounding box center [306, 237] width 29 height 14
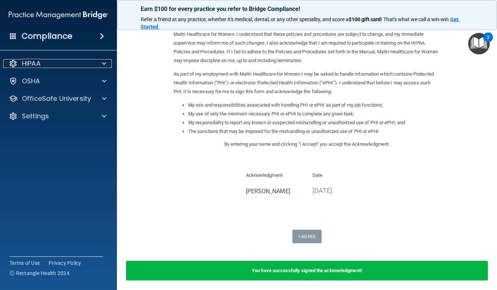
click at [87, 65] on div "HIPAA" at bounding box center [48, 63] width 91 height 9
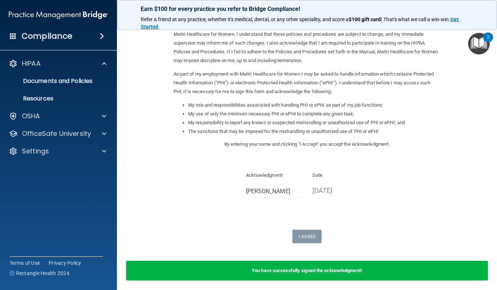
click at [61, 129] on div "OfficeSafe University" at bounding box center [58, 133] width 117 height 15
click at [104, 133] on span at bounding box center [104, 133] width 4 height 9
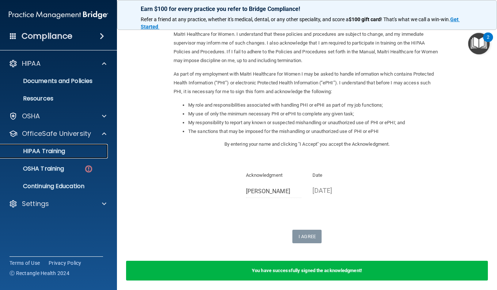
click at [69, 150] on div "HIPAA Training" at bounding box center [55, 150] width 100 height 7
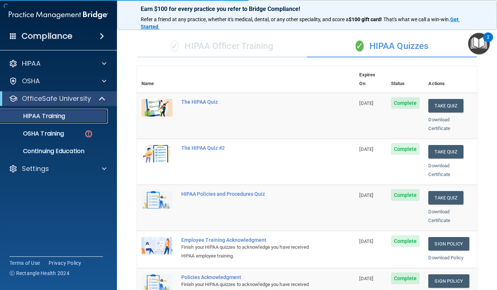
scroll to position [257, 0]
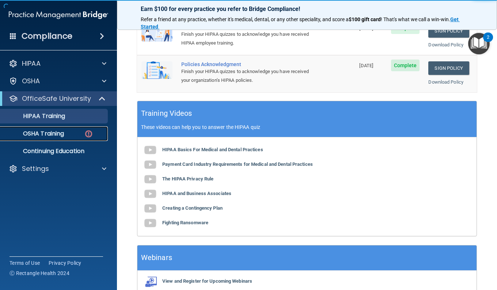
click at [82, 135] on div "OSHA Training" at bounding box center [55, 133] width 100 height 7
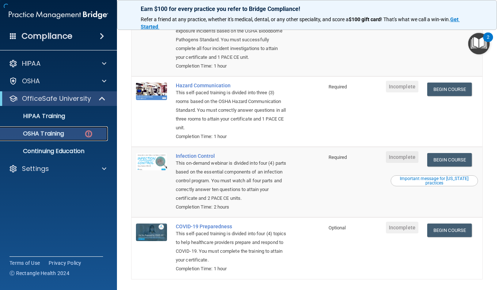
scroll to position [114, 0]
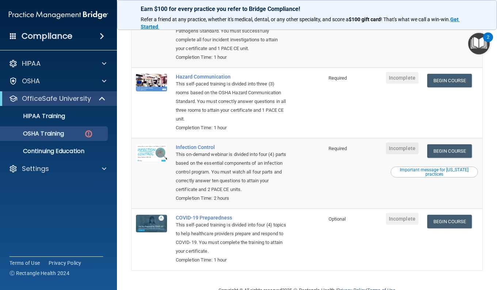
click at [478, 45] on img "Open Resource Center, 2 new notifications" at bounding box center [479, 44] width 22 height 22
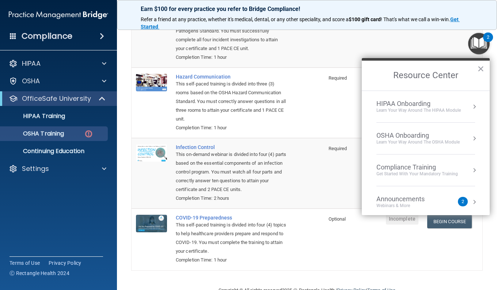
click at [457, 110] on div "Learn Your Way around the HIPAA module" at bounding box center [418, 110] width 84 height 6
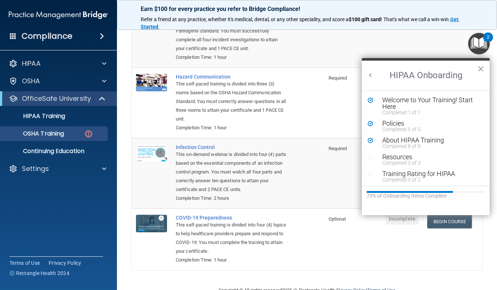
scroll to position [0, 0]
click at [412, 162] on div "Completed 0 of 3" at bounding box center [428, 162] width 92 height 5
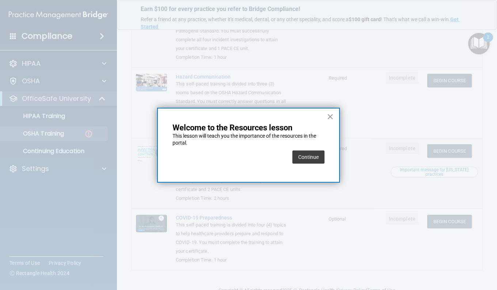
click at [306, 160] on button "Continue" at bounding box center [308, 156] width 32 height 13
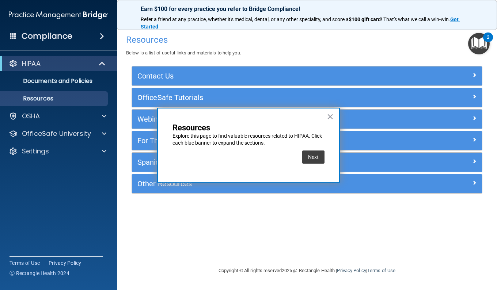
click at [314, 159] on button "Next" at bounding box center [313, 156] width 22 height 13
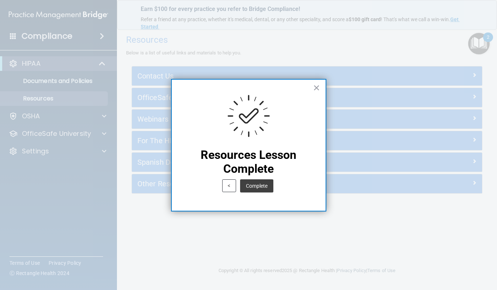
click at [261, 183] on button "Complete" at bounding box center [256, 185] width 33 height 13
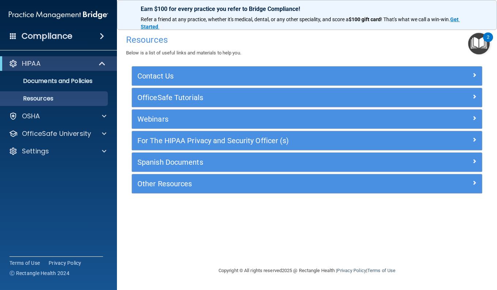
click at [480, 50] on img "Open Resource Center, 2 new notifications" at bounding box center [479, 44] width 22 height 22
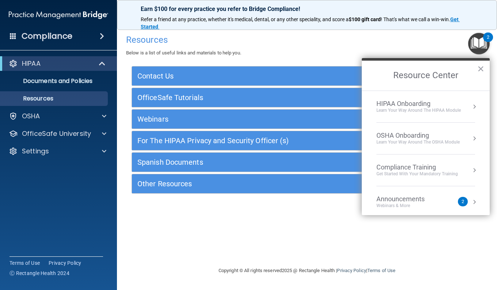
click at [439, 106] on div "HIPAA Onboarding" at bounding box center [418, 104] width 84 height 8
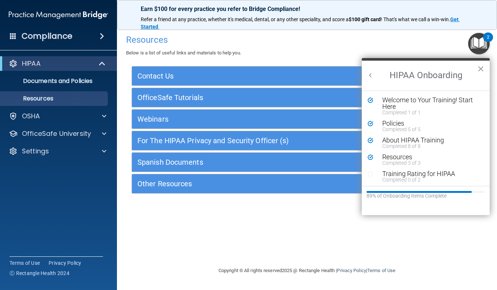
click at [405, 174] on div "Training Rating for HIPAA" at bounding box center [428, 173] width 92 height 7
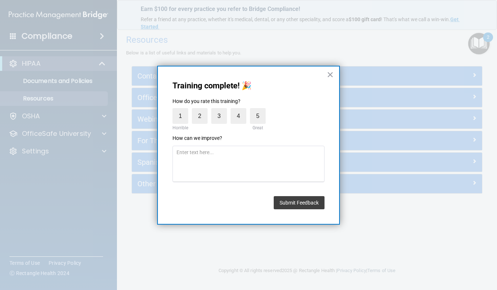
click at [259, 118] on label "5" at bounding box center [258, 116] width 16 height 16
click at [241, 110] on input "5" at bounding box center [241, 110] width 0 height 0
click at [289, 201] on button "Submit Feedback" at bounding box center [298, 202] width 51 height 13
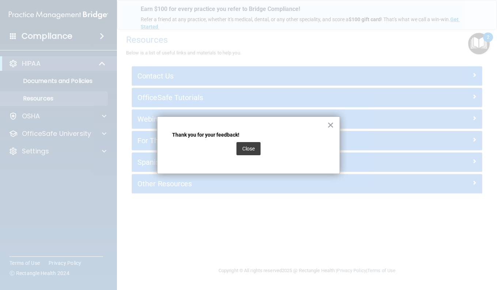
click at [251, 148] on button "Close" at bounding box center [248, 148] width 24 height 13
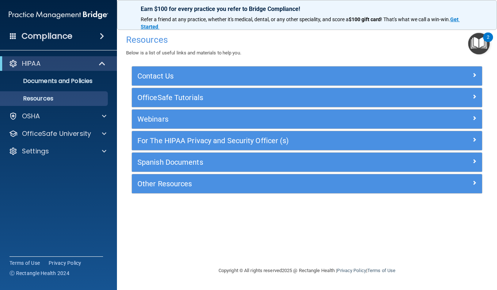
click at [483, 47] on img "Open Resource Center, 2 new notifications" at bounding box center [479, 44] width 22 height 22
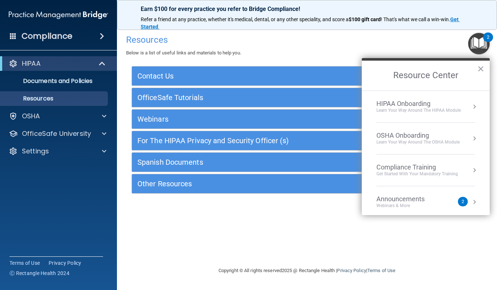
click at [452, 115] on li "HIPAA Onboarding Learn Your Way around the HIPAA module" at bounding box center [425, 107] width 99 height 32
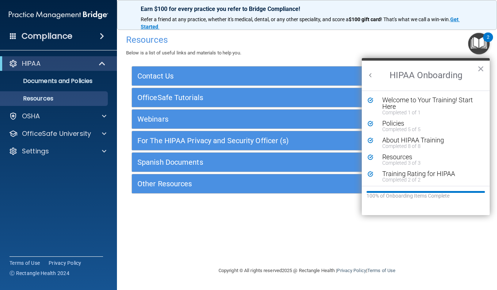
scroll to position [1, 0]
click at [370, 77] on button "Back to Resource Center Home" at bounding box center [370, 75] width 7 height 7
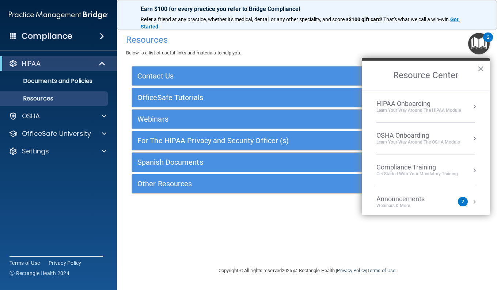
scroll to position [0, 0]
click at [406, 137] on div "OSHA Onboarding" at bounding box center [417, 135] width 83 height 8
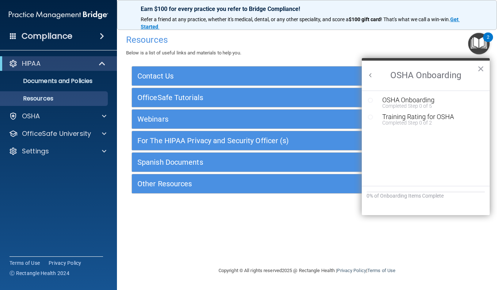
click at [421, 104] on div "Completed Step 0 of 5" at bounding box center [431, 105] width 98 height 5
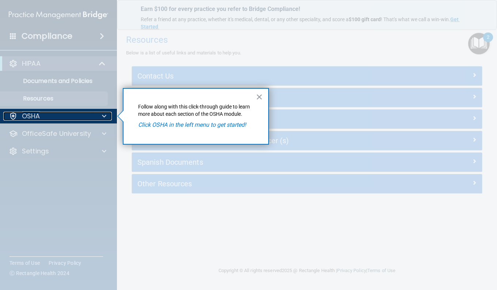
click at [71, 118] on div "OSHA" at bounding box center [48, 116] width 91 height 9
click at [61, 134] on div at bounding box center [58, 206] width 117 height 166
click at [260, 92] on button "×" at bounding box center [259, 97] width 7 height 12
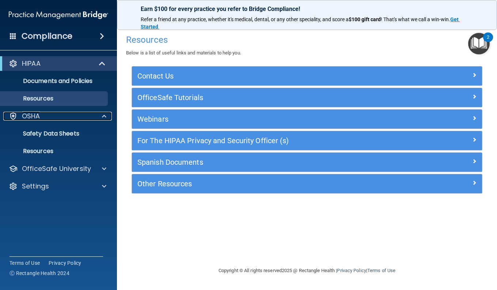
click at [45, 115] on div "OSHA" at bounding box center [48, 116] width 91 height 9
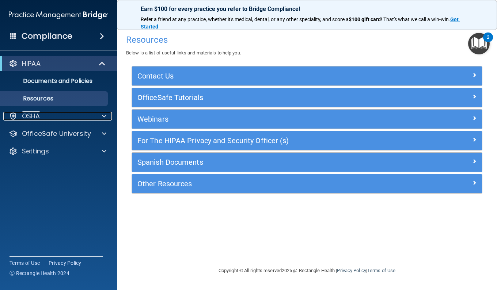
click at [45, 115] on div "OSHA" at bounding box center [48, 116] width 91 height 9
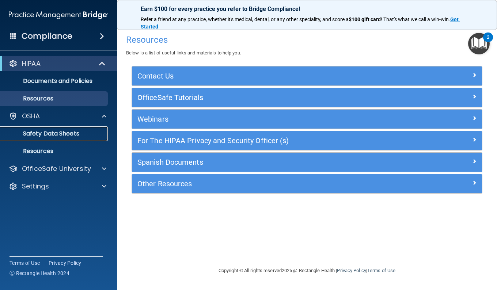
click at [43, 132] on p "Safety Data Sheets" at bounding box center [55, 133] width 100 height 7
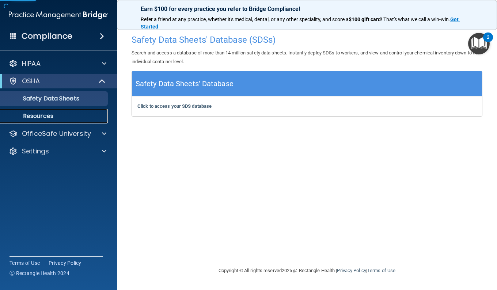
click at [54, 118] on p "Resources" at bounding box center [55, 115] width 100 height 7
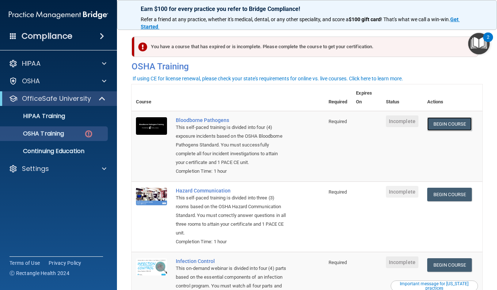
click at [453, 125] on link "Begin Course" at bounding box center [449, 124] width 45 height 14
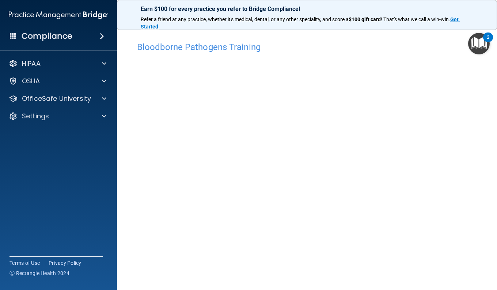
scroll to position [23, 0]
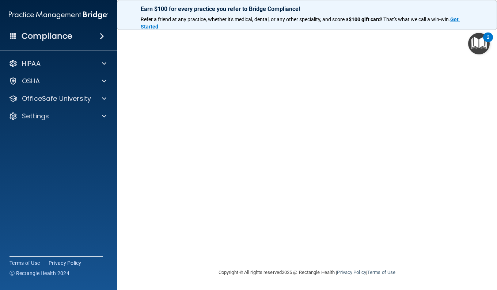
click at [476, 49] on img "Open Resource Center, 2 new notifications" at bounding box center [479, 44] width 22 height 22
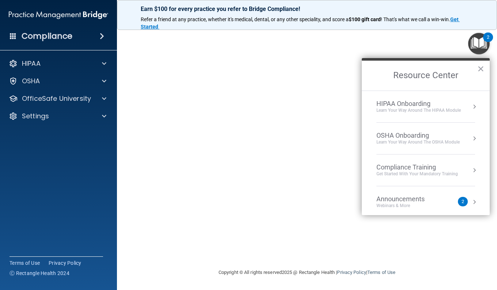
click at [458, 60] on div "Resource Center ×" at bounding box center [425, 74] width 128 height 32
click at [483, 68] on button "×" at bounding box center [480, 69] width 7 height 12
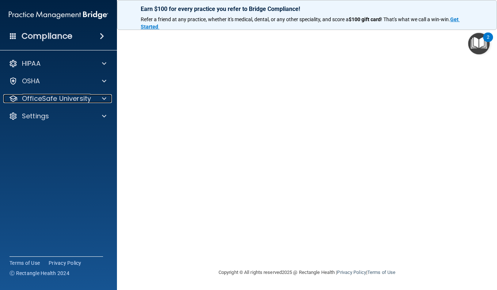
click at [95, 95] on div at bounding box center [103, 98] width 18 height 9
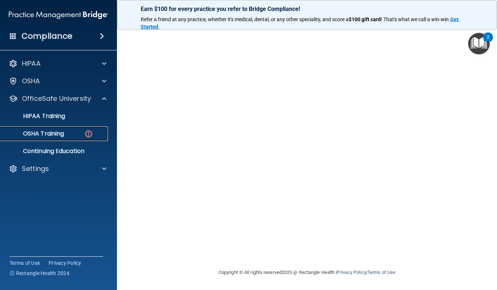
click at [70, 133] on div "OSHA Training" at bounding box center [55, 133] width 100 height 7
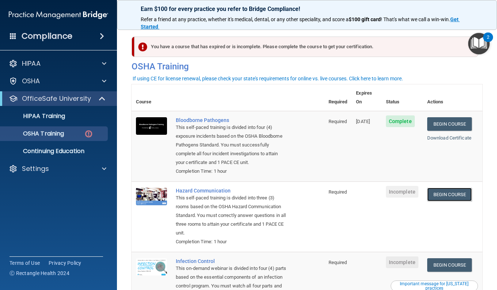
click at [443, 199] on link "Begin Course" at bounding box center [449, 195] width 45 height 14
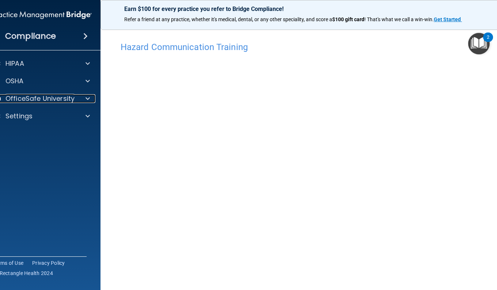
click at [77, 95] on div at bounding box center [86, 98] width 18 height 9
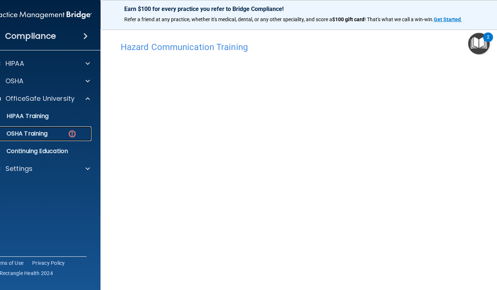
click at [57, 135] on div "OSHA Training" at bounding box center [38, 133] width 100 height 7
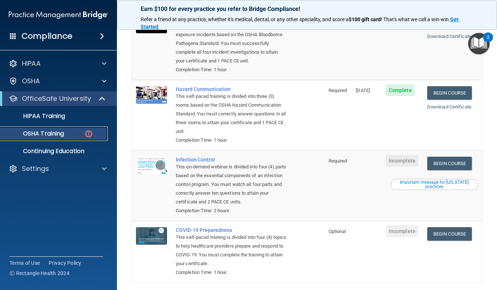
scroll to position [134, 0]
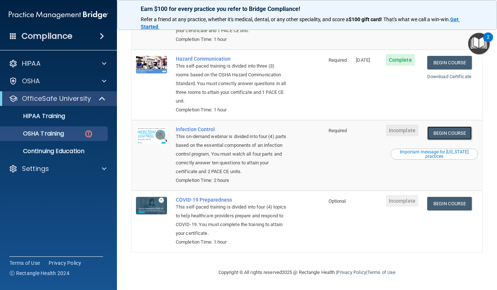
click at [437, 133] on link "Begin Course" at bounding box center [449, 133] width 45 height 14
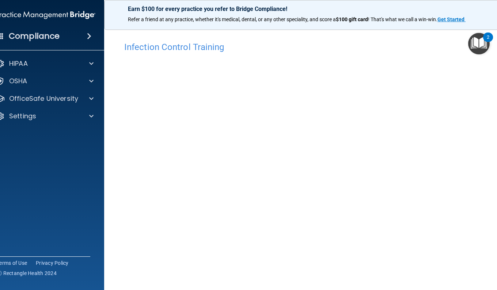
click at [47, 93] on div "OfficeSafe University" at bounding box center [45, 98] width 117 height 15
click at [56, 101] on p "OfficeSafe University" at bounding box center [43, 98] width 69 height 9
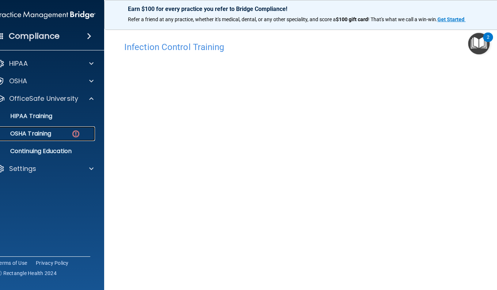
click at [37, 138] on link "OSHA Training" at bounding box center [37, 133] width 115 height 15
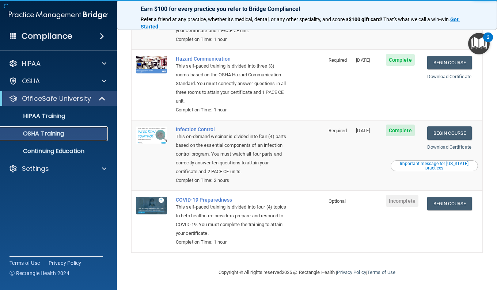
scroll to position [113, 0]
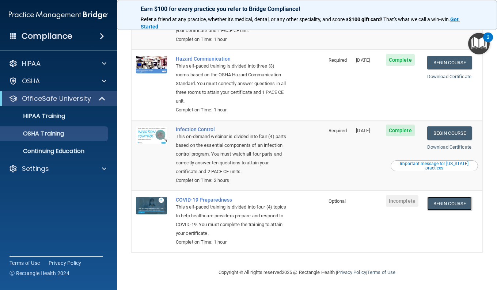
click at [442, 202] on link "Begin Course" at bounding box center [449, 204] width 45 height 14
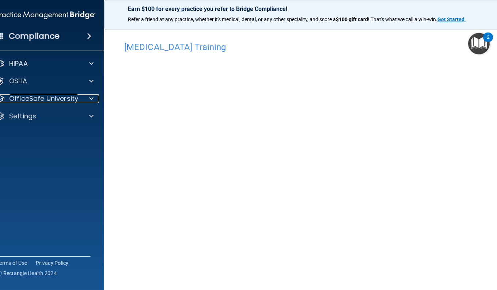
click at [73, 95] on p "OfficeSafe University" at bounding box center [43, 98] width 69 height 9
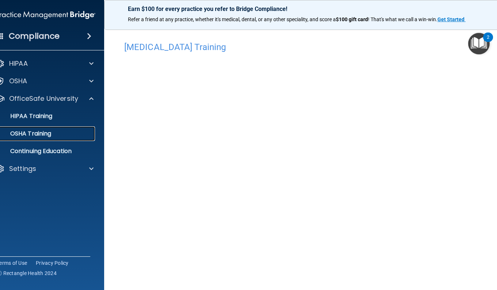
click at [64, 130] on div "OSHA Training" at bounding box center [42, 133] width 100 height 7
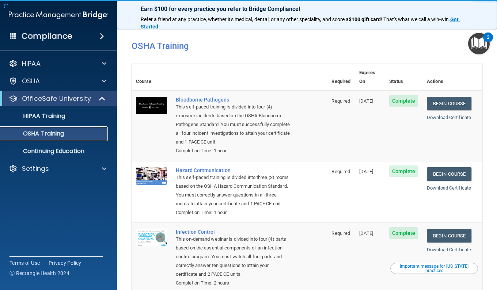
scroll to position [113, 0]
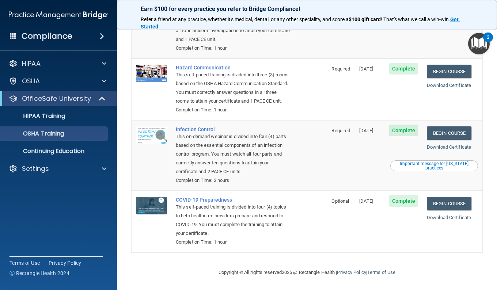
drag, startPoint x: 360, startPoint y: 160, endPoint x: 485, endPoint y: 42, distance: 171.8
click at [485, 42] on img "Open Resource Center, 2 new notifications" at bounding box center [479, 44] width 22 height 22
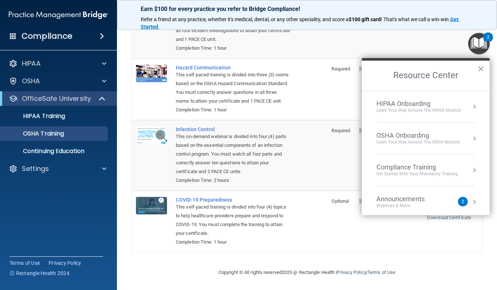
click at [433, 134] on div "OSHA Onboarding" at bounding box center [417, 135] width 83 height 8
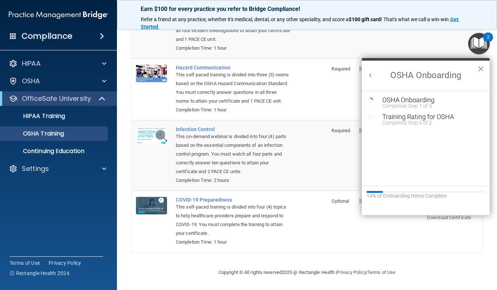
scroll to position [0, 0]
click at [409, 98] on div "OSHA Onboarding" at bounding box center [431, 100] width 98 height 7
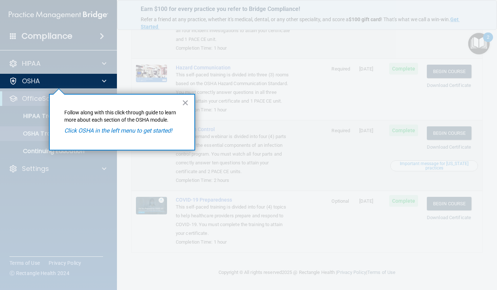
click at [143, 134] on em "Click OSHA in the left menu to get started!" at bounding box center [118, 130] width 108 height 7
click at [184, 105] on button "×" at bounding box center [185, 103] width 7 height 12
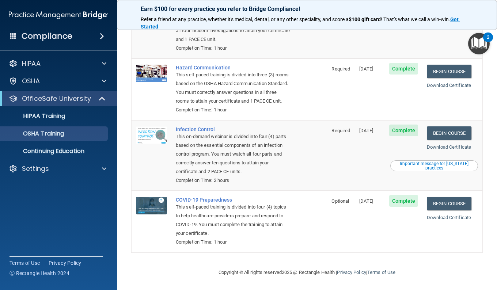
click at [471, 42] on img "Open Resource Center, 2 new notifications" at bounding box center [479, 44] width 22 height 22
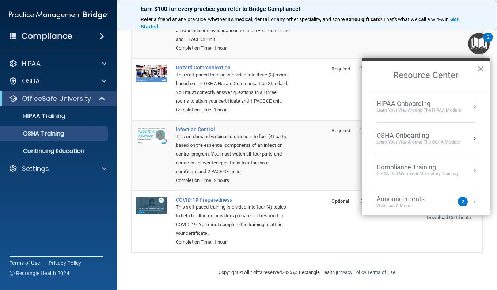
click at [397, 146] on li "OSHA Onboarding Learn your way around the OSHA module" at bounding box center [425, 139] width 99 height 32
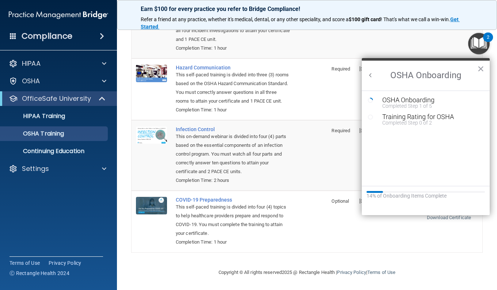
click at [392, 116] on div "Training Rating for OSHA" at bounding box center [431, 117] width 98 height 7
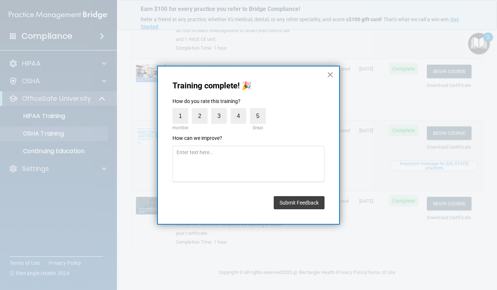
click at [253, 120] on label "5" at bounding box center [258, 116] width 16 height 16
click at [241, 110] on input "5" at bounding box center [241, 110] width 0 height 0
click at [300, 202] on button "Submit Feedback" at bounding box center [298, 202] width 51 height 13
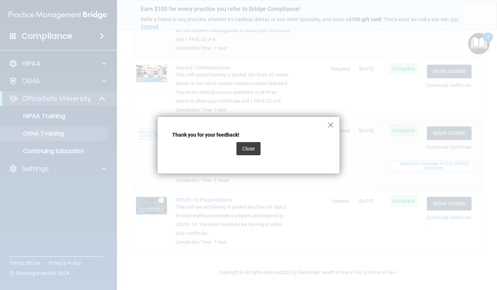
click at [238, 152] on button "Close" at bounding box center [248, 148] width 24 height 13
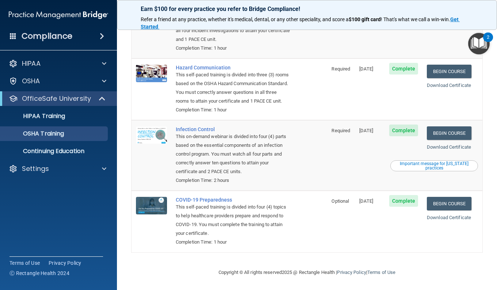
click at [483, 37] on div "2" at bounding box center [488, 36] width 10 height 9
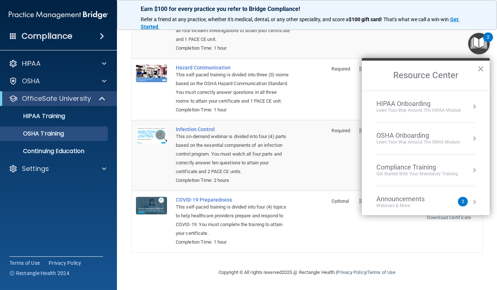
click at [424, 129] on li "OSHA Onboarding Learn your way around the OSHA module" at bounding box center [425, 139] width 99 height 32
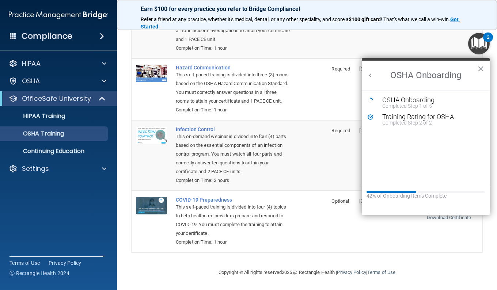
click at [403, 97] on div "OSHA Onboarding" at bounding box center [431, 100] width 98 height 7
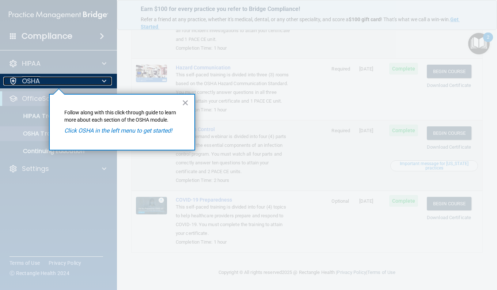
click at [39, 79] on p "OSHA" at bounding box center [31, 81] width 18 height 9
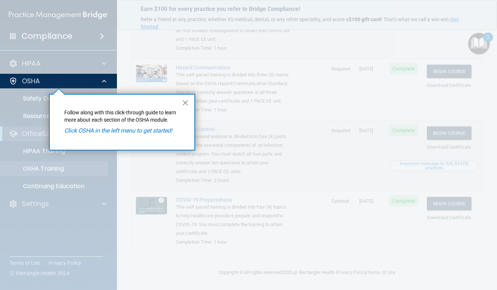
click at [38, 97] on div at bounding box center [58, 189] width 117 height 202
click at [86, 128] on em "Click OSHA in the left menu to get started!" at bounding box center [118, 130] width 108 height 7
click at [29, 98] on div at bounding box center [58, 189] width 117 height 202
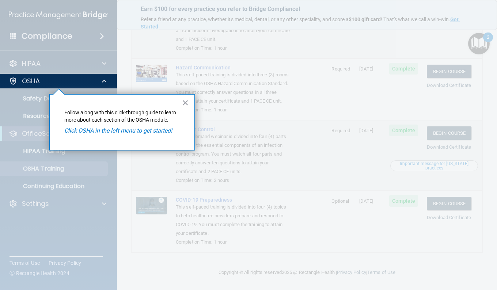
click at [29, 98] on div at bounding box center [58, 189] width 117 height 202
click at [26, 114] on div at bounding box center [58, 189] width 117 height 202
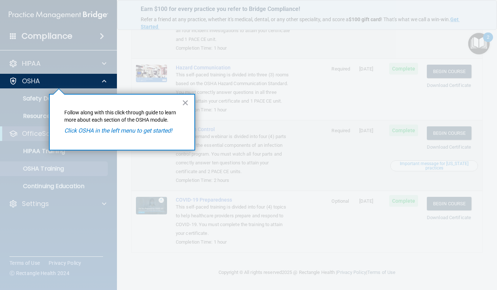
click at [26, 114] on div at bounding box center [58, 189] width 117 height 202
click at [37, 78] on p "OSHA" at bounding box center [31, 81] width 18 height 9
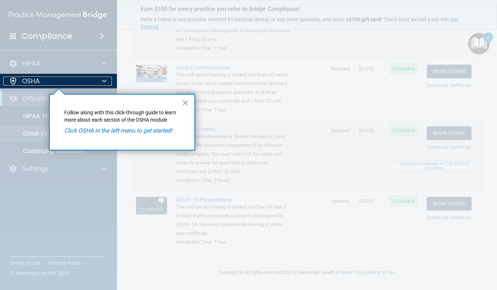
click at [37, 78] on p "OSHA" at bounding box center [31, 81] width 18 height 9
drag, startPoint x: 37, startPoint y: 78, endPoint x: 184, endPoint y: 100, distance: 148.1
click at [184, 100] on button "×" at bounding box center [185, 103] width 7 height 12
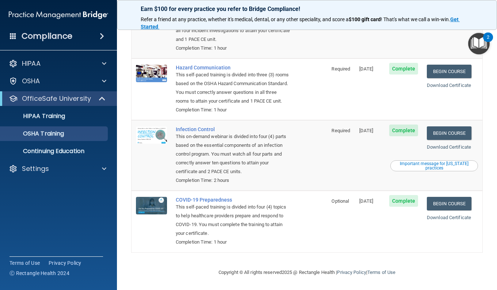
click at [479, 51] on img "Open Resource Center, 2 new notifications" at bounding box center [479, 44] width 22 height 22
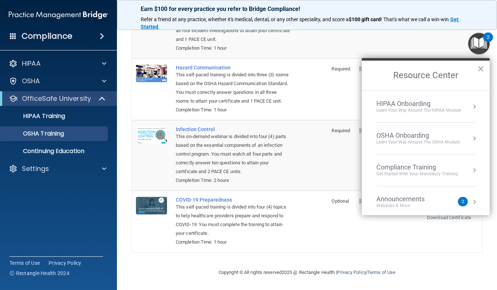
click at [445, 162] on li "Compliance Training Get Started with your mandatory training" at bounding box center [425, 170] width 99 height 32
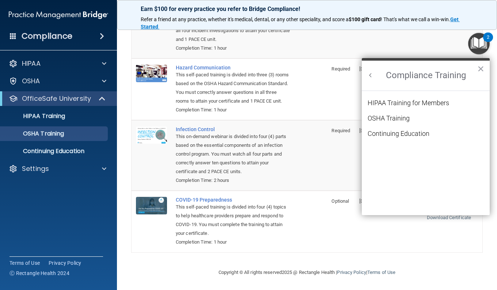
click at [399, 104] on div "HIPAA Training for Members" at bounding box center [407, 103] width 81 height 7
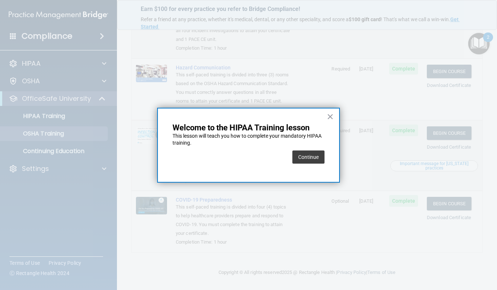
click at [316, 157] on button "Continue" at bounding box center [308, 156] width 32 height 13
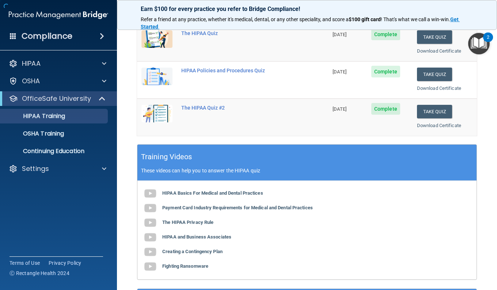
scroll to position [56, 0]
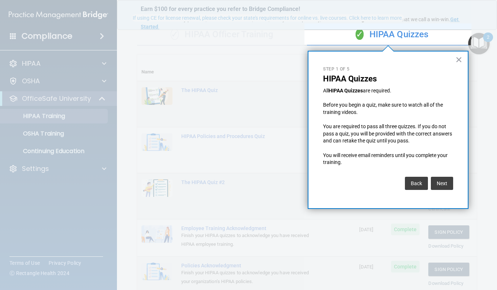
click at [439, 184] on button "Next" at bounding box center [441, 183] width 22 height 13
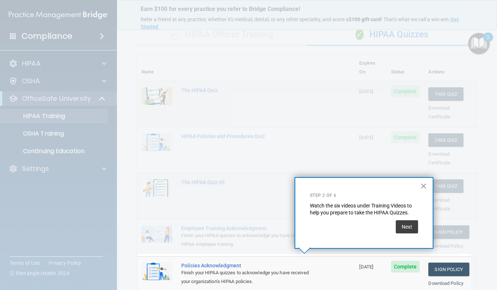
scroll to position [96, 0]
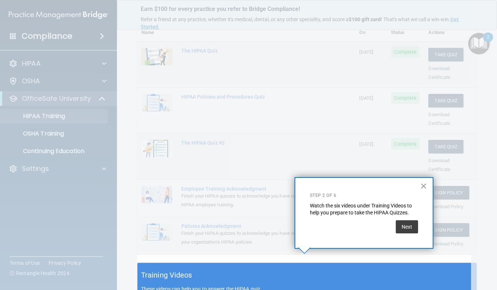
click at [399, 228] on button "Next" at bounding box center [406, 226] width 22 height 13
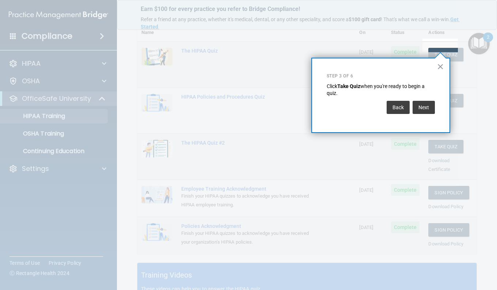
click at [421, 104] on button "Next" at bounding box center [423, 107] width 22 height 13
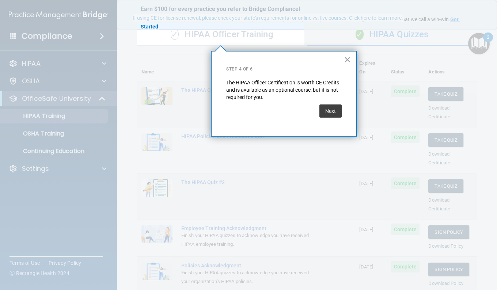
click at [332, 110] on button "Next" at bounding box center [330, 110] width 22 height 13
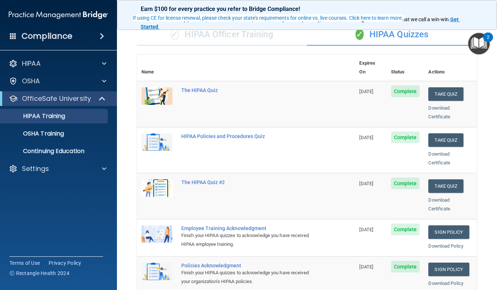
click at [484, 45] on img "Open Resource Center, 2 new notifications" at bounding box center [479, 44] width 22 height 22
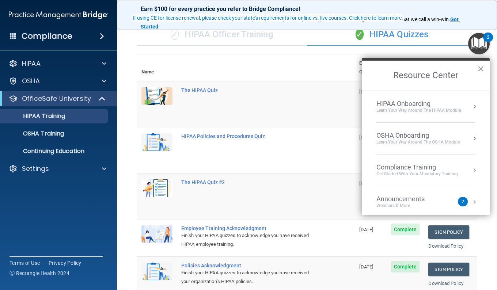
click at [436, 175] on div "Get Started with your mandatory training" at bounding box center [416, 174] width 81 height 6
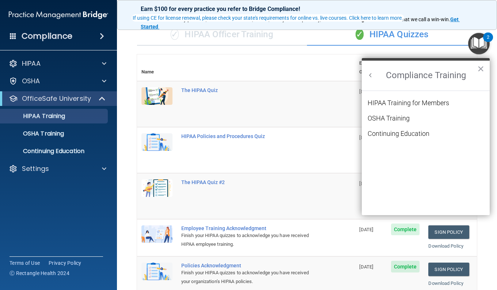
scroll to position [0, 0]
click at [390, 118] on div "OSHA Training" at bounding box center [388, 118] width 42 height 7
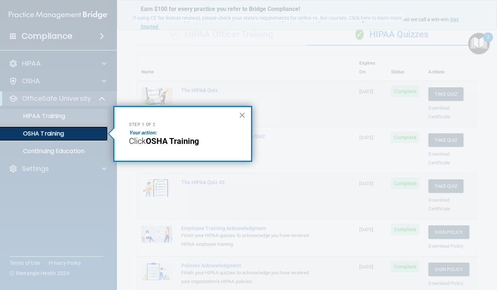
click at [76, 129] on link "OSHA Training" at bounding box center [50, 133] width 115 height 15
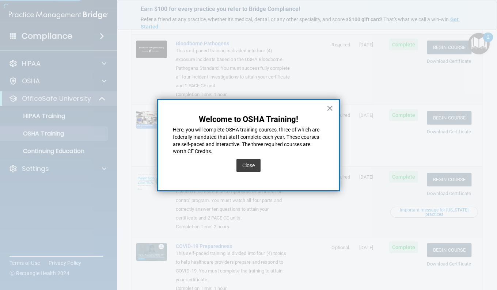
click at [257, 169] on button "Close" at bounding box center [248, 165] width 24 height 13
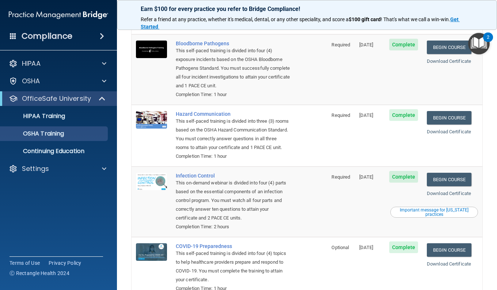
click at [476, 43] on img "Open Resource Center, 2 new notifications" at bounding box center [479, 44] width 22 height 22
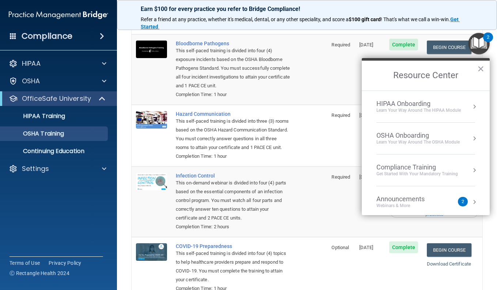
click at [422, 180] on li "Compliance Training Get Started with your mandatory training" at bounding box center [425, 170] width 99 height 32
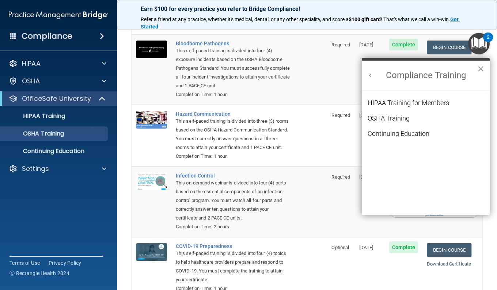
click at [397, 133] on div "Continuing Education" at bounding box center [398, 133] width 62 height 7
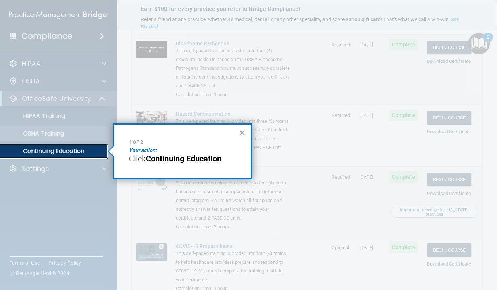
click at [60, 152] on p "Continuing Education" at bounding box center [55, 150] width 100 height 7
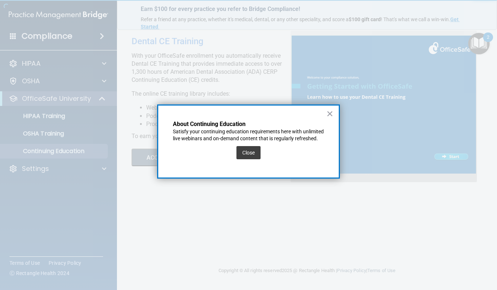
click at [255, 156] on button "Close" at bounding box center [248, 152] width 24 height 13
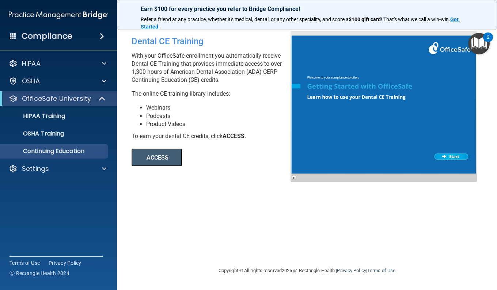
click at [476, 42] on img "Open Resource Center, 2 new notifications" at bounding box center [479, 44] width 22 height 22
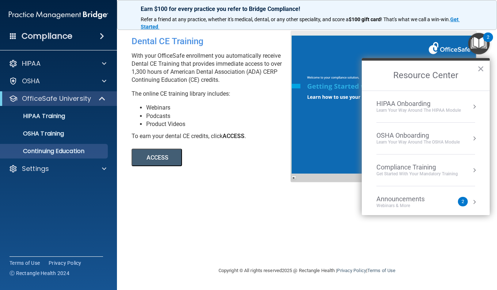
click at [419, 201] on div "Announcements" at bounding box center [407, 199] width 63 height 8
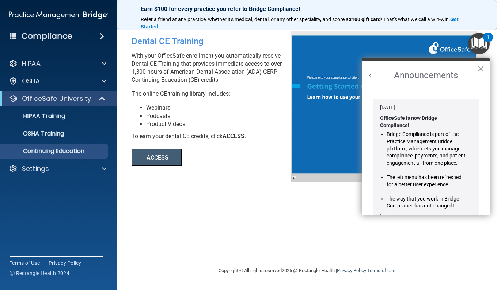
scroll to position [128, 0]
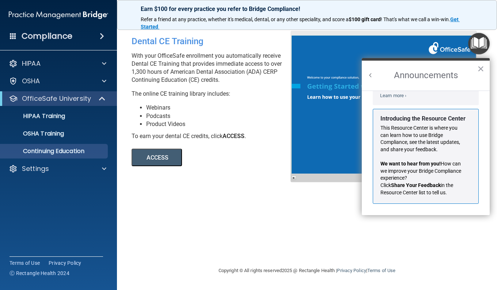
click at [478, 69] on button "×" at bounding box center [480, 69] width 7 height 12
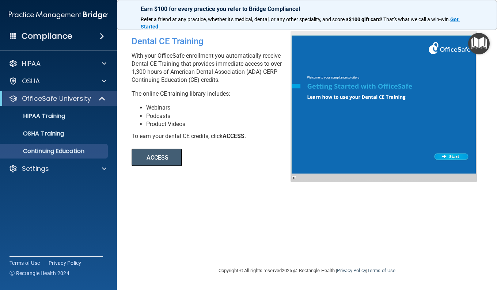
click at [285, 215] on div "Dental CE Training With your OfficeSafe enrollment you automatically receive De…" at bounding box center [306, 145] width 350 height 228
